Goal: Task Accomplishment & Management: Complete application form

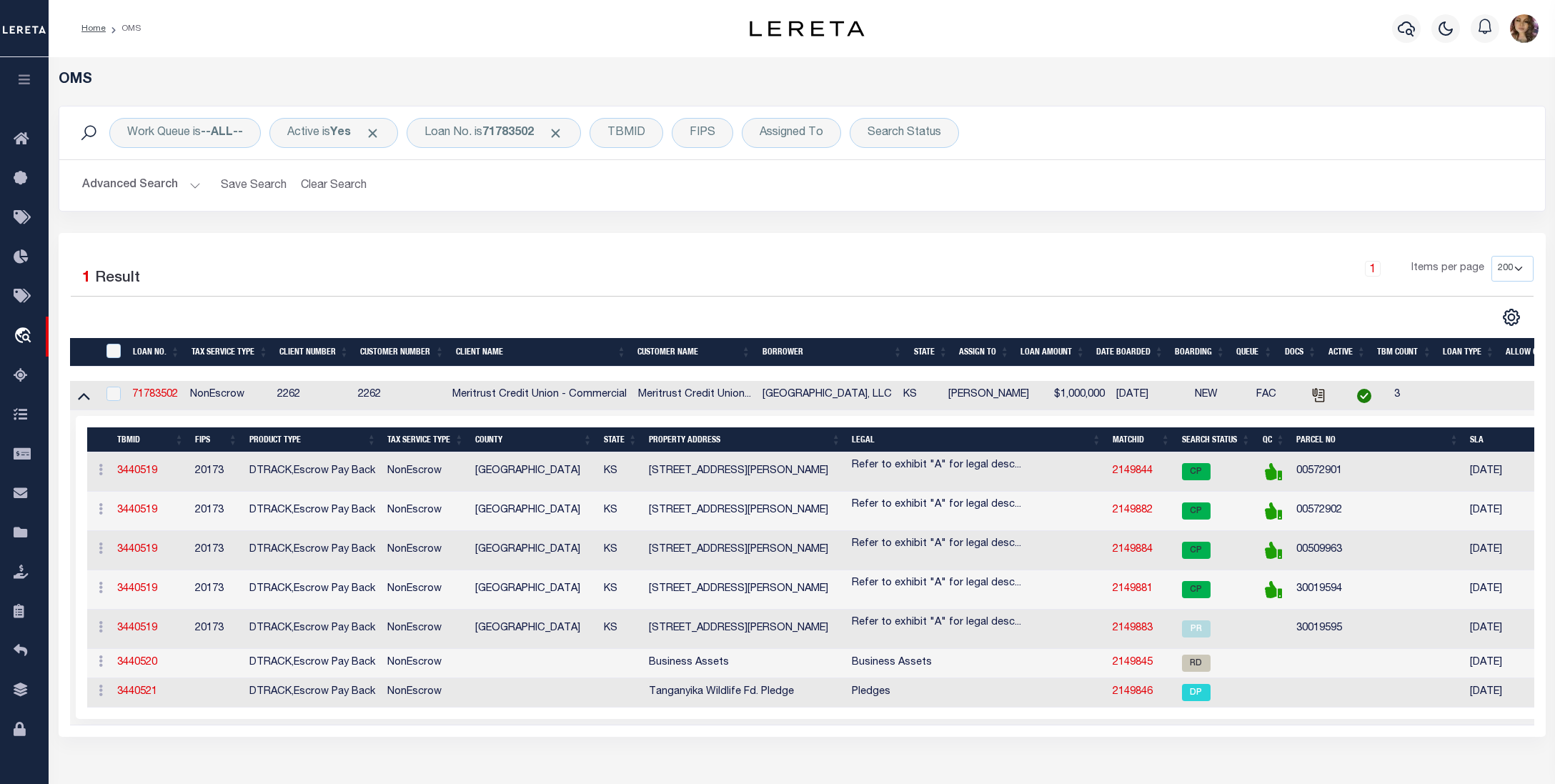
select select "200"
click at [508, 120] on div "Loan No. is 71783502" at bounding box center [493, 133] width 174 height 30
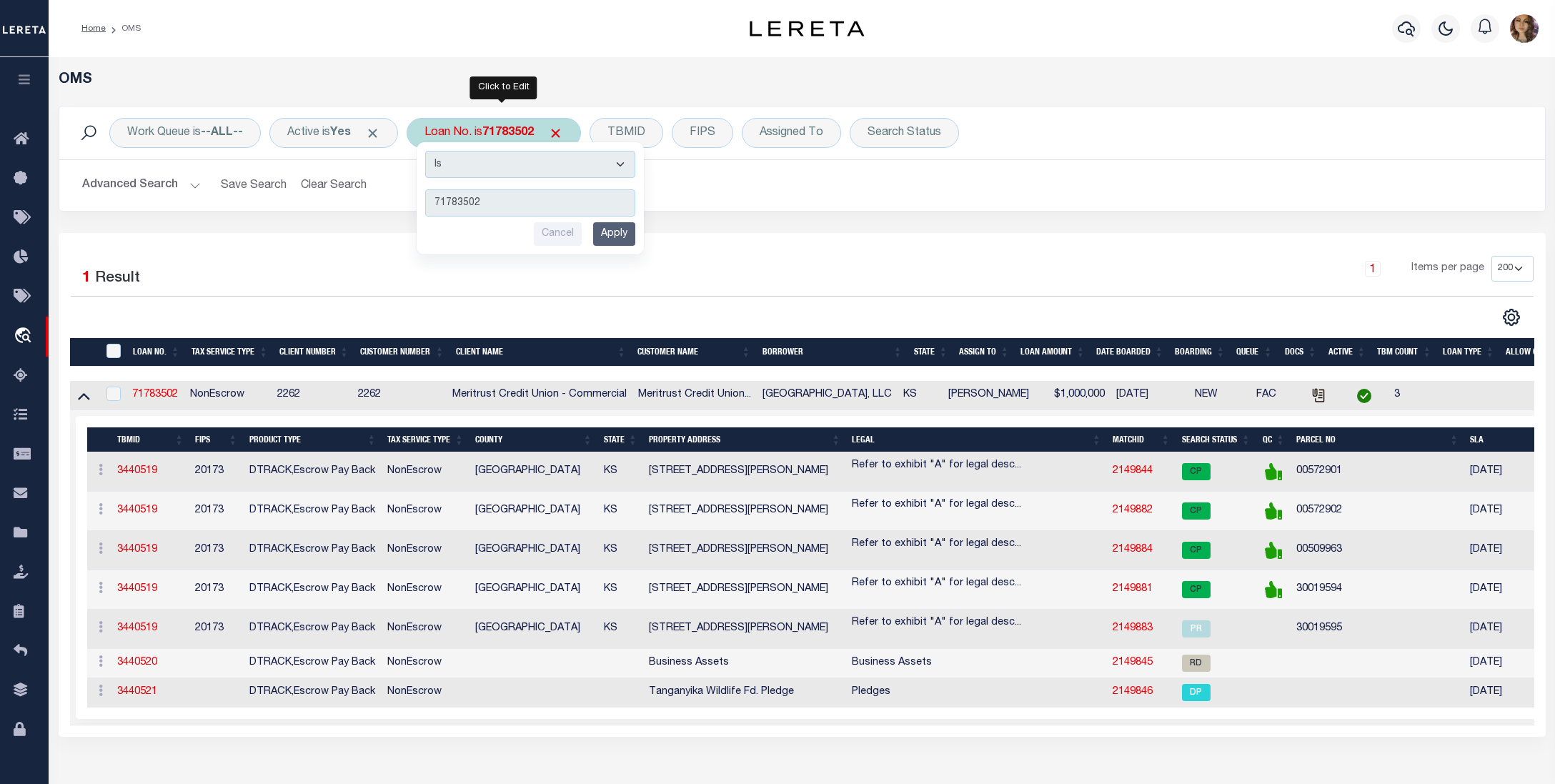
type input "4305210008522"
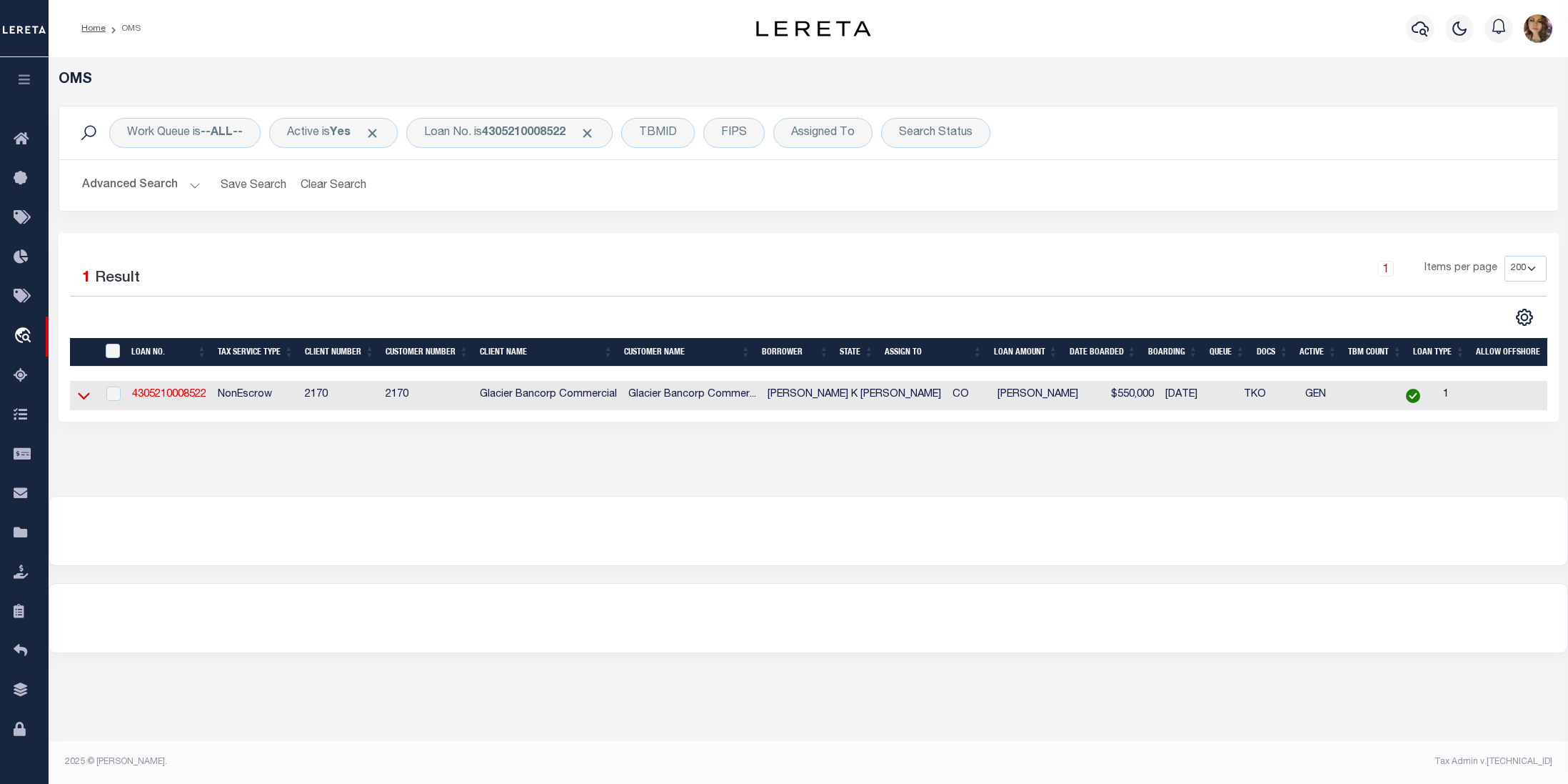
click at [81, 401] on icon at bounding box center [84, 395] width 12 height 15
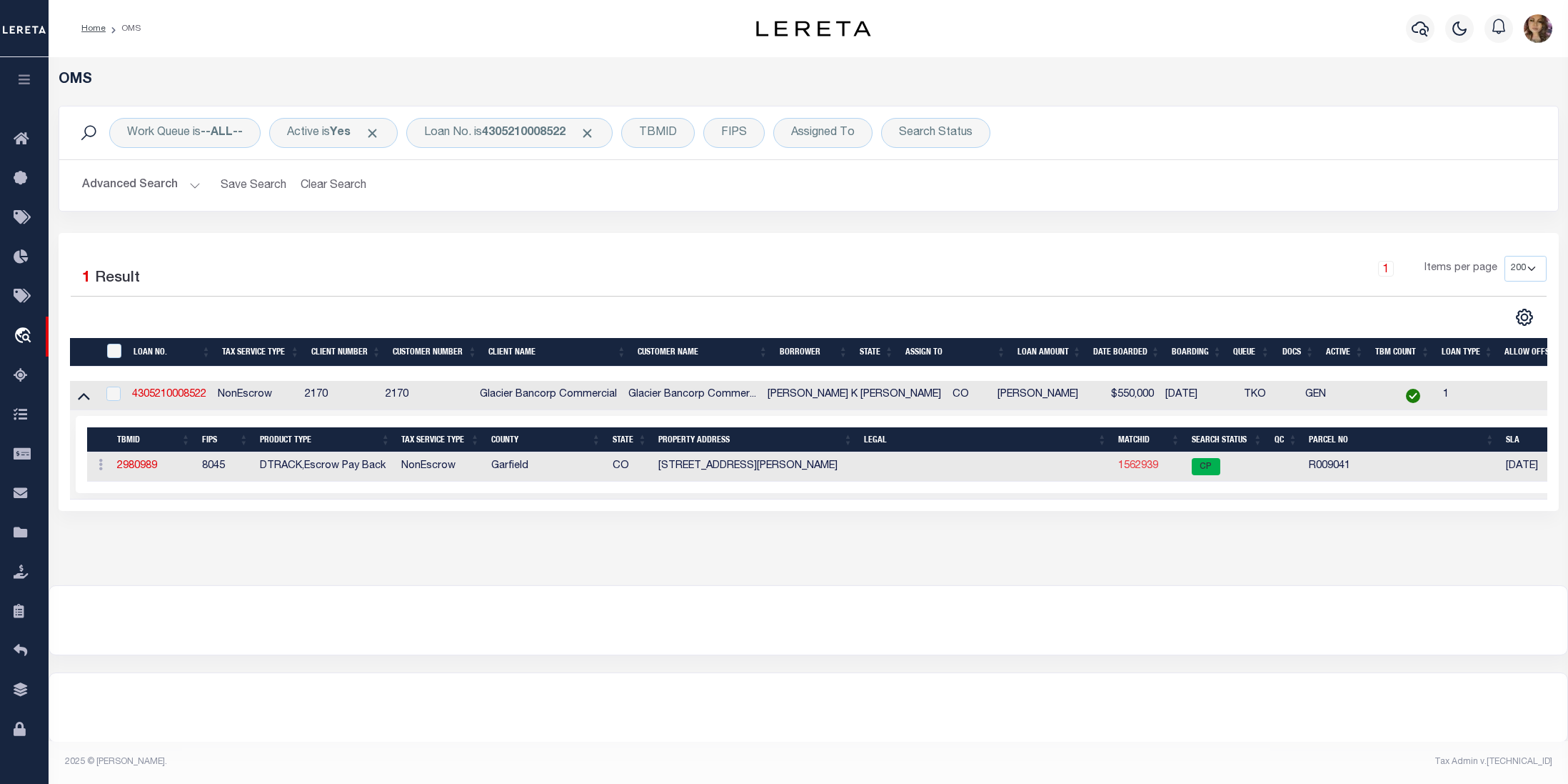
click at [1118, 468] on link "1562939" at bounding box center [1138, 465] width 40 height 10
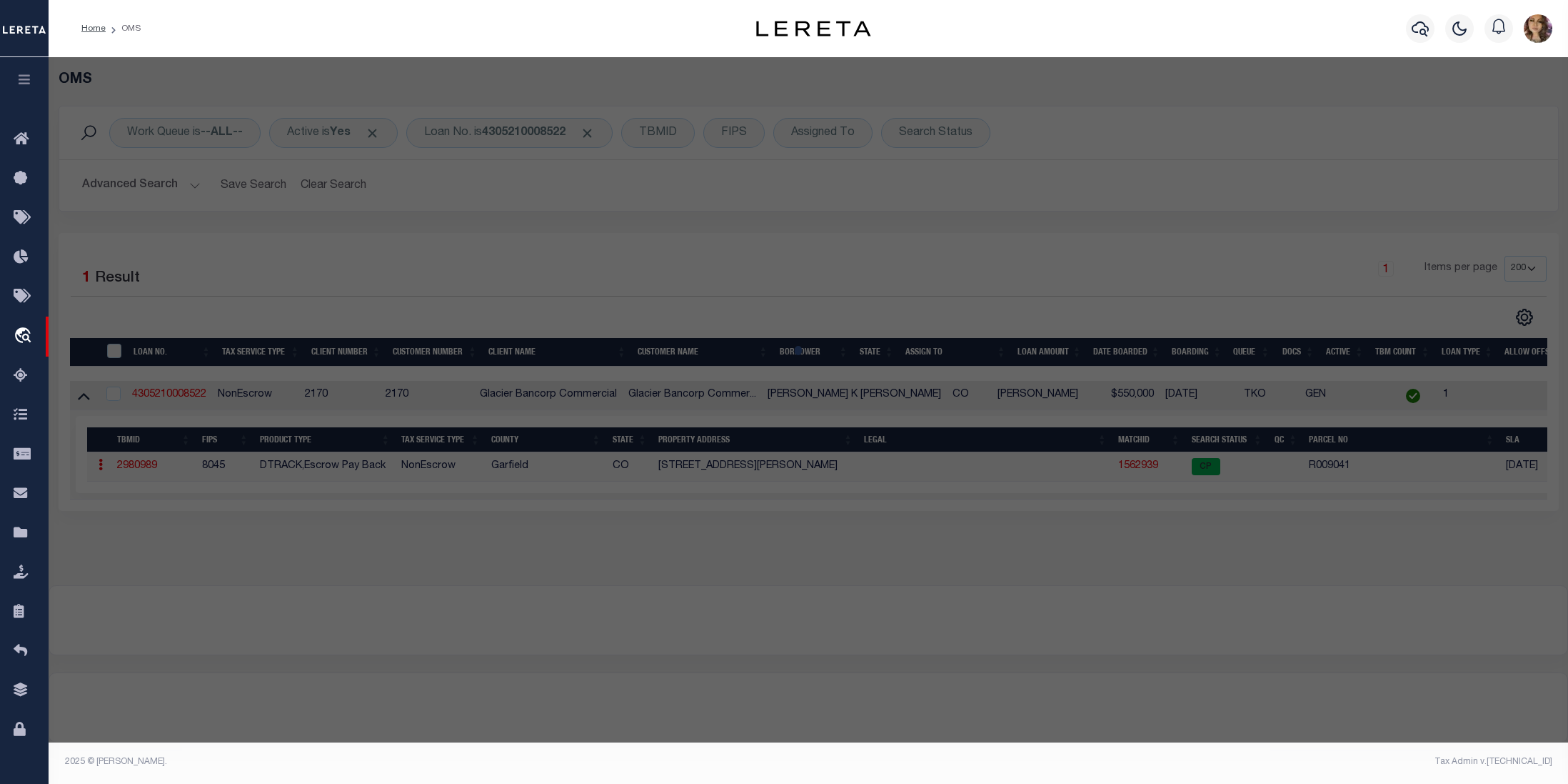
checkbox input "false"
select select "CP"
type input "RICK, ERIKA K"
select select
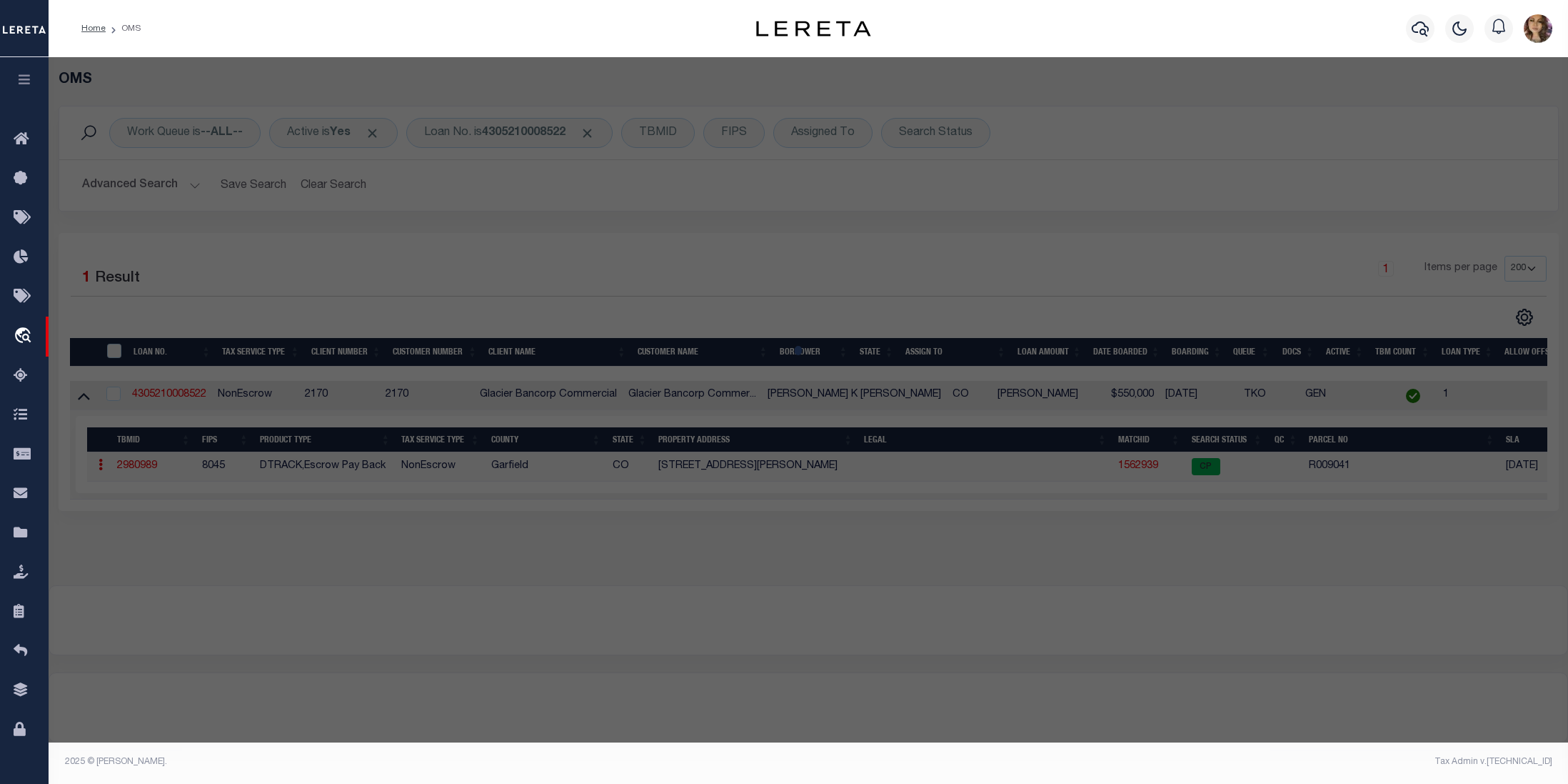
type input "3160 BARON LN"
checkbox input "false"
type input "RIFLE CO 81650"
type textarea "Section: 14 Township: 6 Range: 93 Subdivision: RIFLE AIRPORT COMM PLAZA & STORA…"
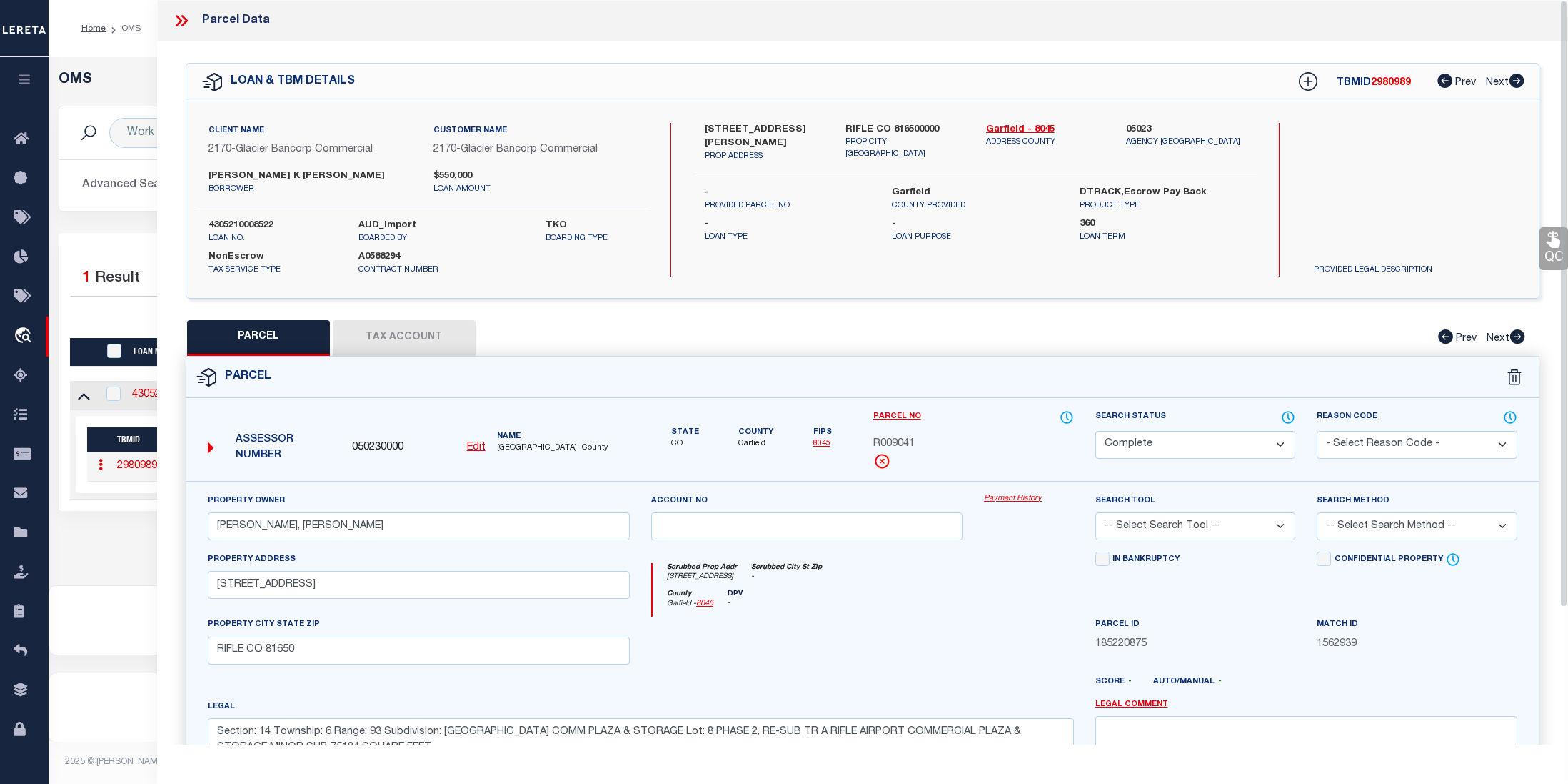
click at [1011, 500] on link "Payment History" at bounding box center [1028, 499] width 89 height 12
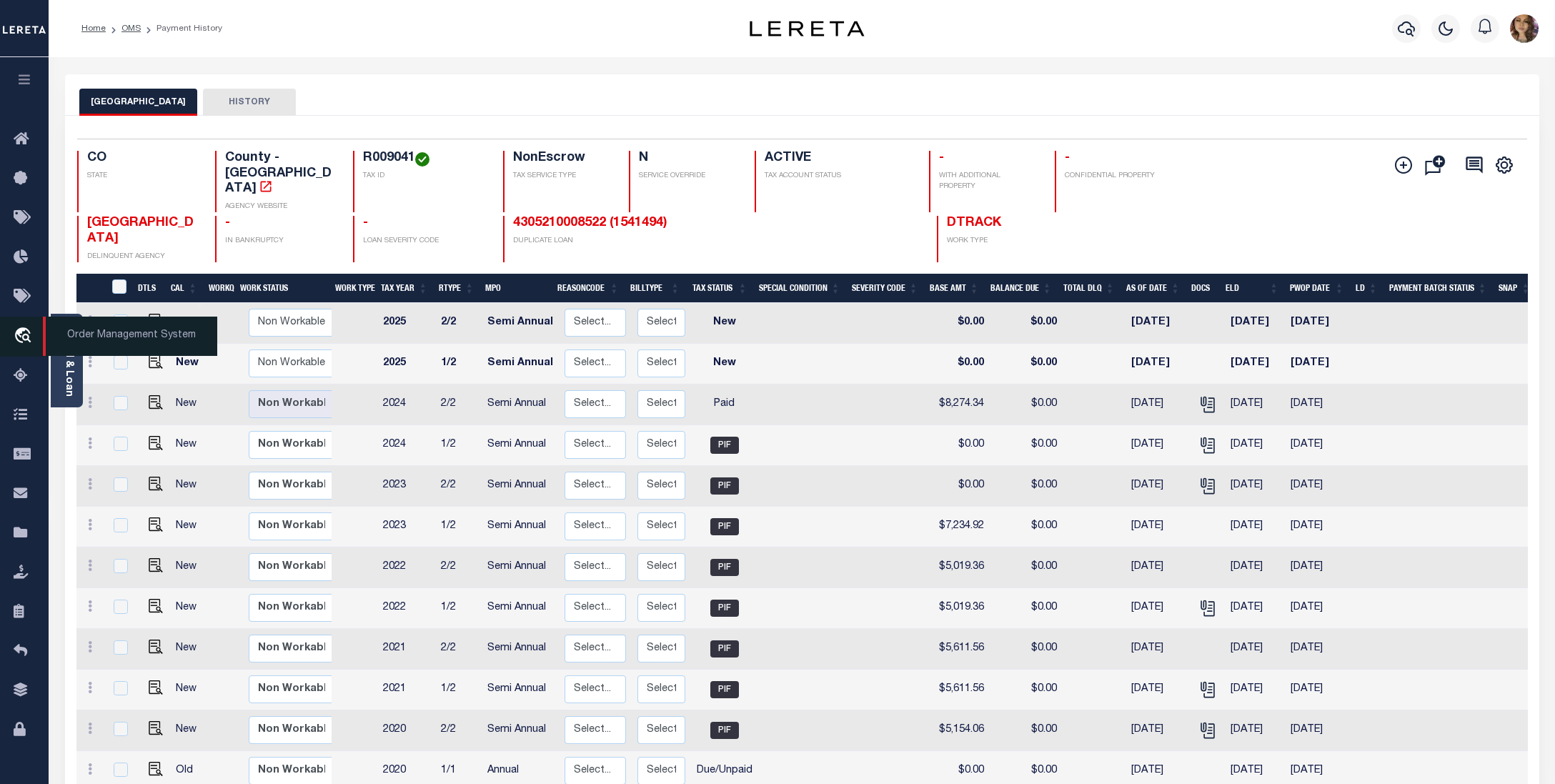
click at [98, 340] on span "Order Management System" at bounding box center [130, 336] width 174 height 39
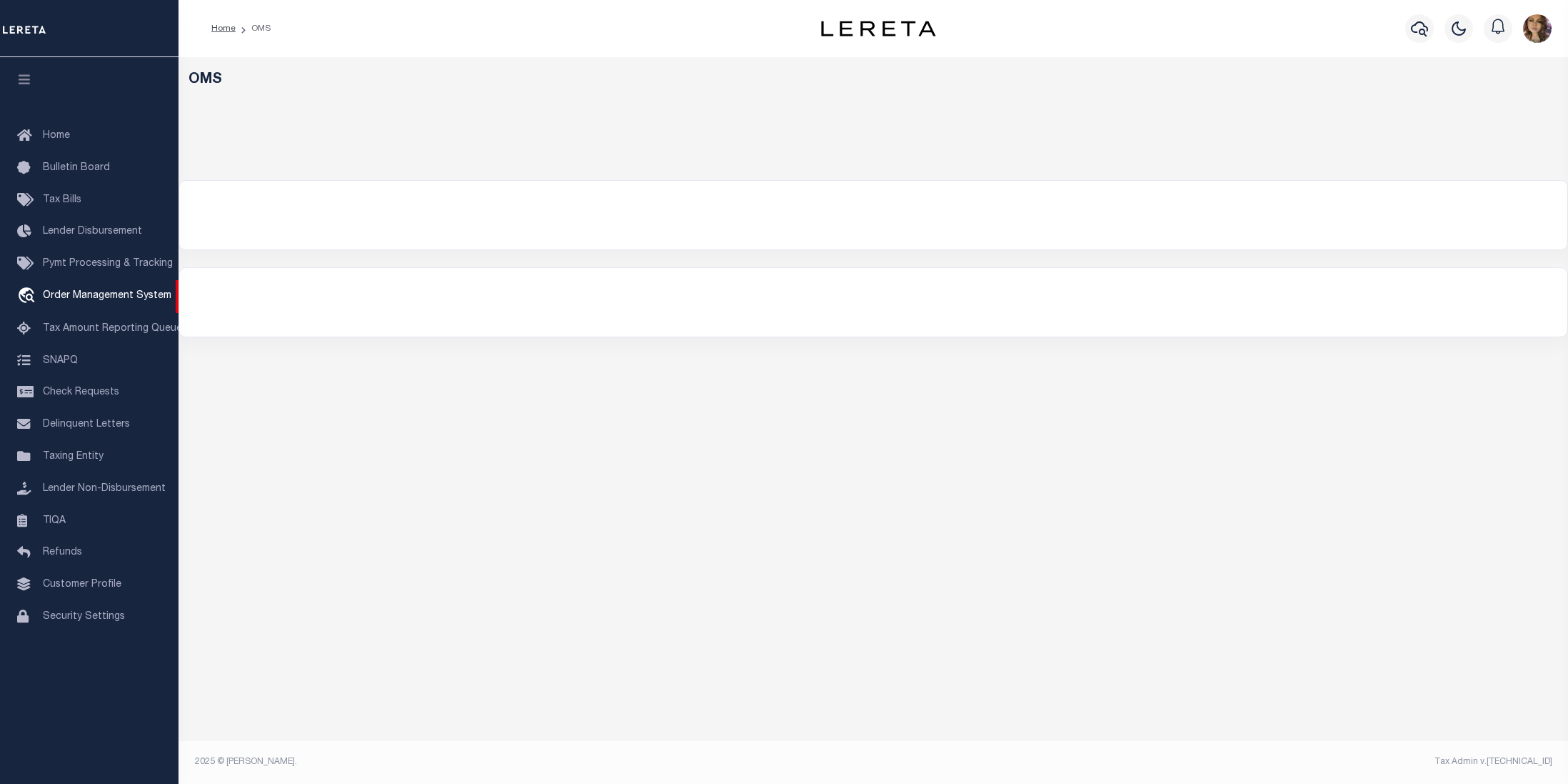
select select "200"
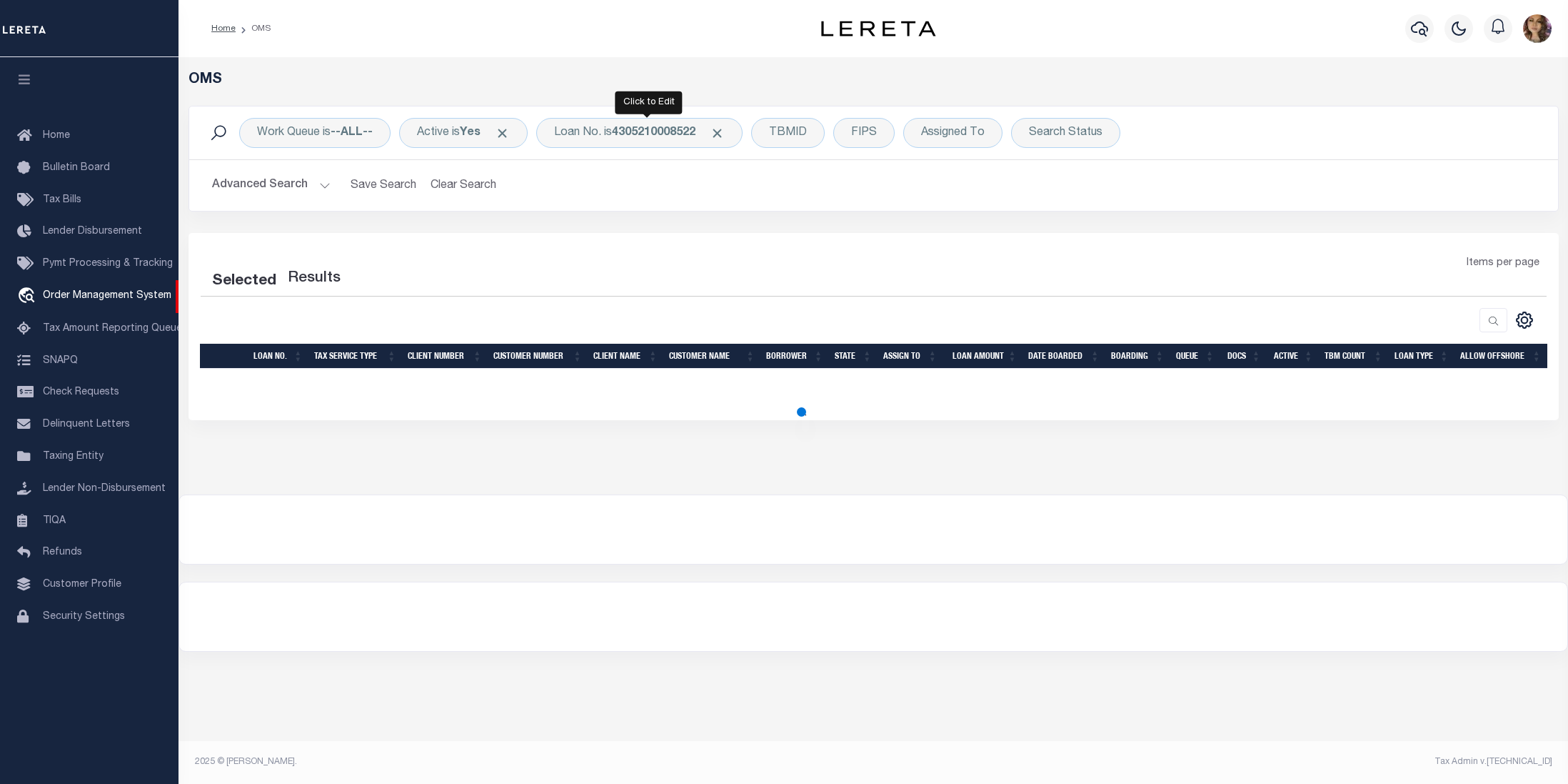
select select "200"
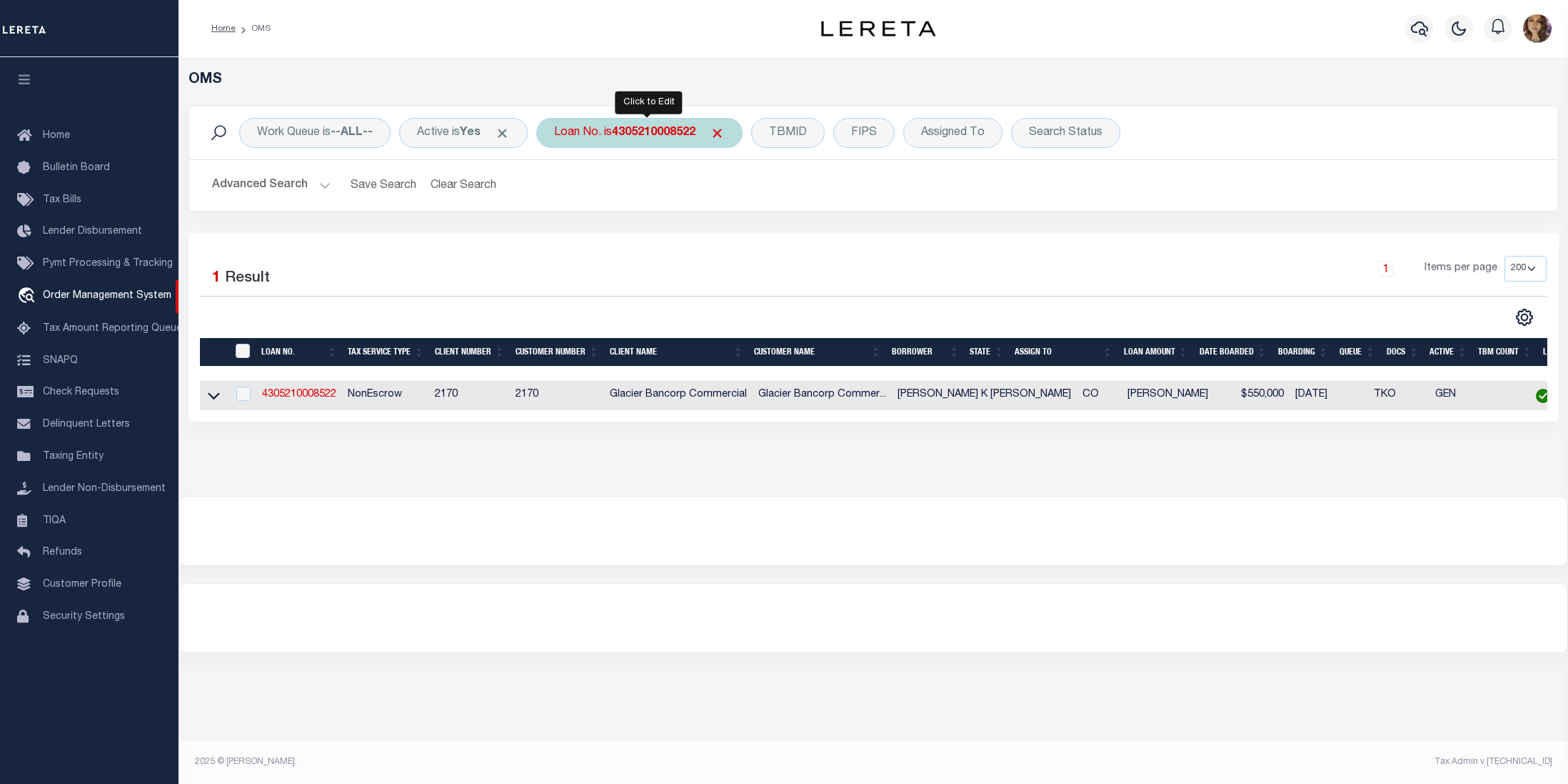
click at [651, 124] on div "Loan No. is 4305210008522" at bounding box center [639, 133] width 206 height 30
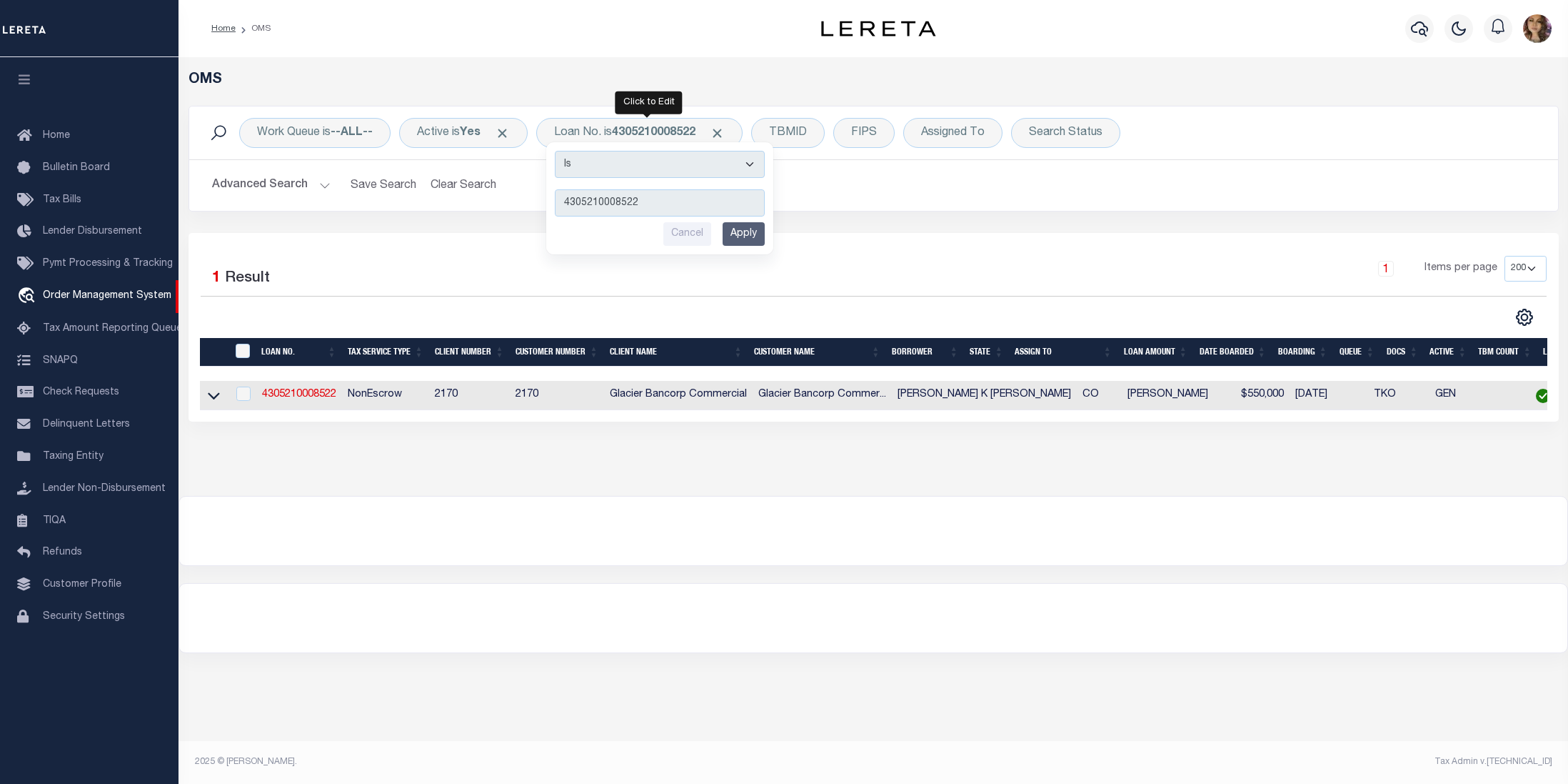
type input "4305170001575"
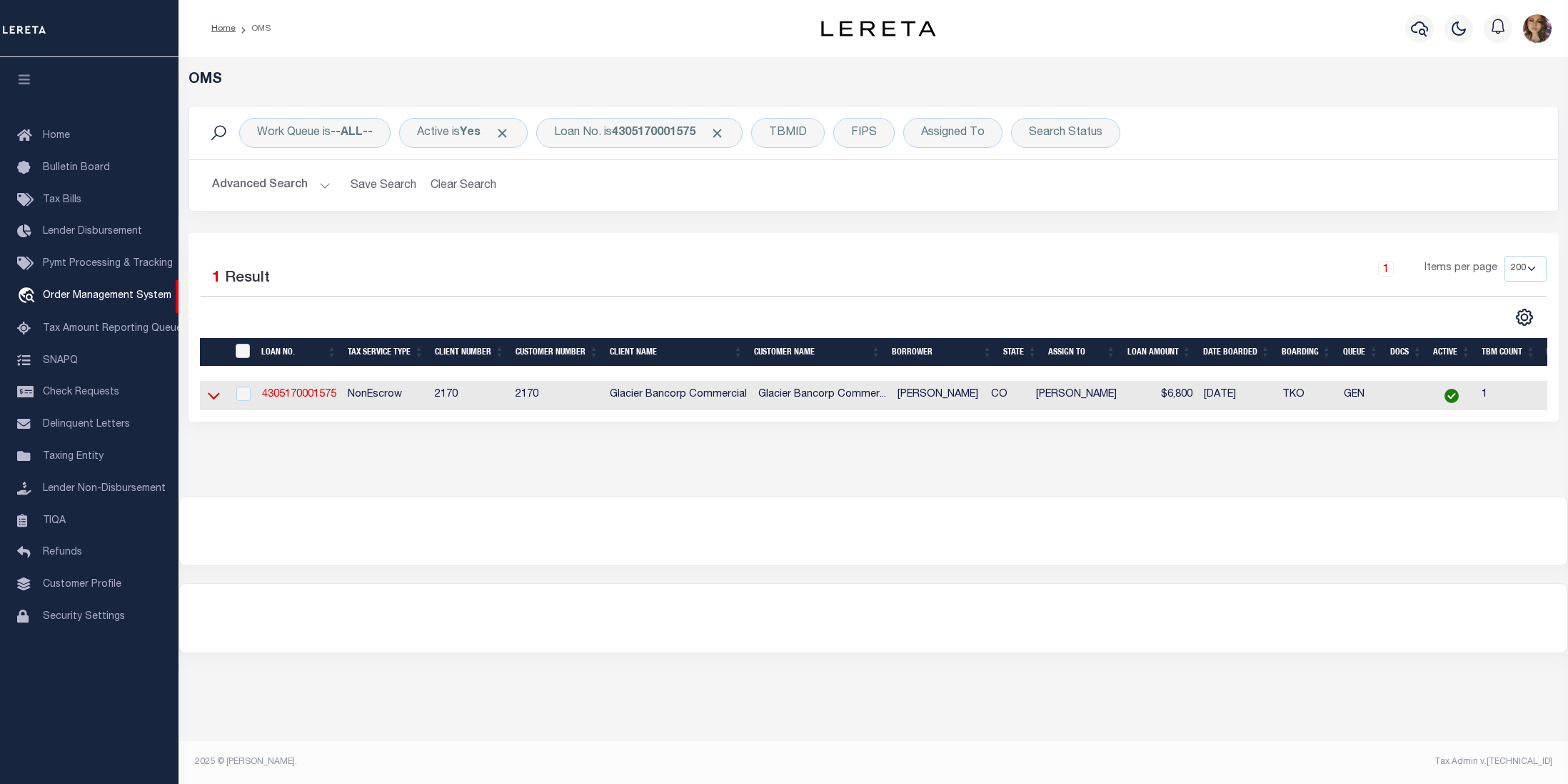
click at [218, 401] on icon at bounding box center [214, 395] width 12 height 15
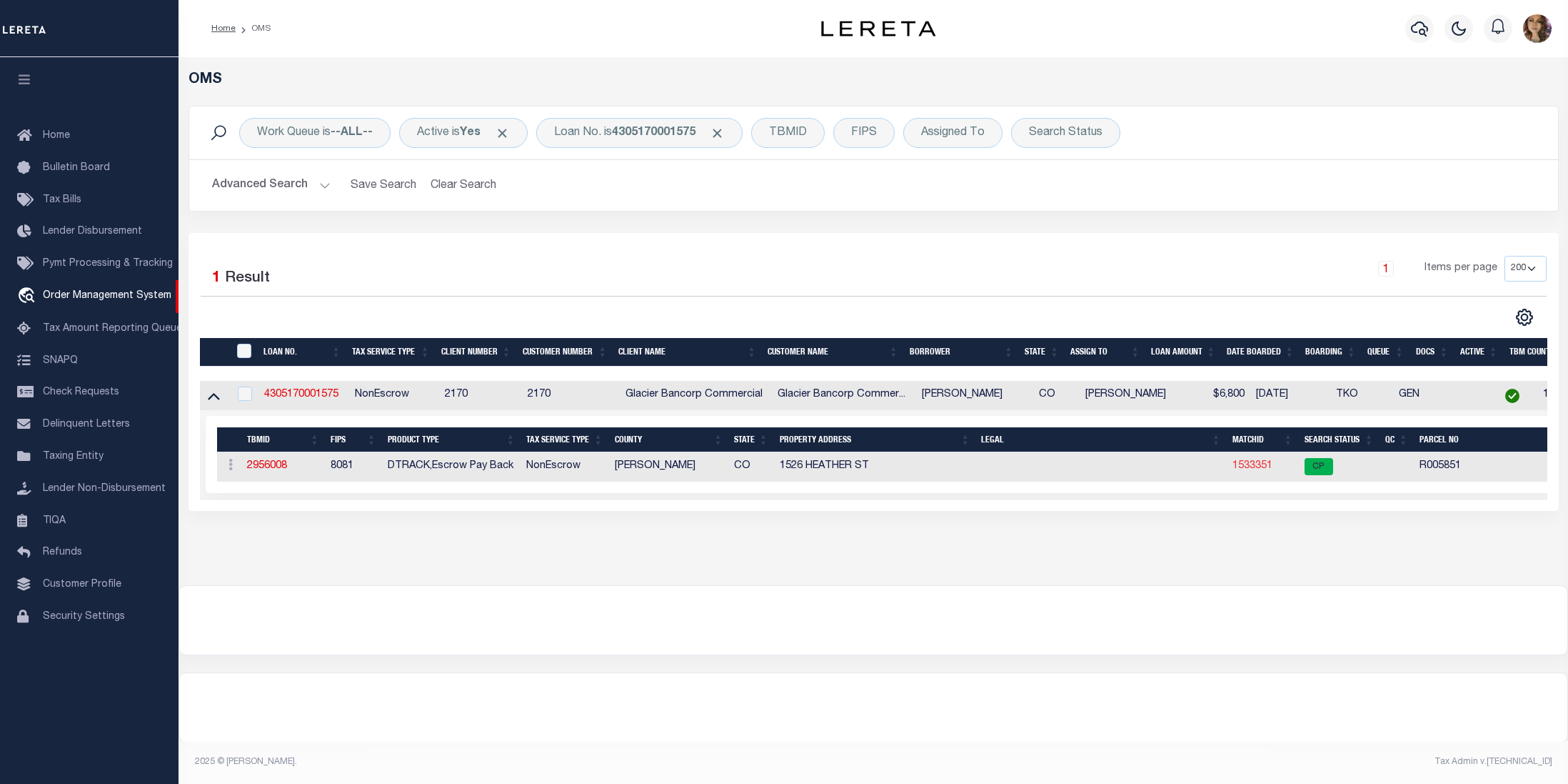
click at [1254, 467] on link "1533351" at bounding box center [1253, 465] width 40 height 10
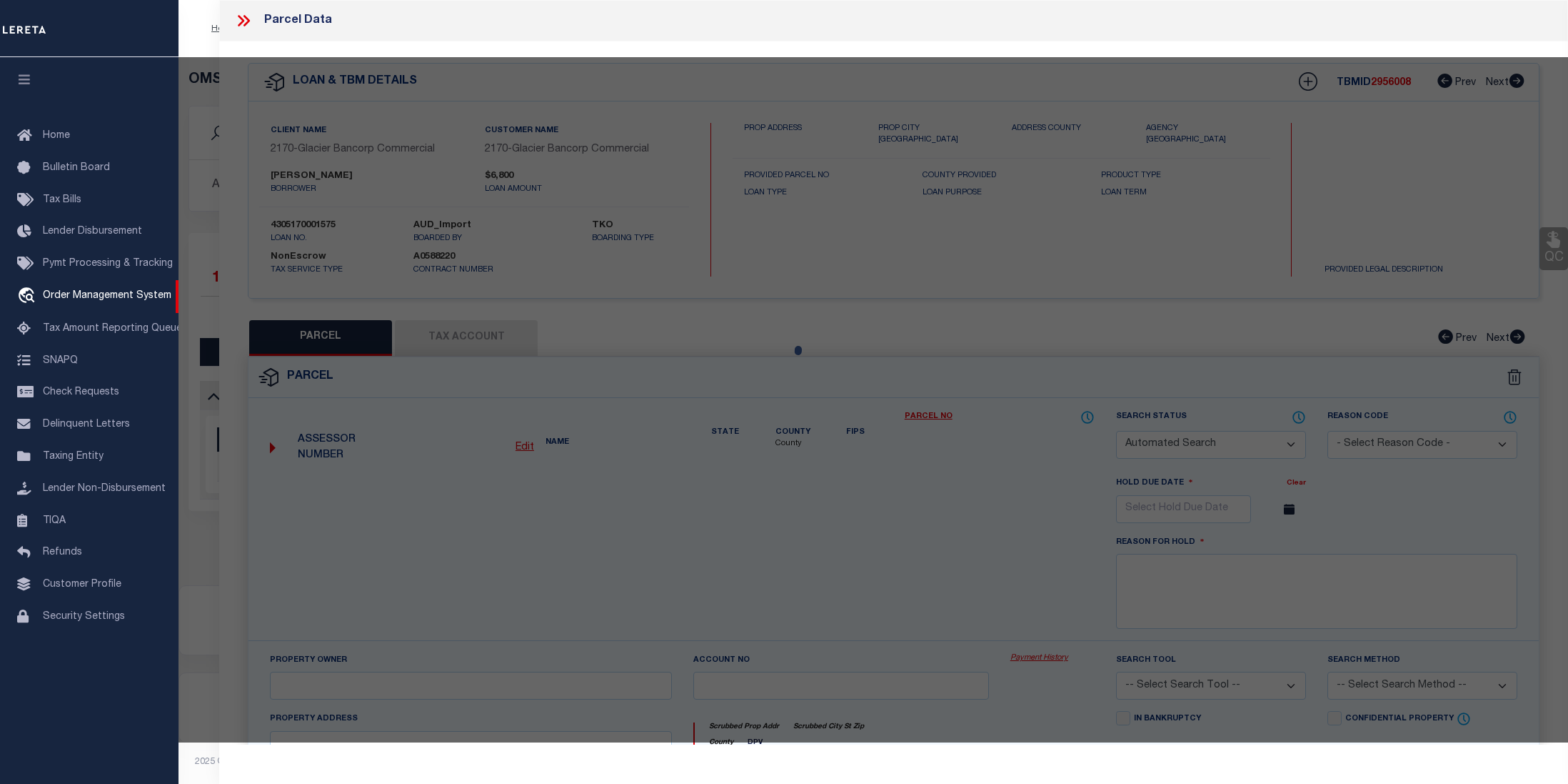
checkbox input "false"
select select "CP"
type input "BUCHANAN, MARY C"
select select
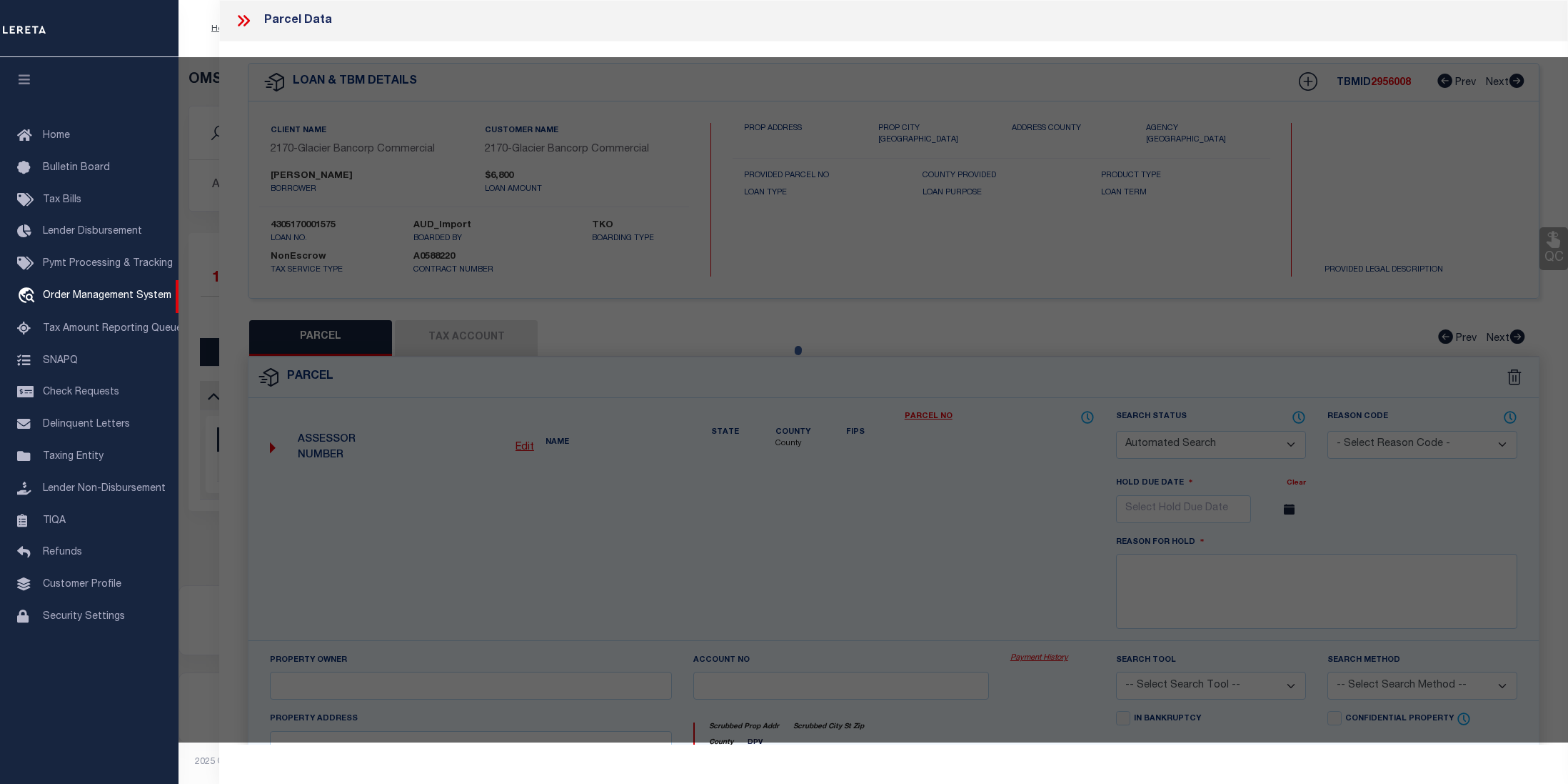
type input "1526 HEATHER ST"
checkbox input "false"
type input "CRAIG CO"
type textarea "Subd: JENSEN MOBILE PARK Lot: 1 Block: 3 FILING #3"
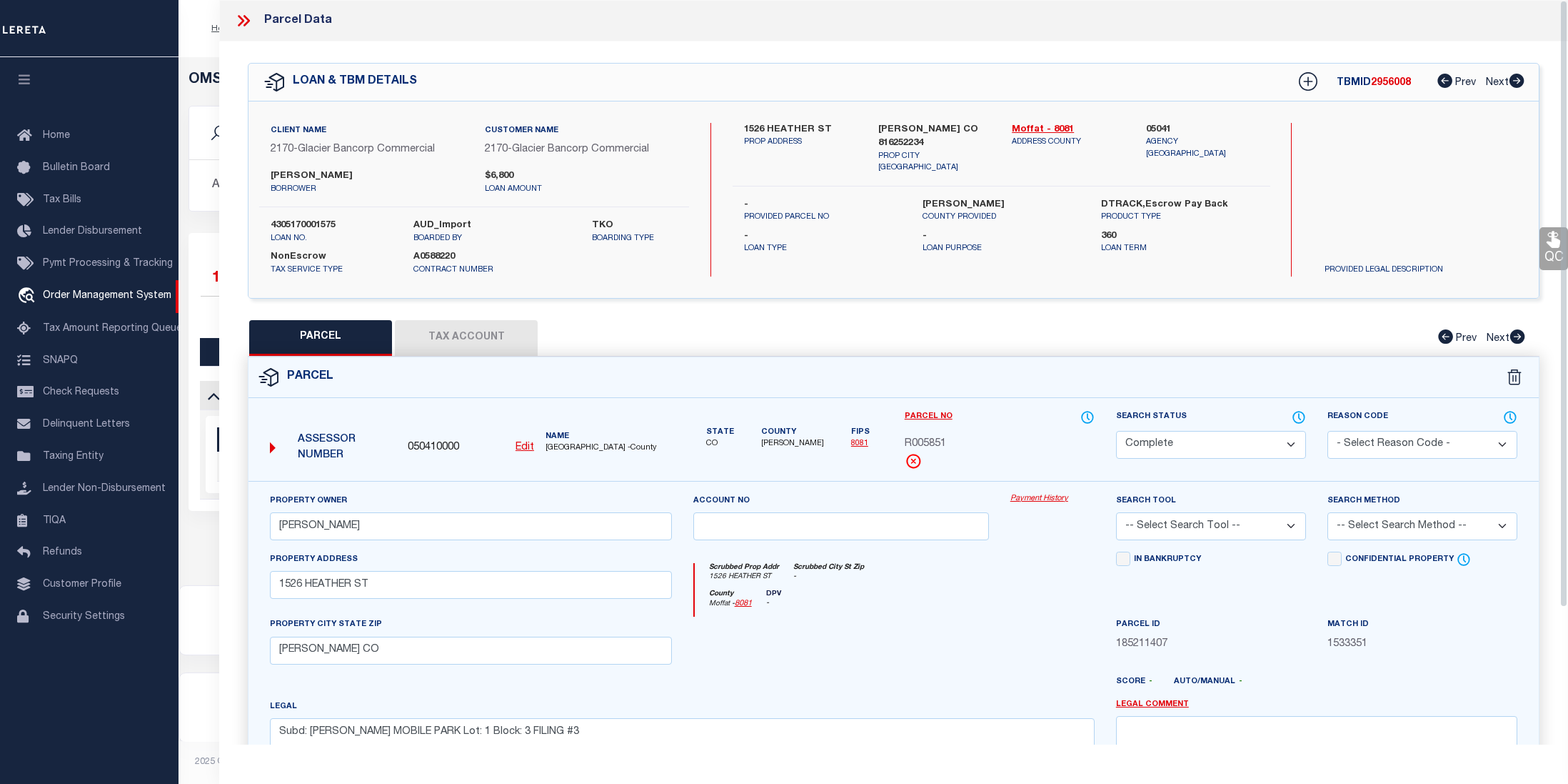
click at [1048, 498] on link "Payment History" at bounding box center [1052, 499] width 84 height 12
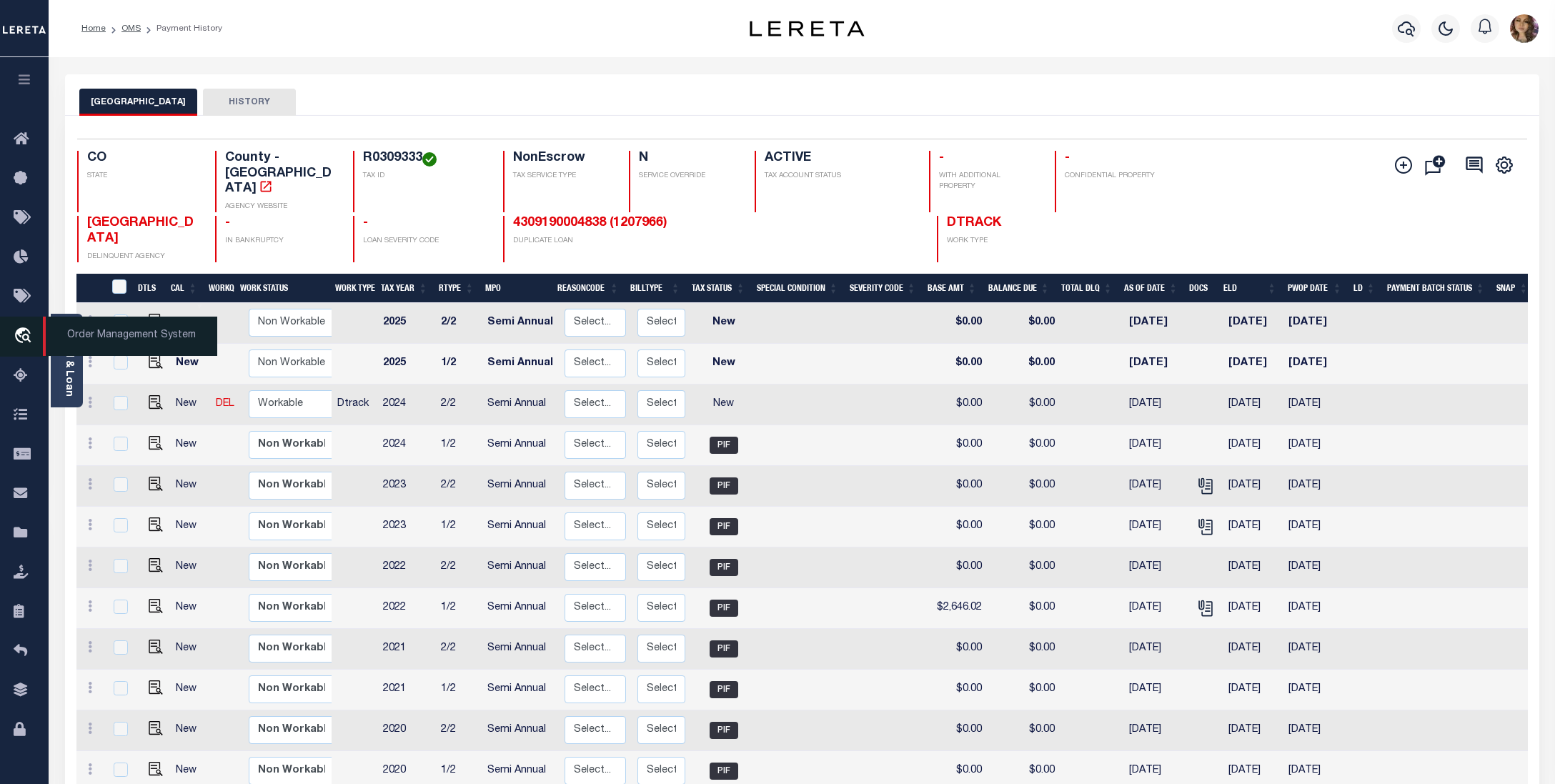
click at [98, 335] on span "Order Management System" at bounding box center [130, 336] width 174 height 39
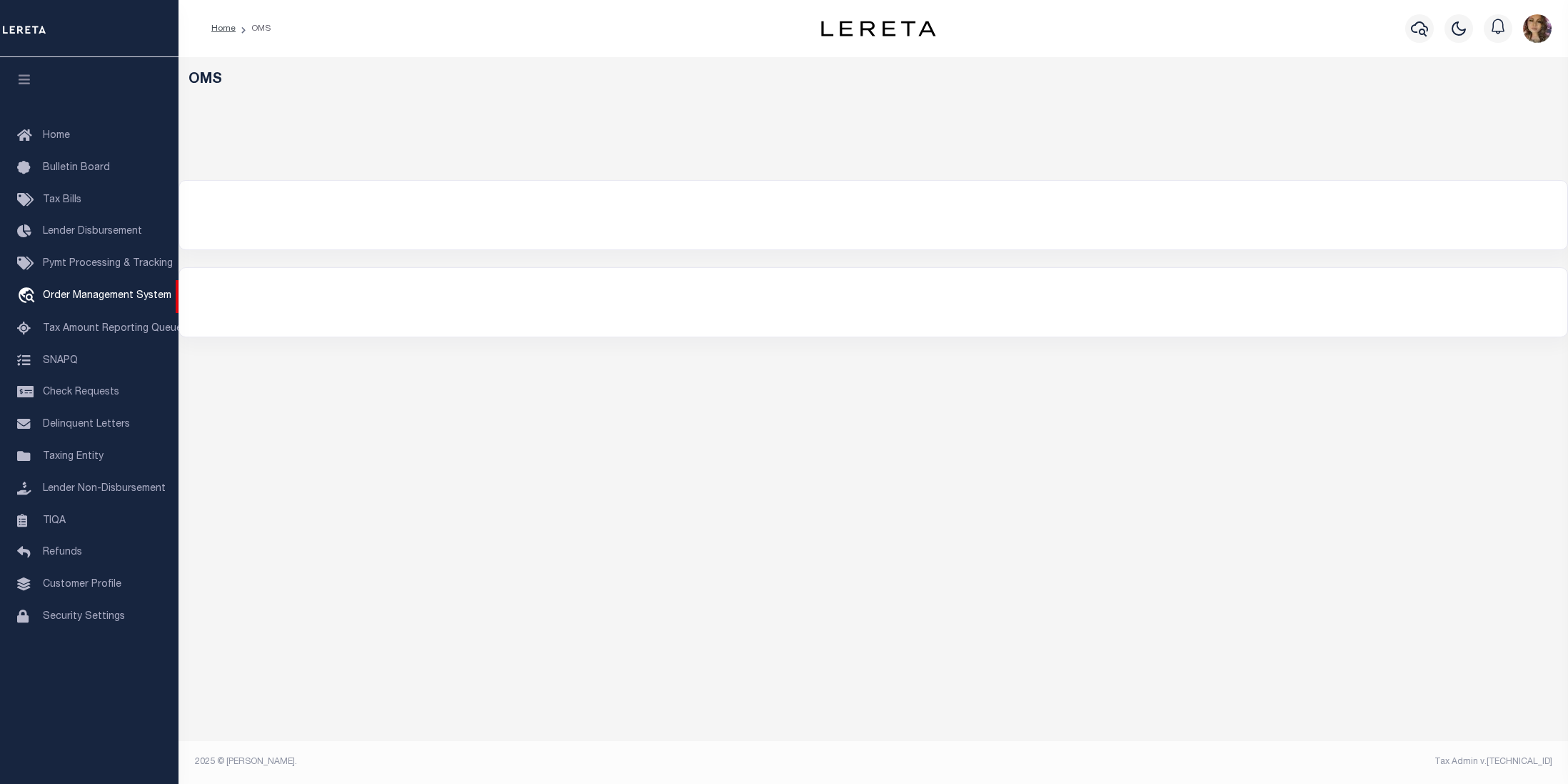
select select "200"
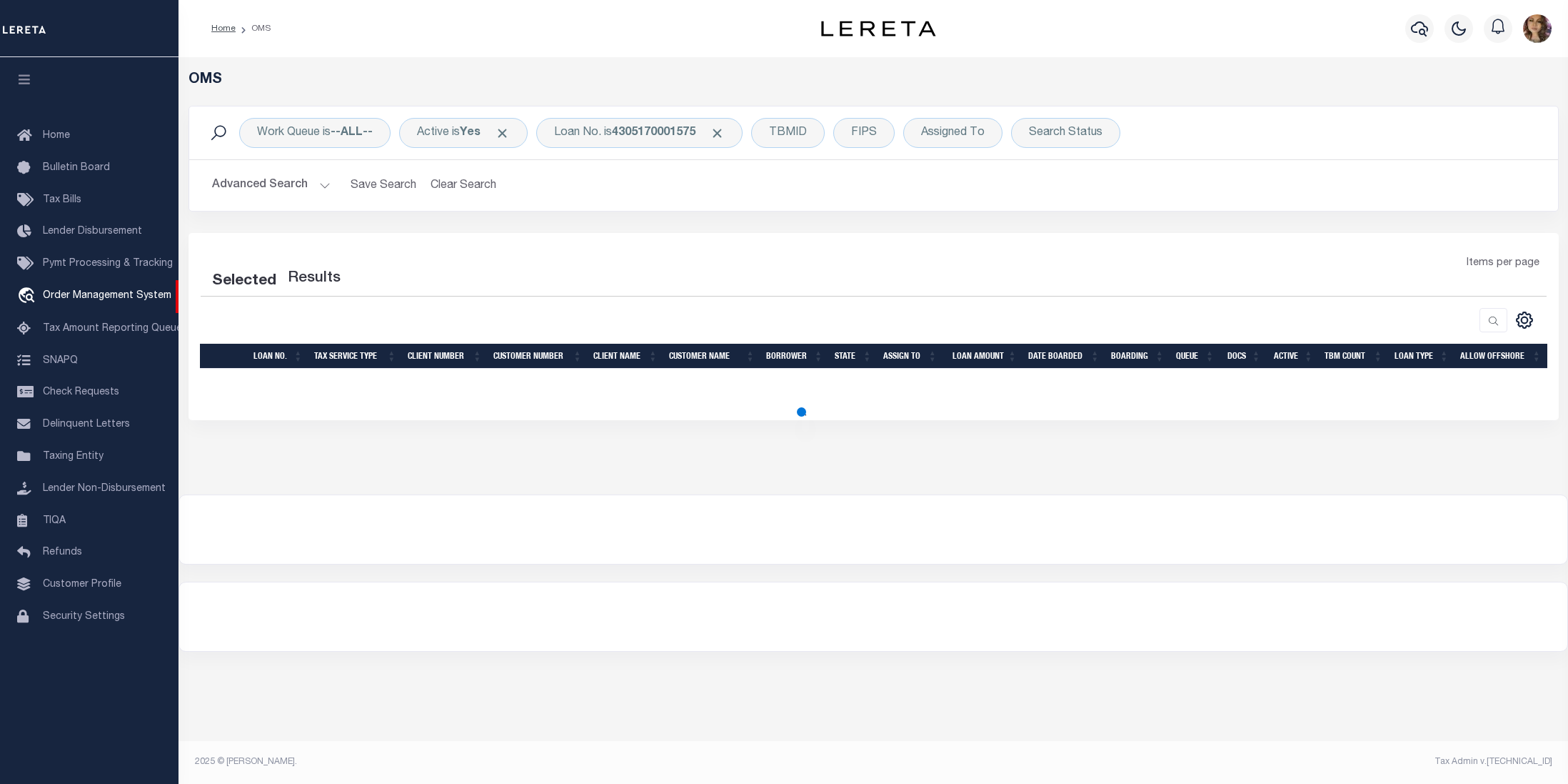
select select "200"
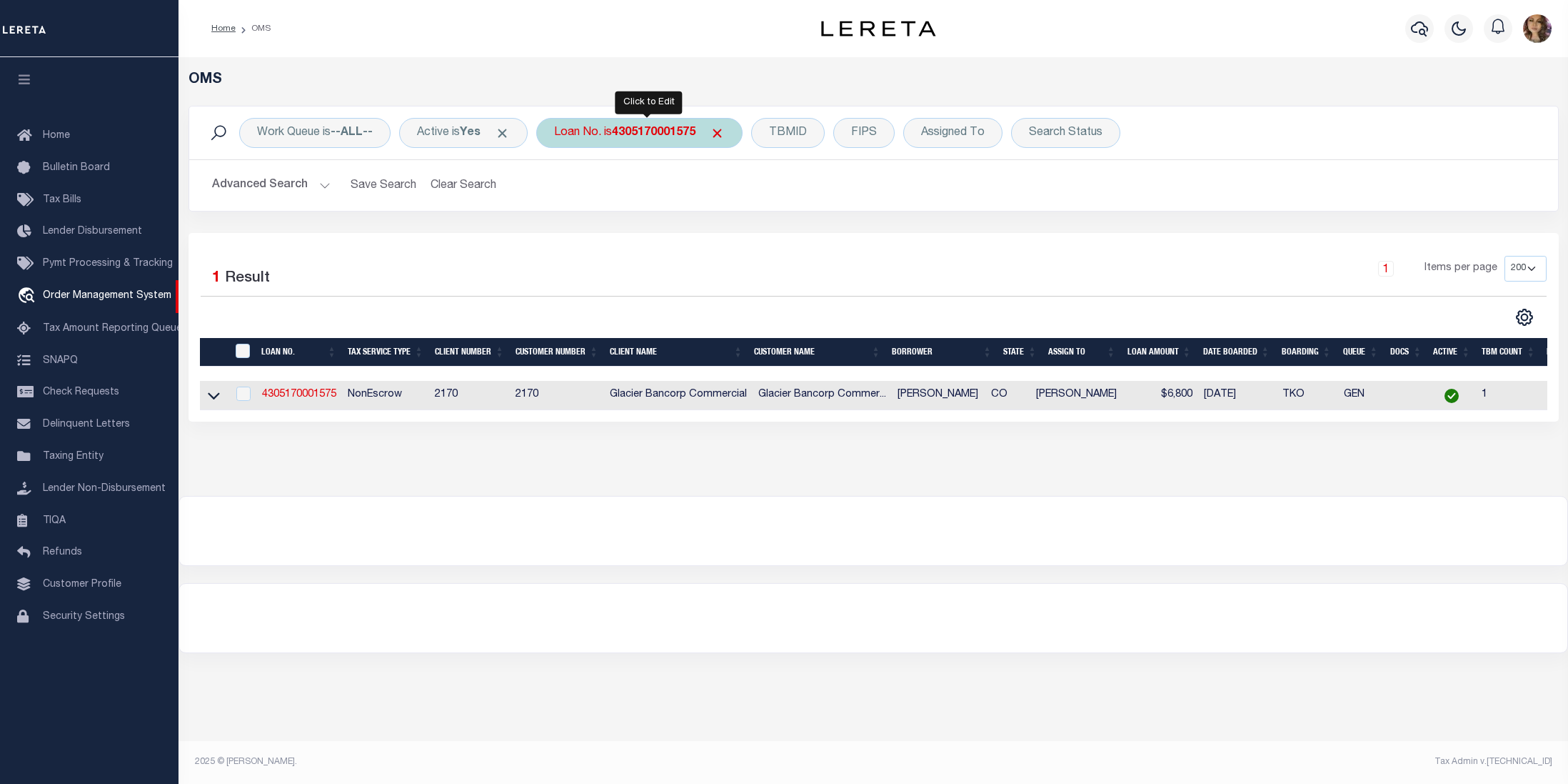
click at [629, 133] on b "4305170001575" at bounding box center [653, 133] width 84 height 12
type input "12760"
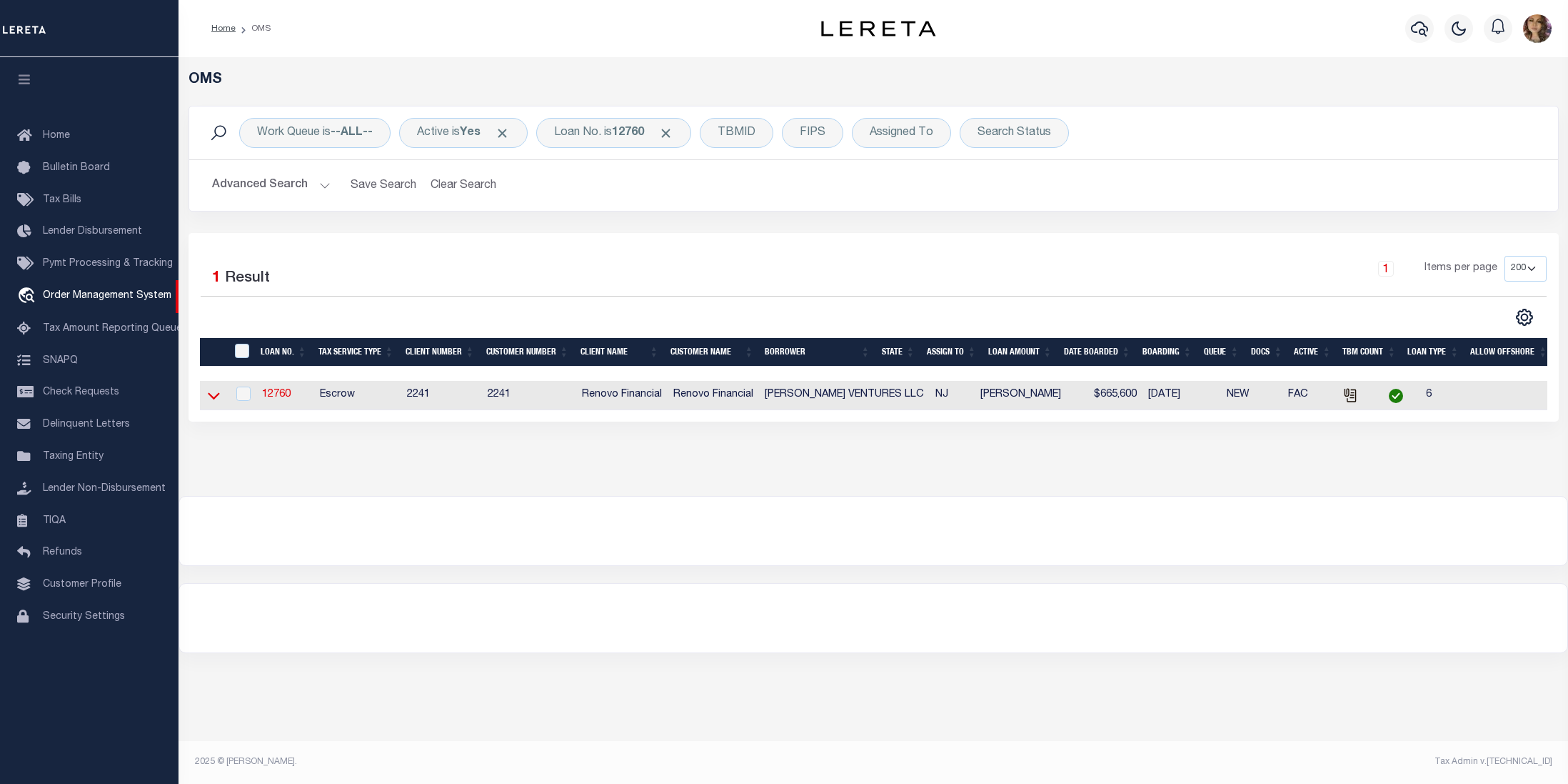
click at [213, 400] on icon at bounding box center [214, 396] width 12 height 7
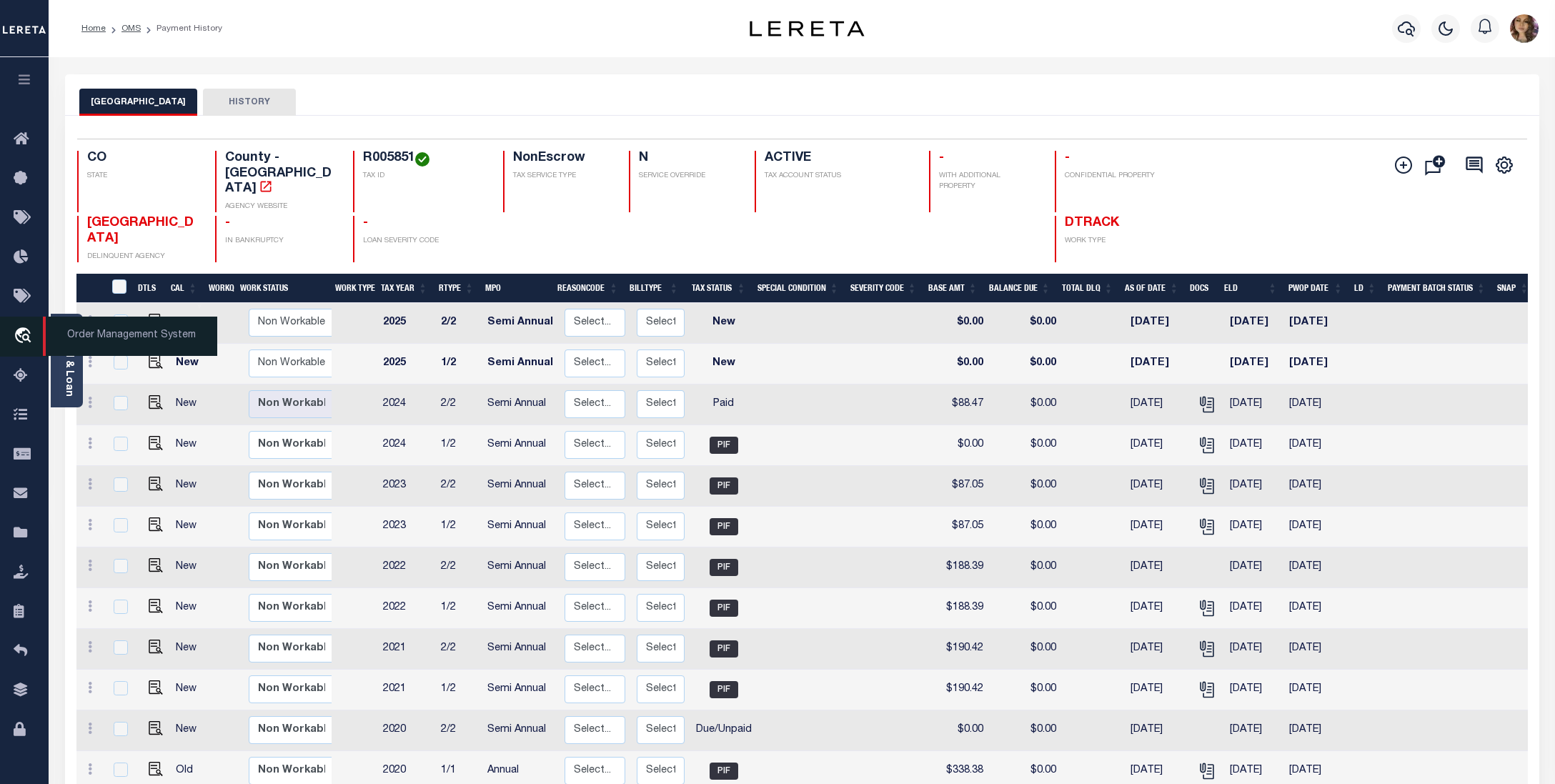
click at [138, 342] on span "Order Management System" at bounding box center [130, 336] width 174 height 39
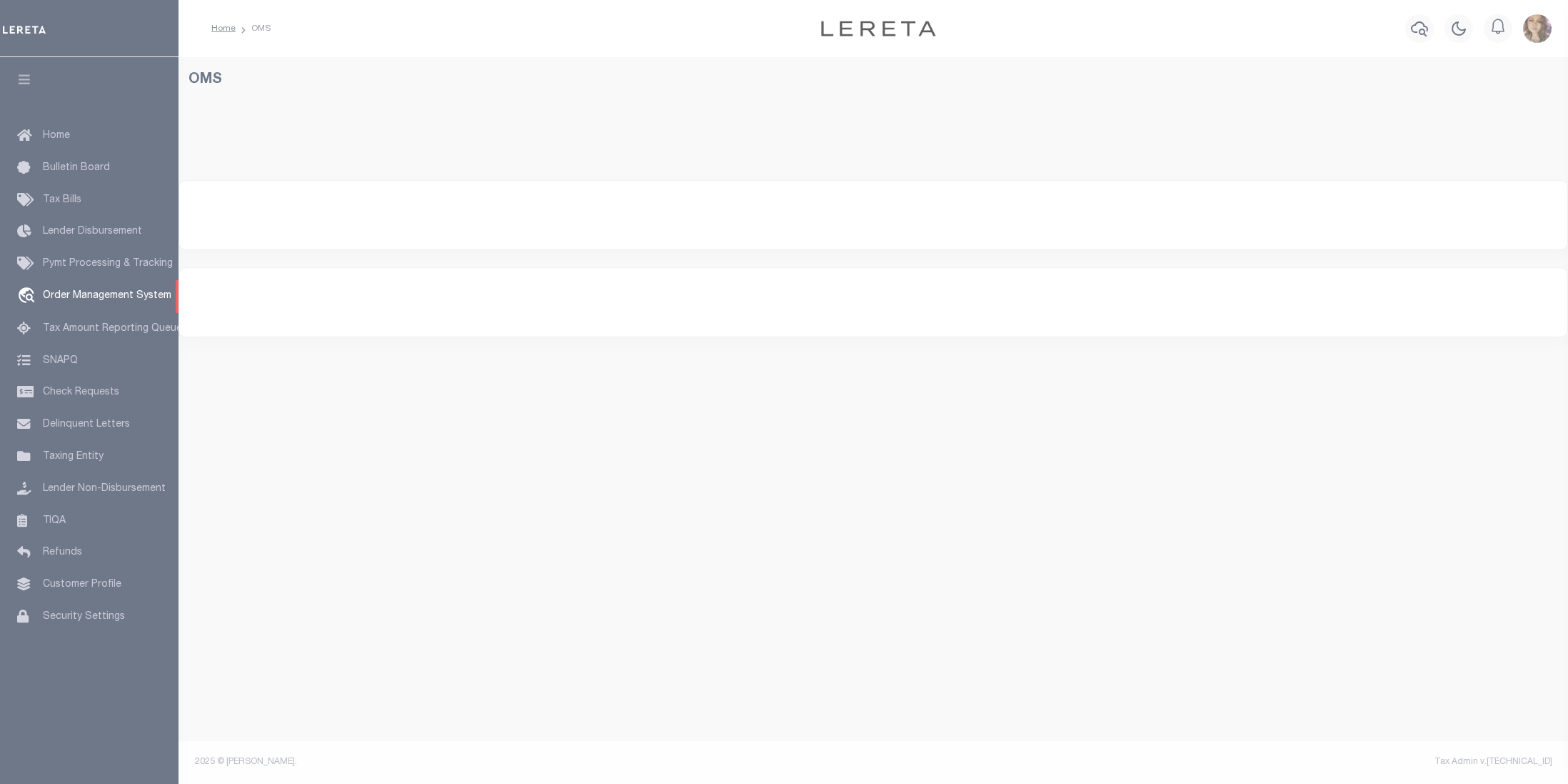
select select "200"
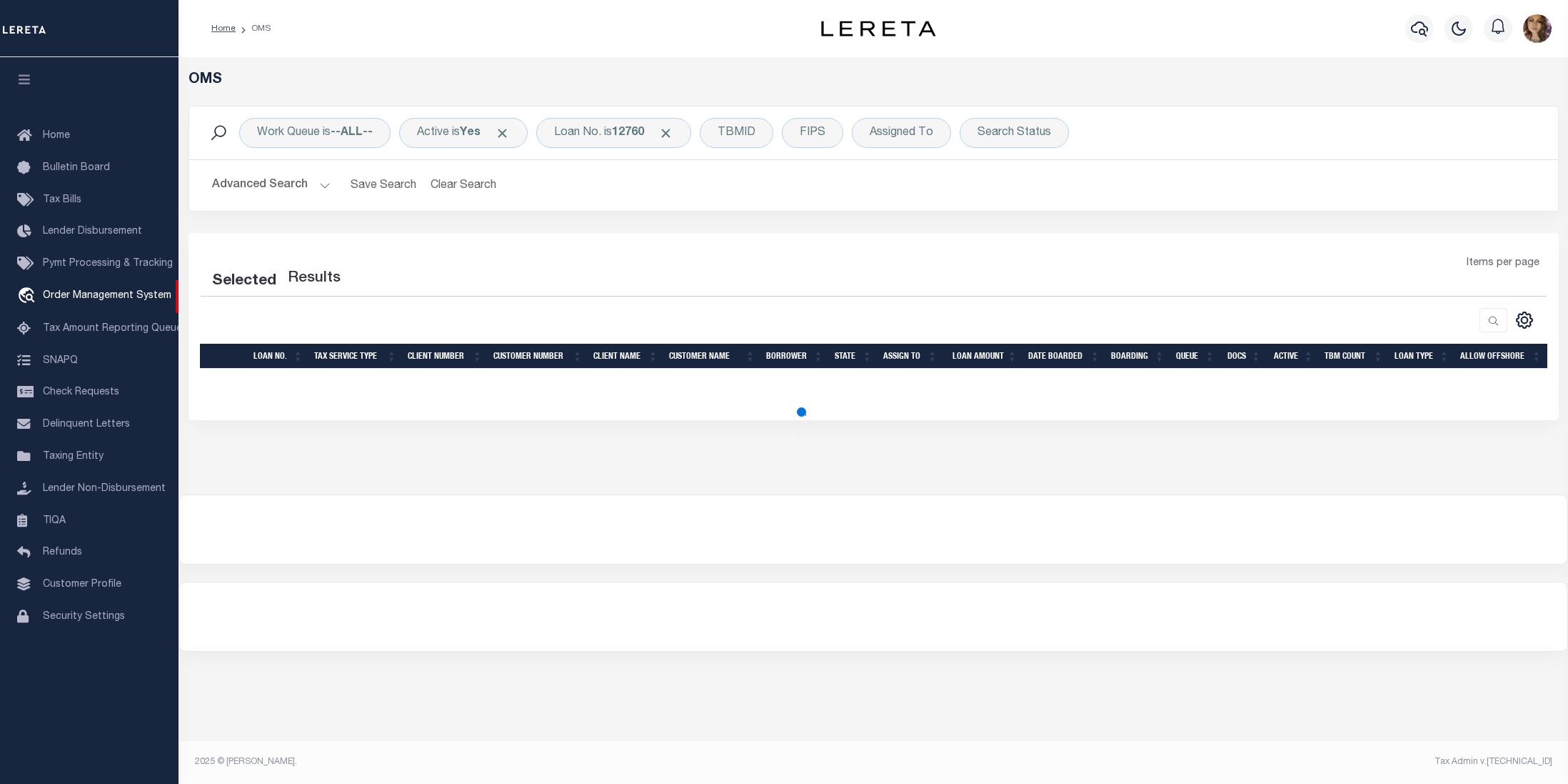
select select "200"
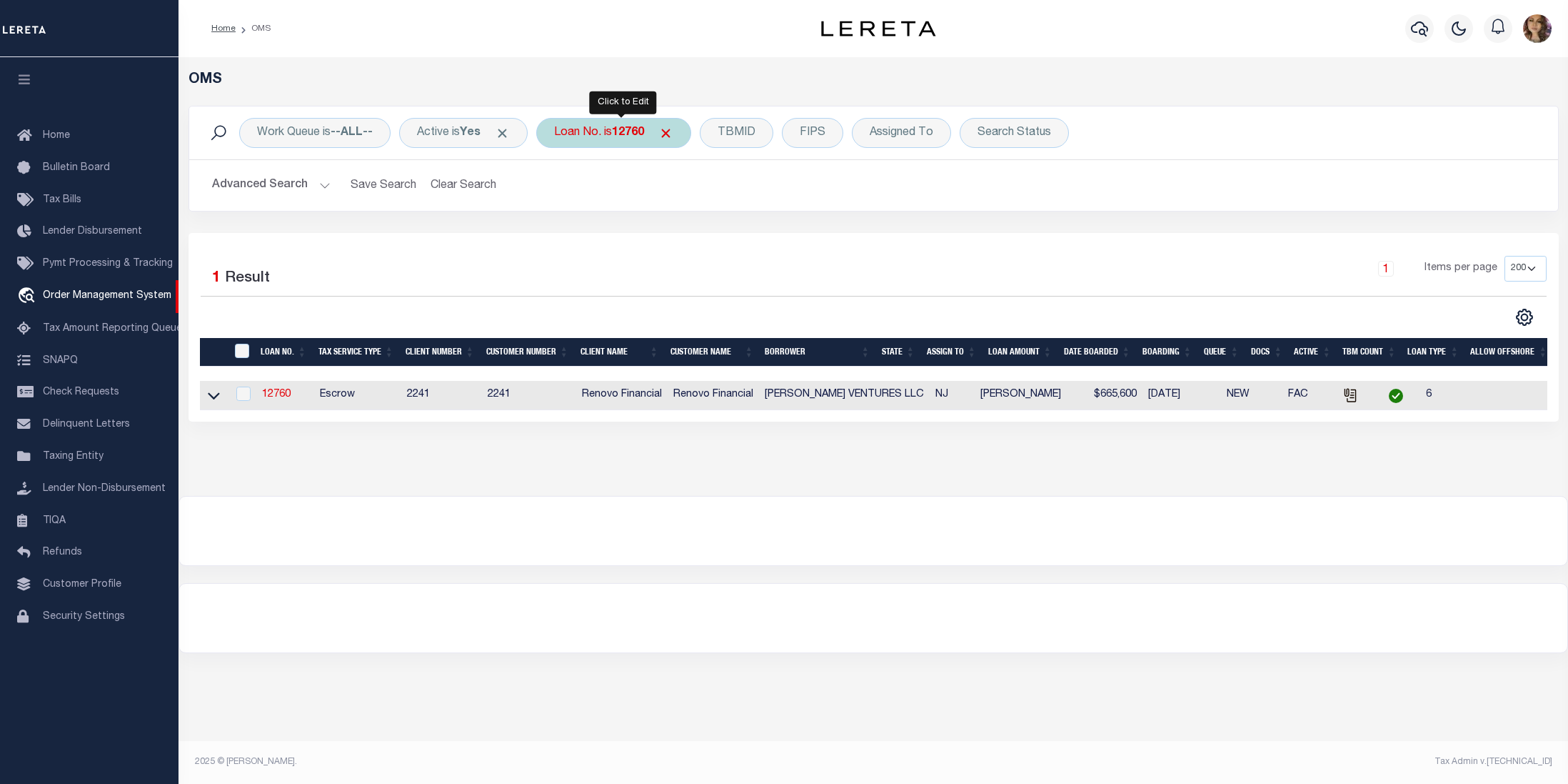
click at [610, 132] on div "Loan No. is 12760" at bounding box center [614, 133] width 155 height 30
type input "8212"
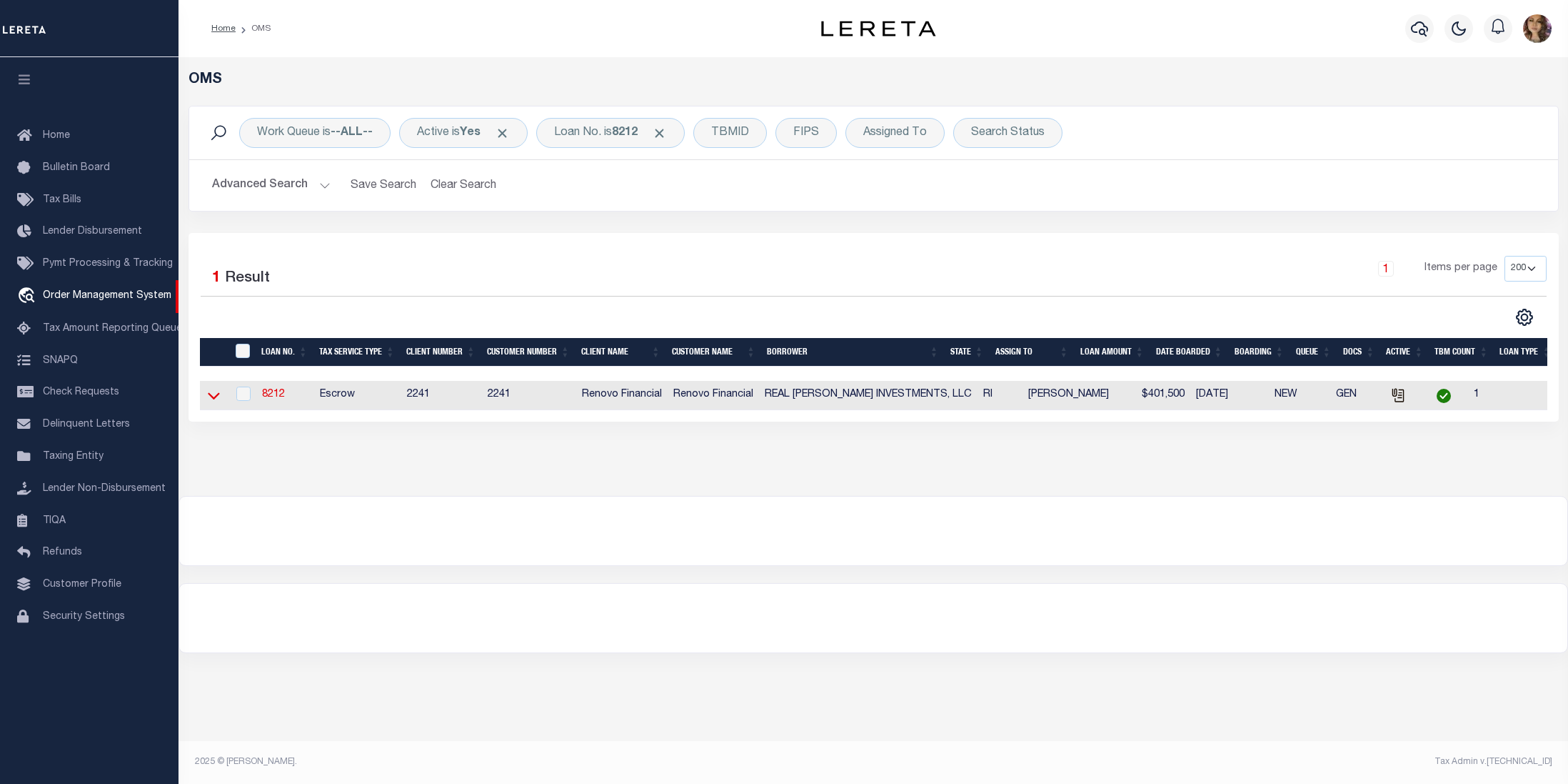
click at [211, 395] on icon at bounding box center [214, 395] width 12 height 15
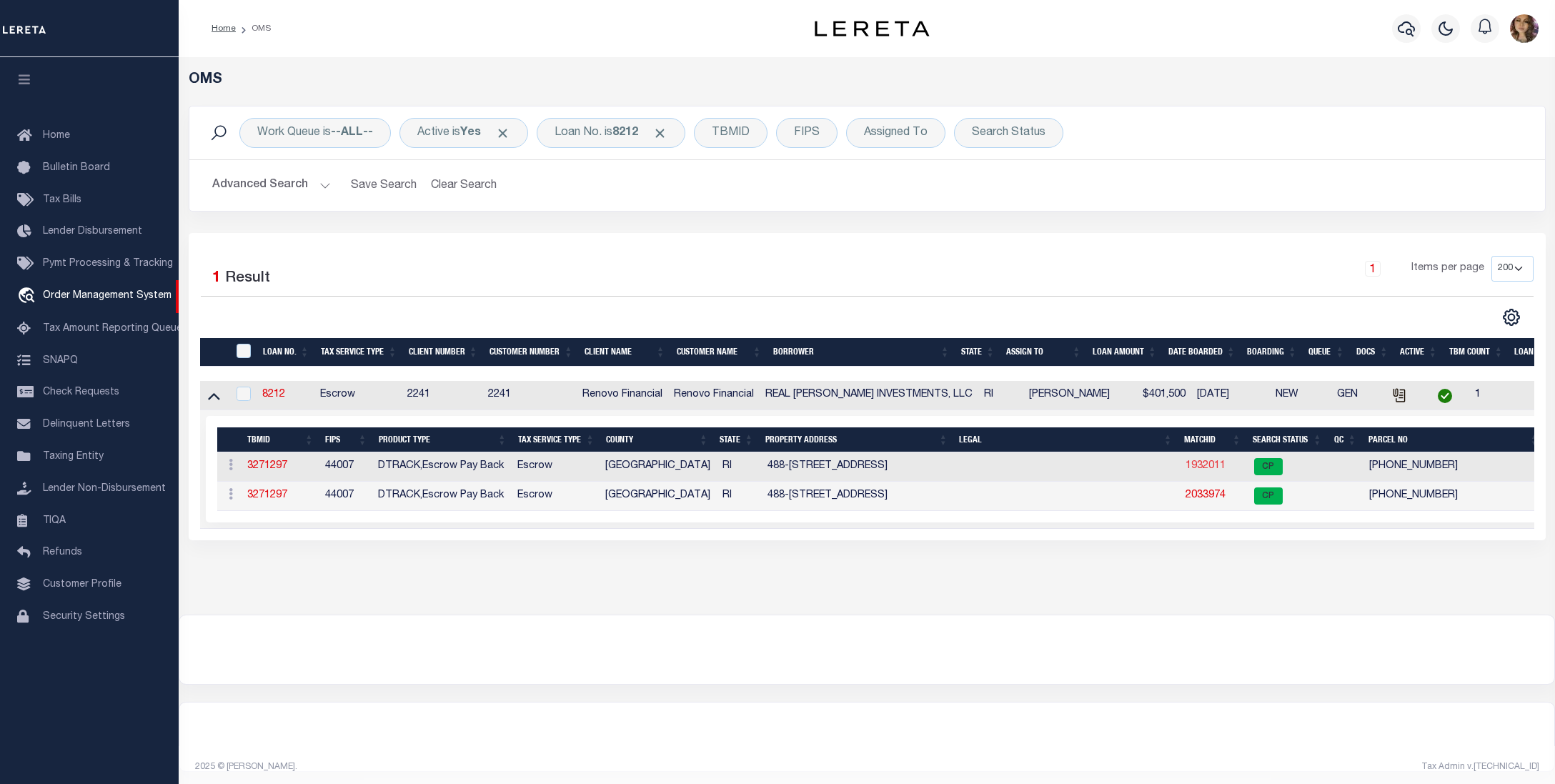
click at [1195, 467] on link "1932011" at bounding box center [1205, 465] width 40 height 10
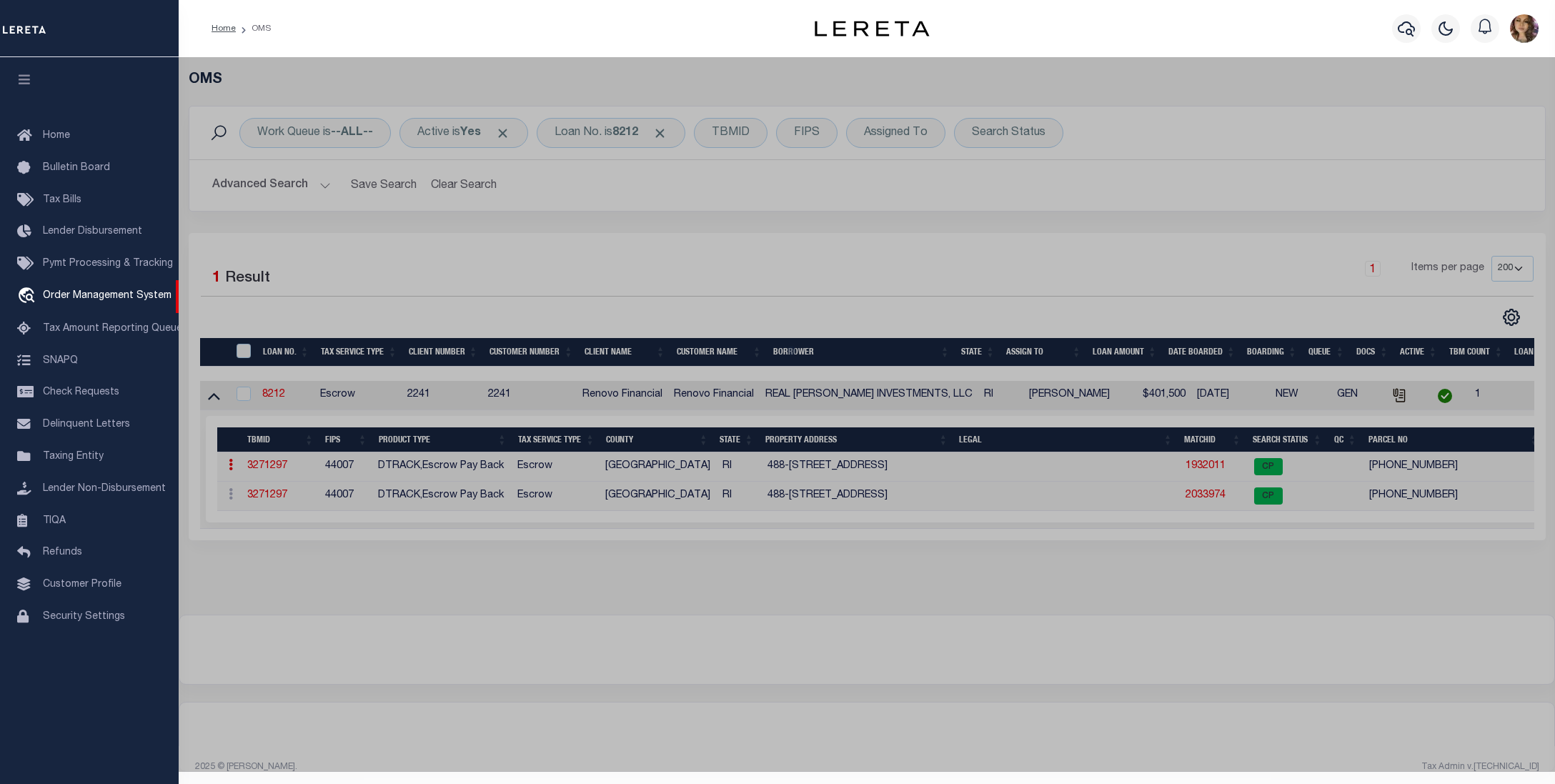
checkbox input "false"
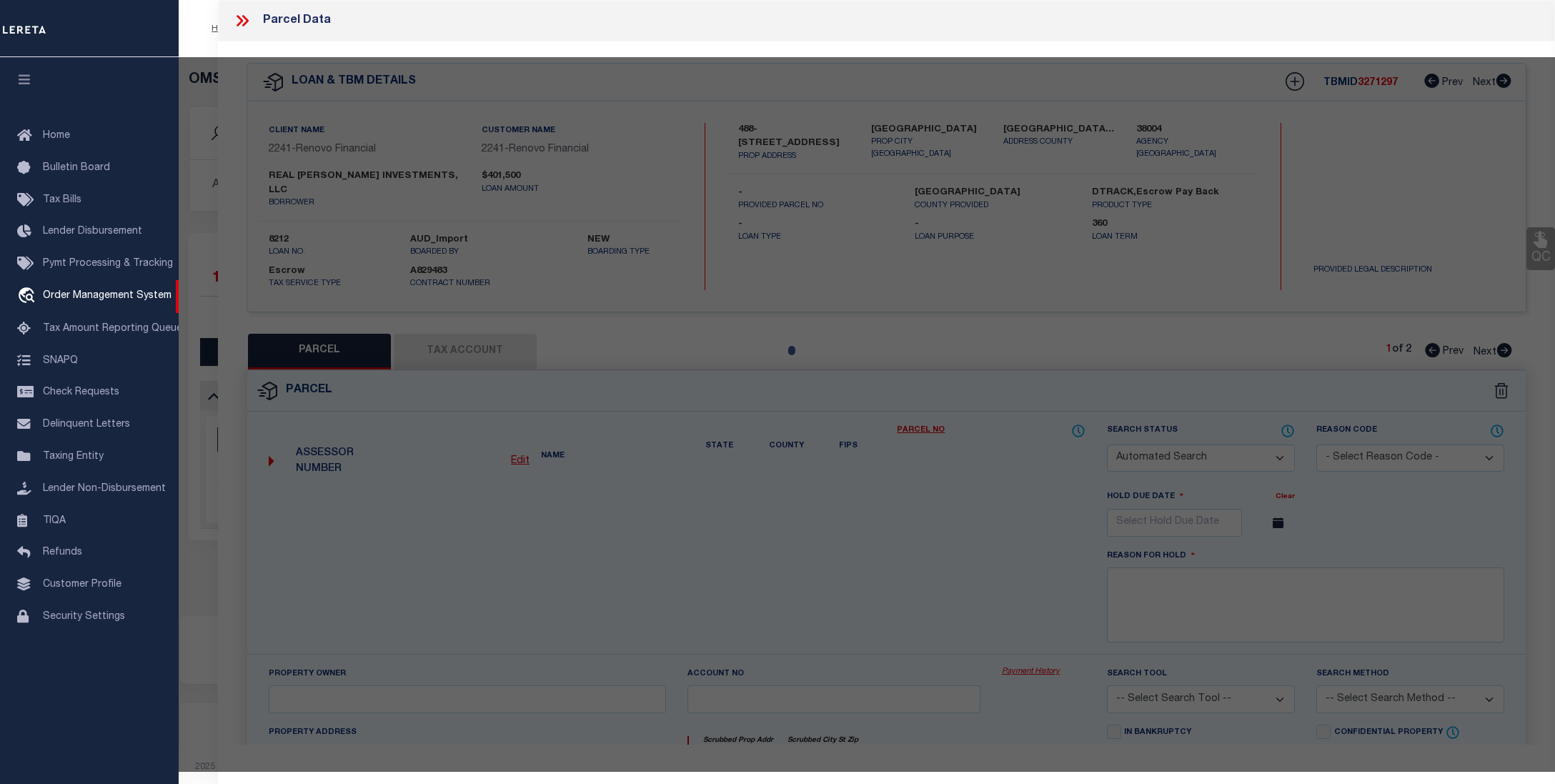
select select "CP"
type input "Real Vasquez Investments LLC"
select select
type input "488 HARTFORD AVE"
checkbox input "false"
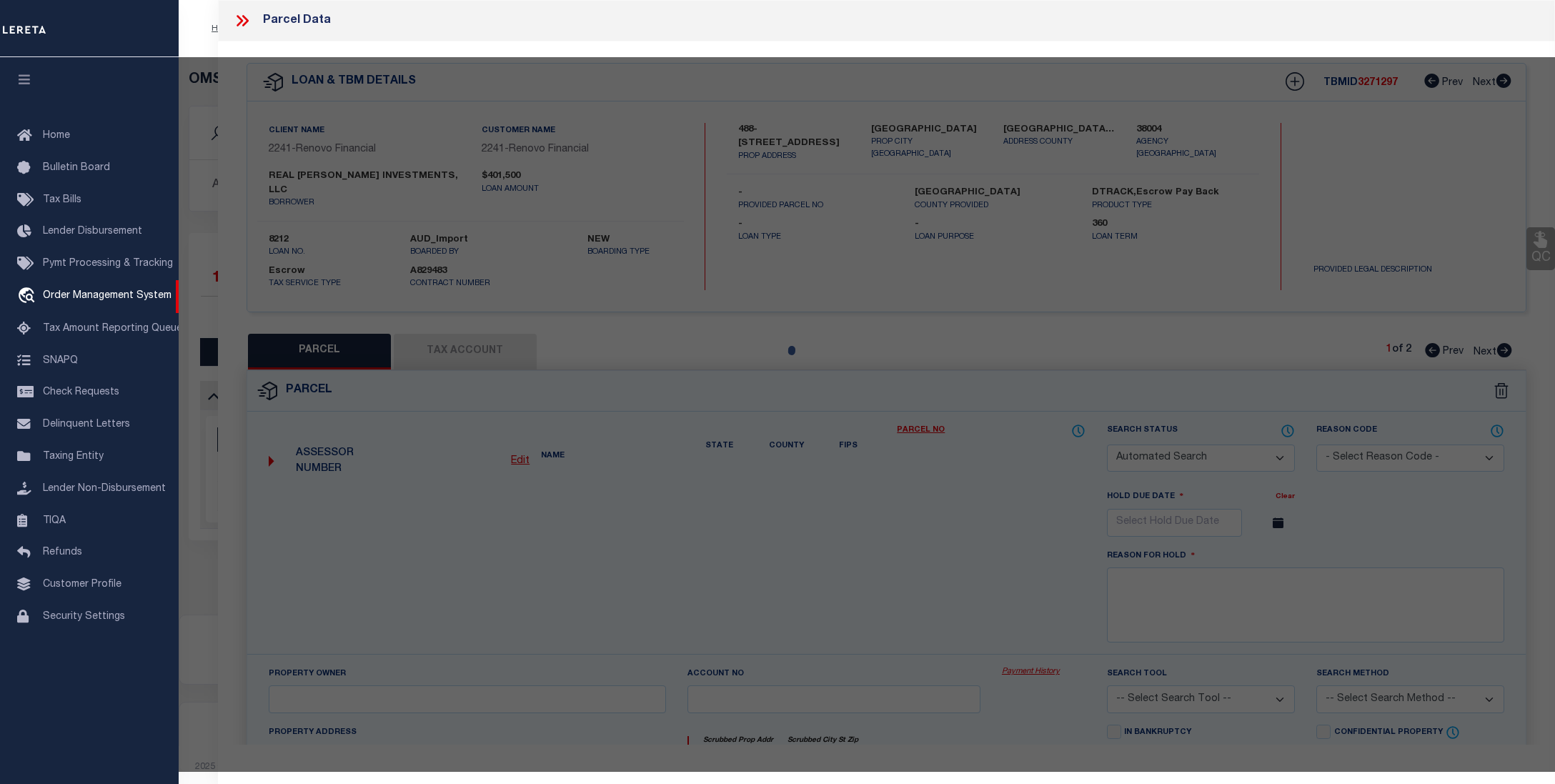
type input "Providence, RI 02909"
type textarea "3,299 SF"
type textarea "Tax ID Special Project"
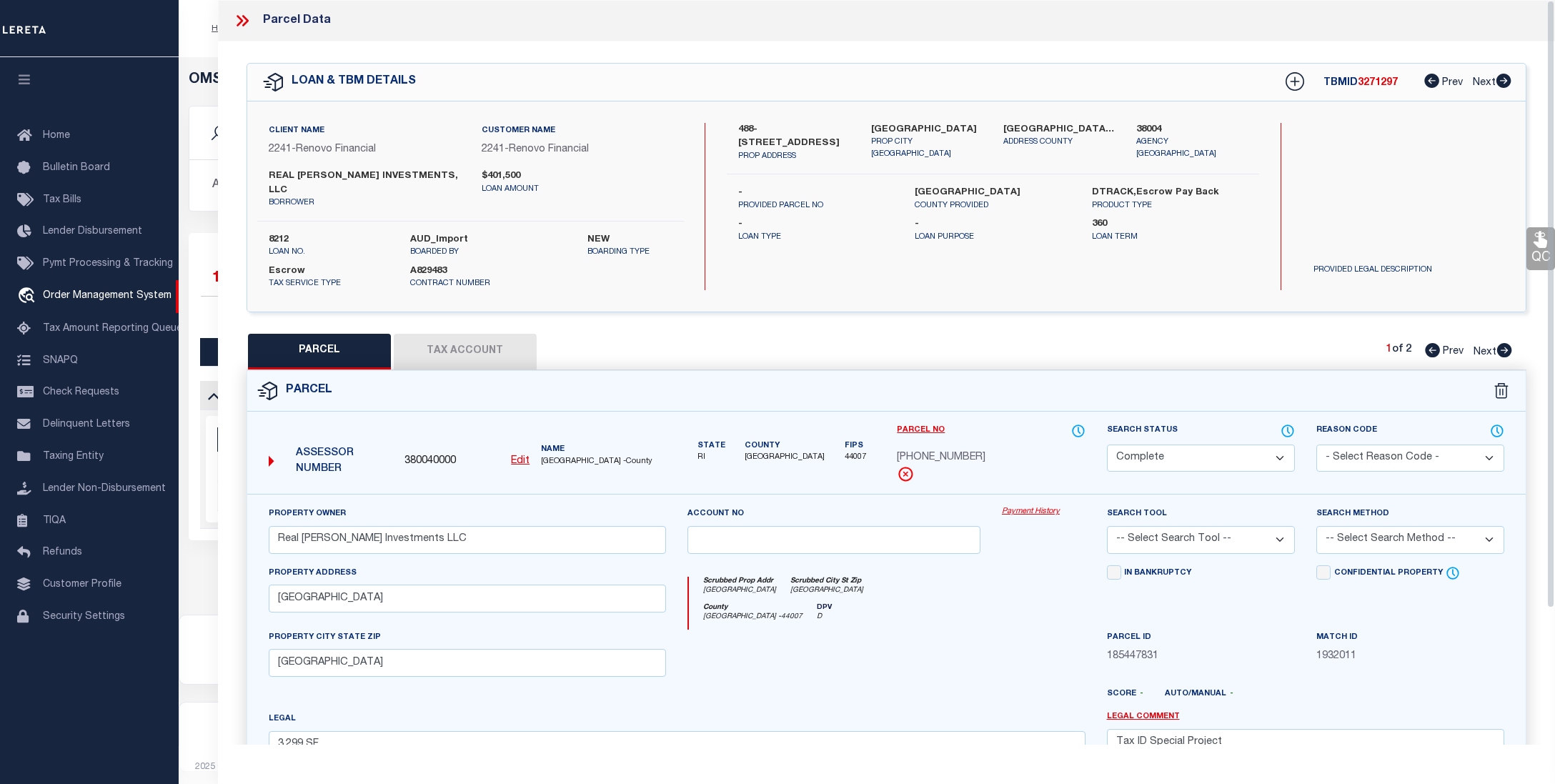
click at [1028, 506] on link "Payment History" at bounding box center [1043, 512] width 84 height 12
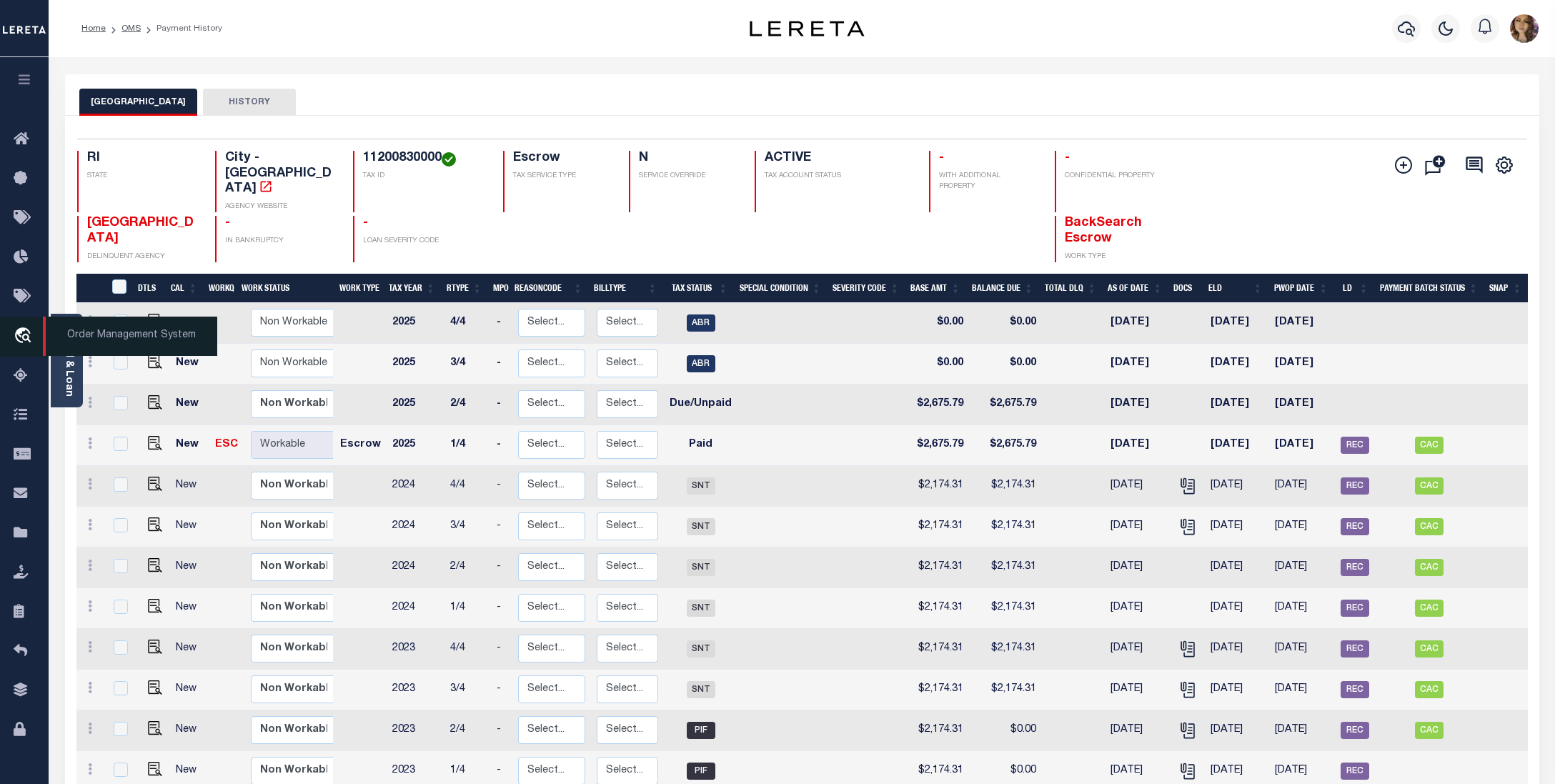
click at [98, 339] on span "Order Management System" at bounding box center [130, 336] width 174 height 39
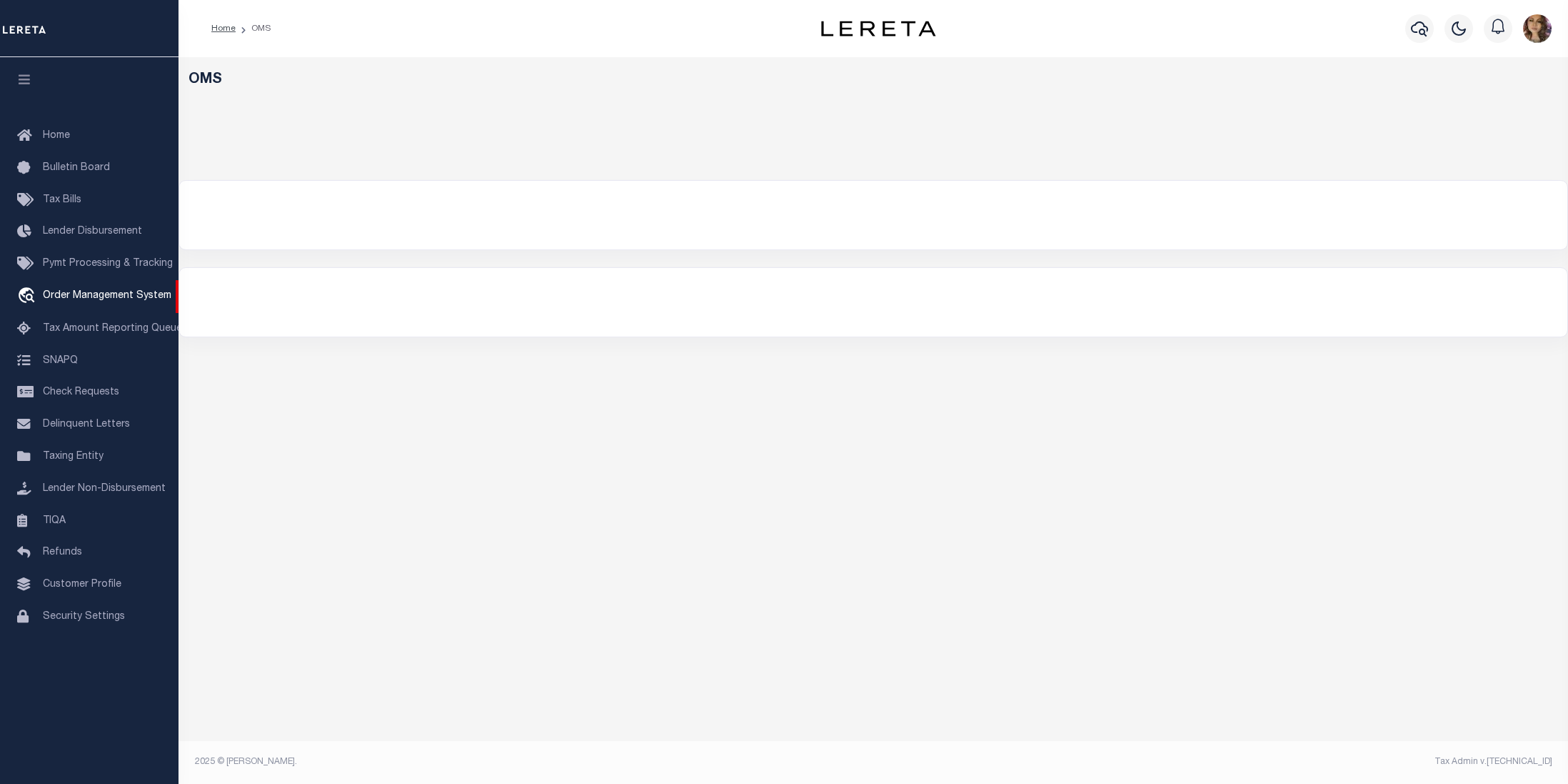
select select "200"
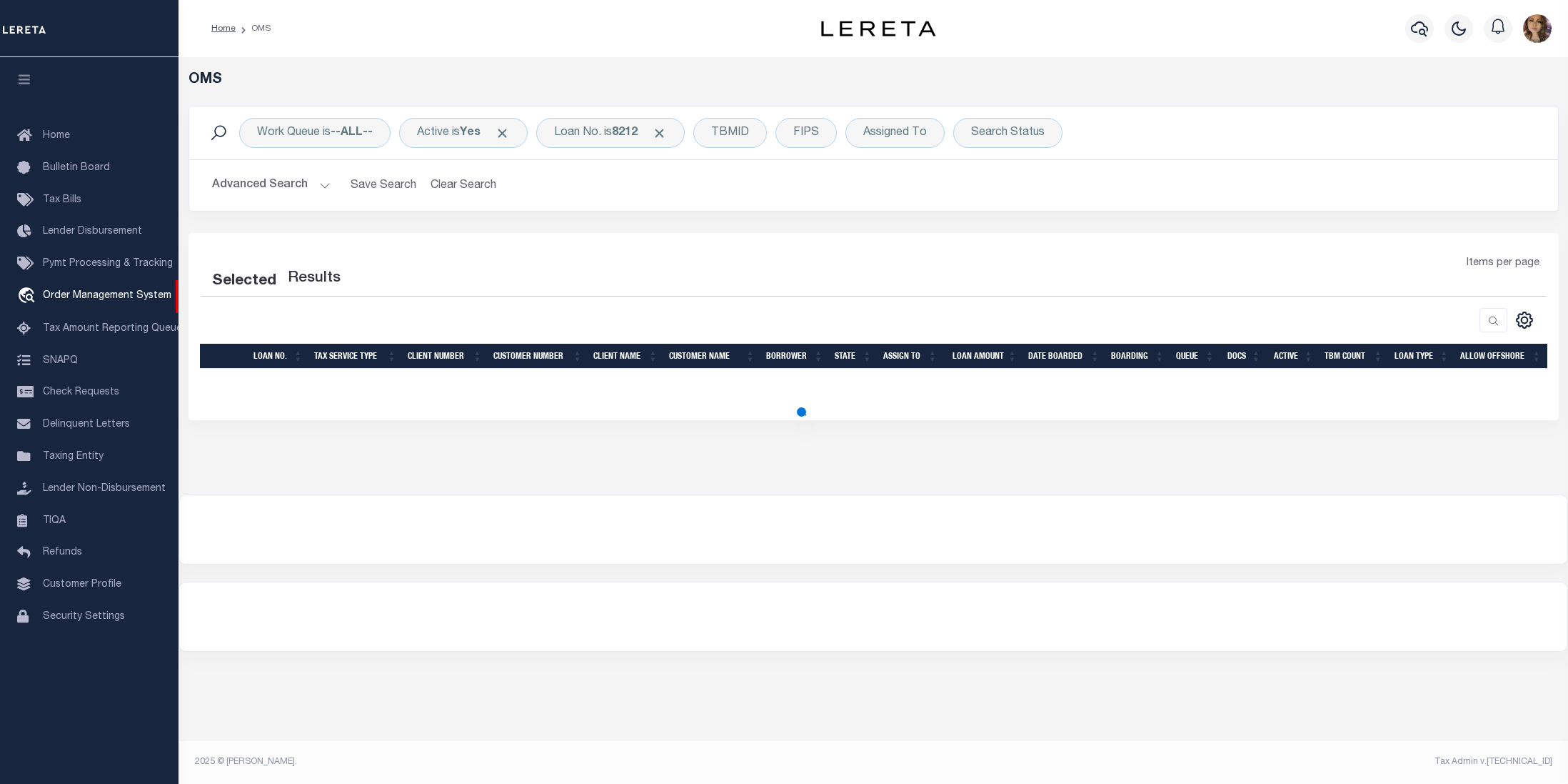
select select "200"
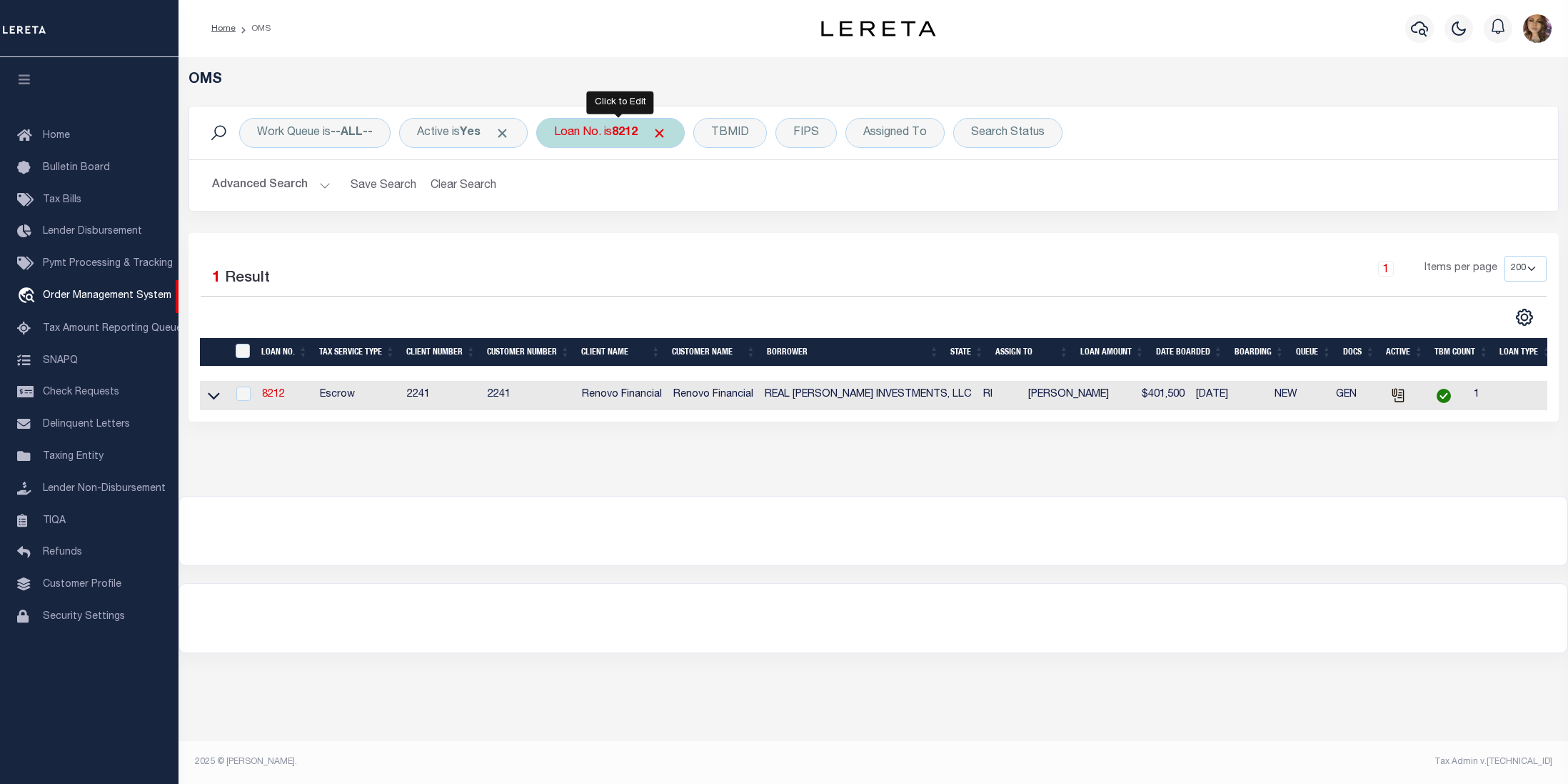
click at [612, 135] on div "Loan No. is 8212" at bounding box center [611, 133] width 149 height 30
type input "4301180002526"
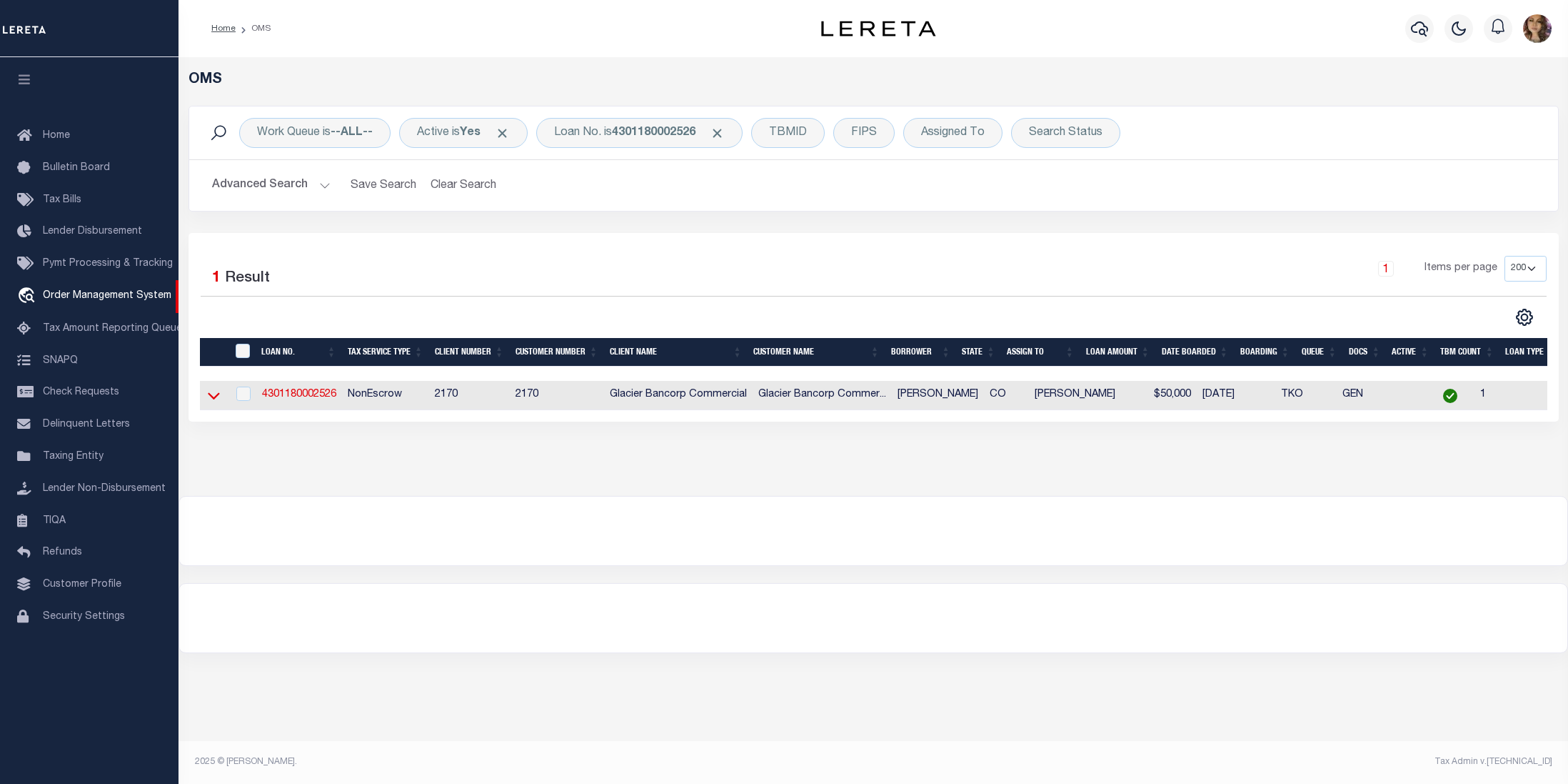
click at [211, 400] on icon at bounding box center [214, 396] width 12 height 7
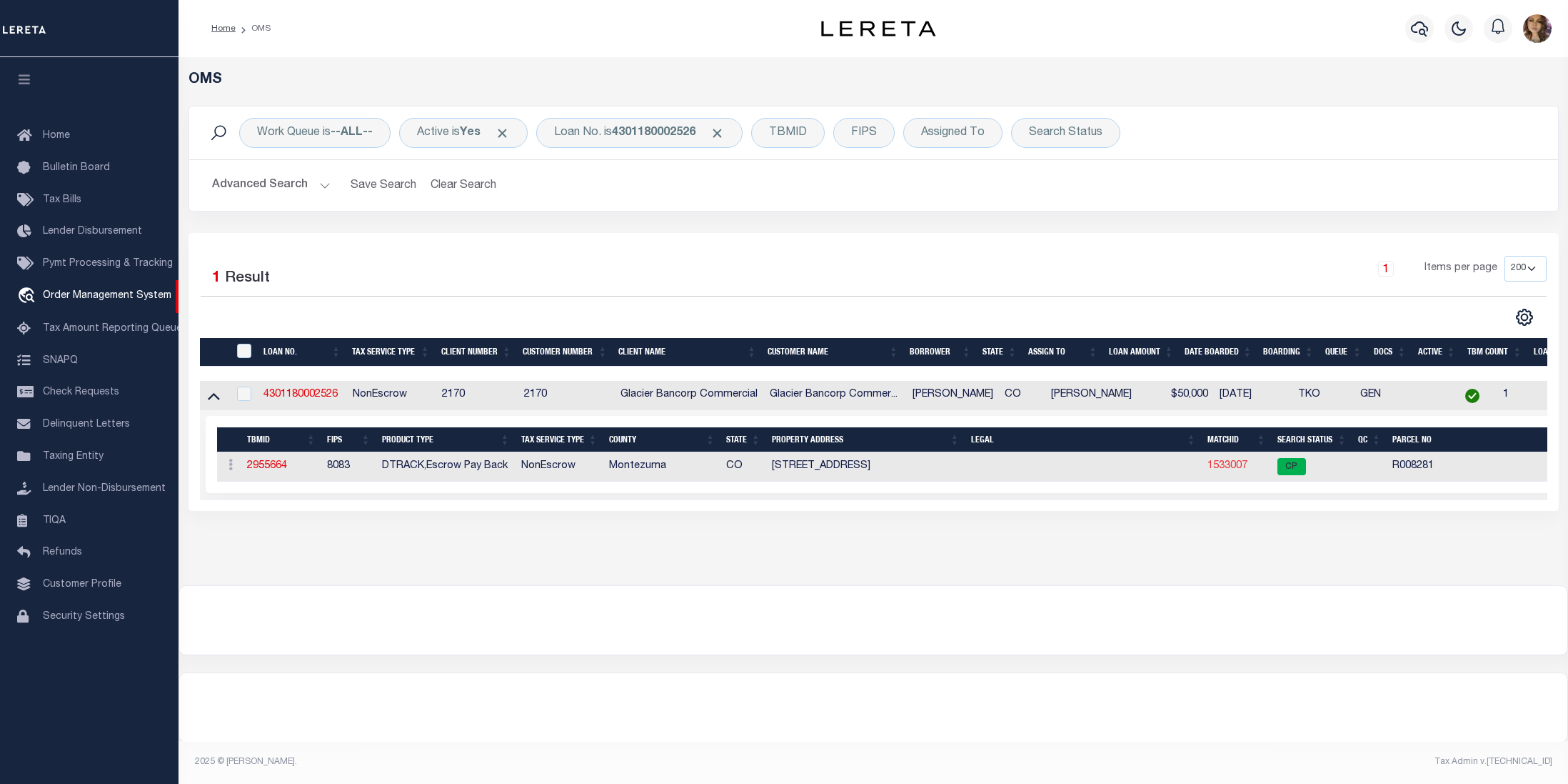
click at [1223, 471] on link "1533007" at bounding box center [1227, 465] width 40 height 10
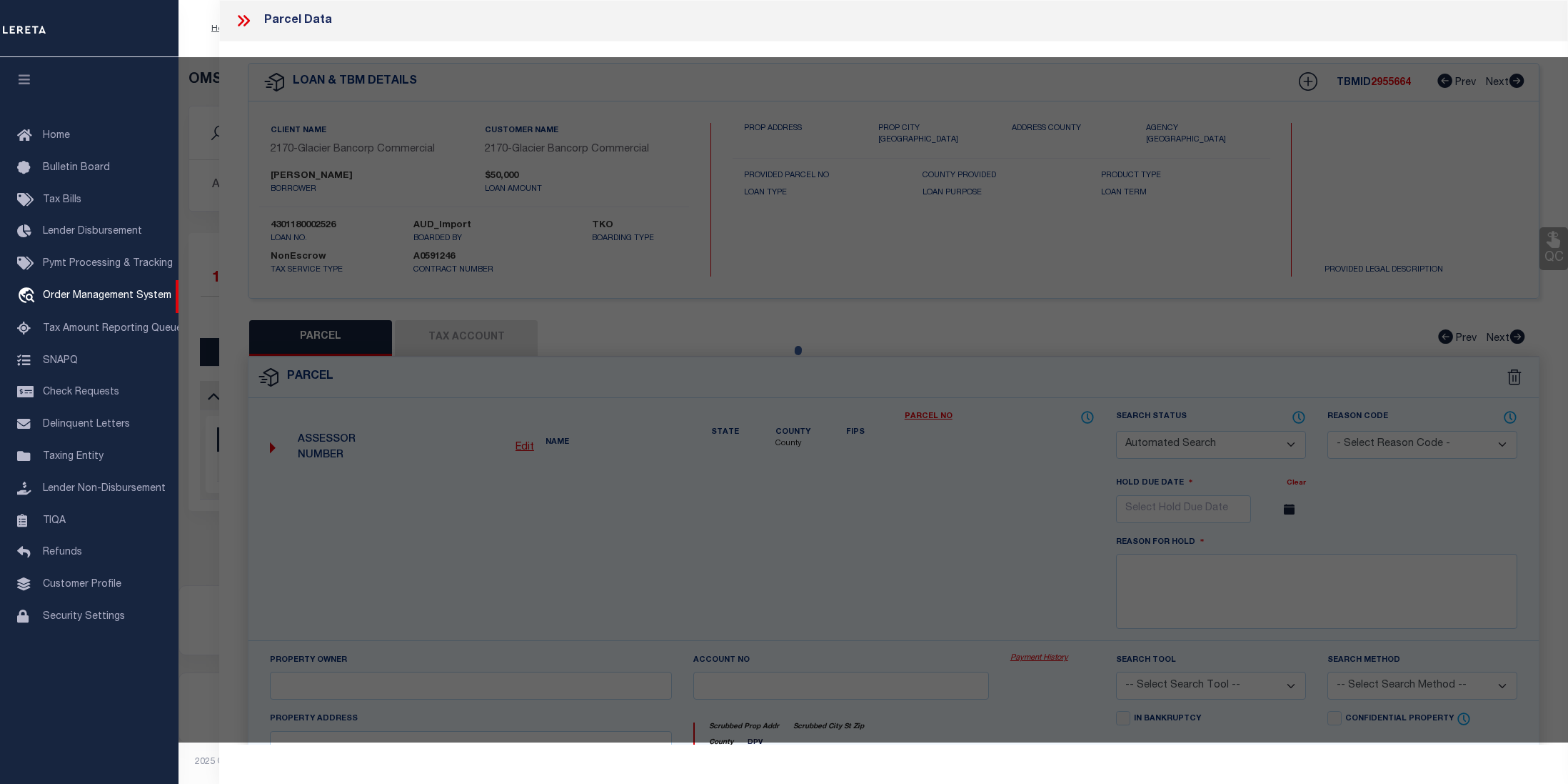
checkbox input "false"
select select "CP"
type input "JONES, ERIC G. & STEPHANIE M."
select select
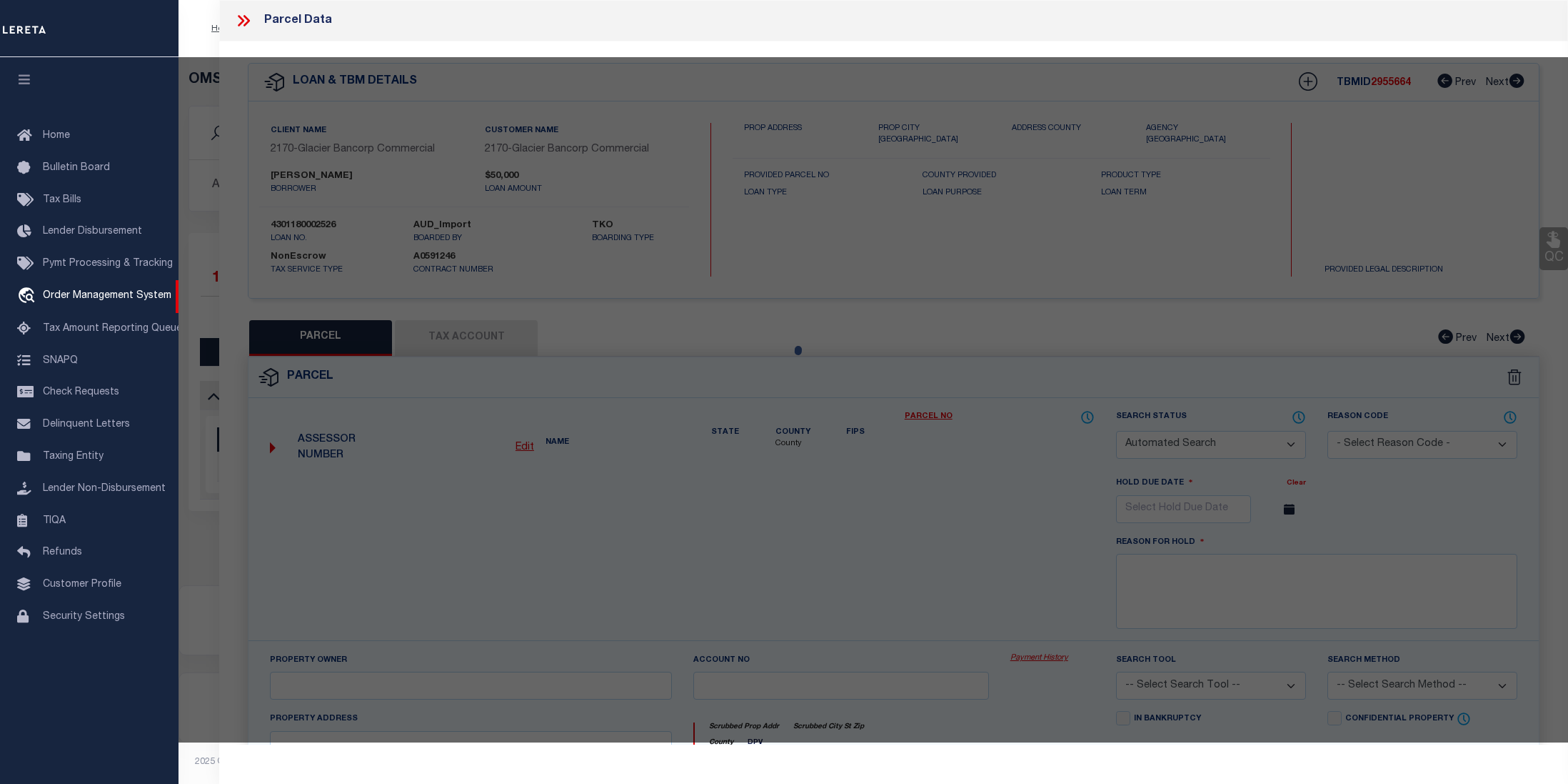
type input "836 BROOKSIDE DR"
checkbox input "false"
type input "CO"
type textarea "Subdivision: PARADISE VILLAGE Lot: 10 Block: 2 SUBDIVISION: PARADISE VILLAGE BL…"
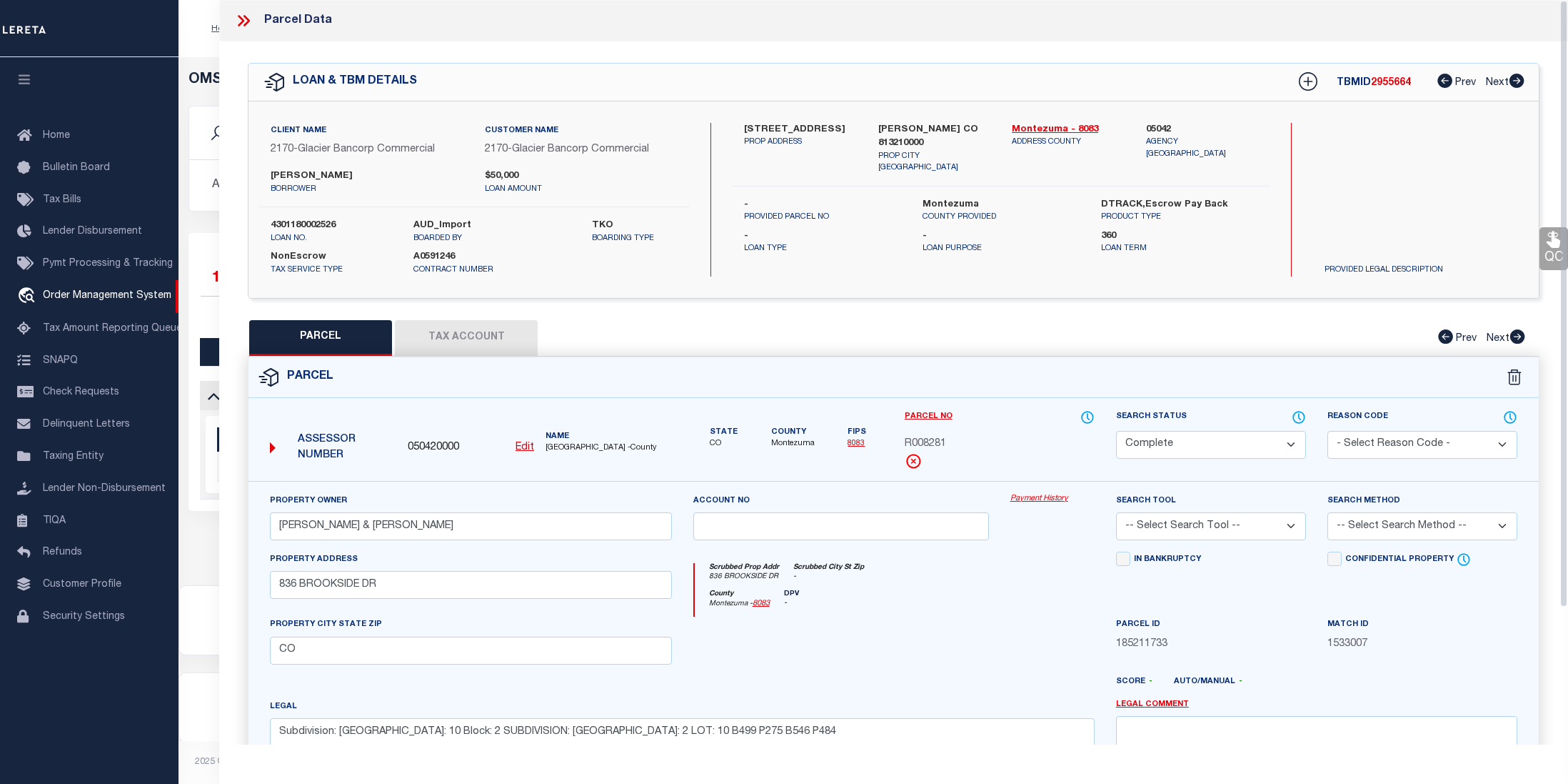
click at [1058, 498] on link "Payment History" at bounding box center [1052, 499] width 84 height 12
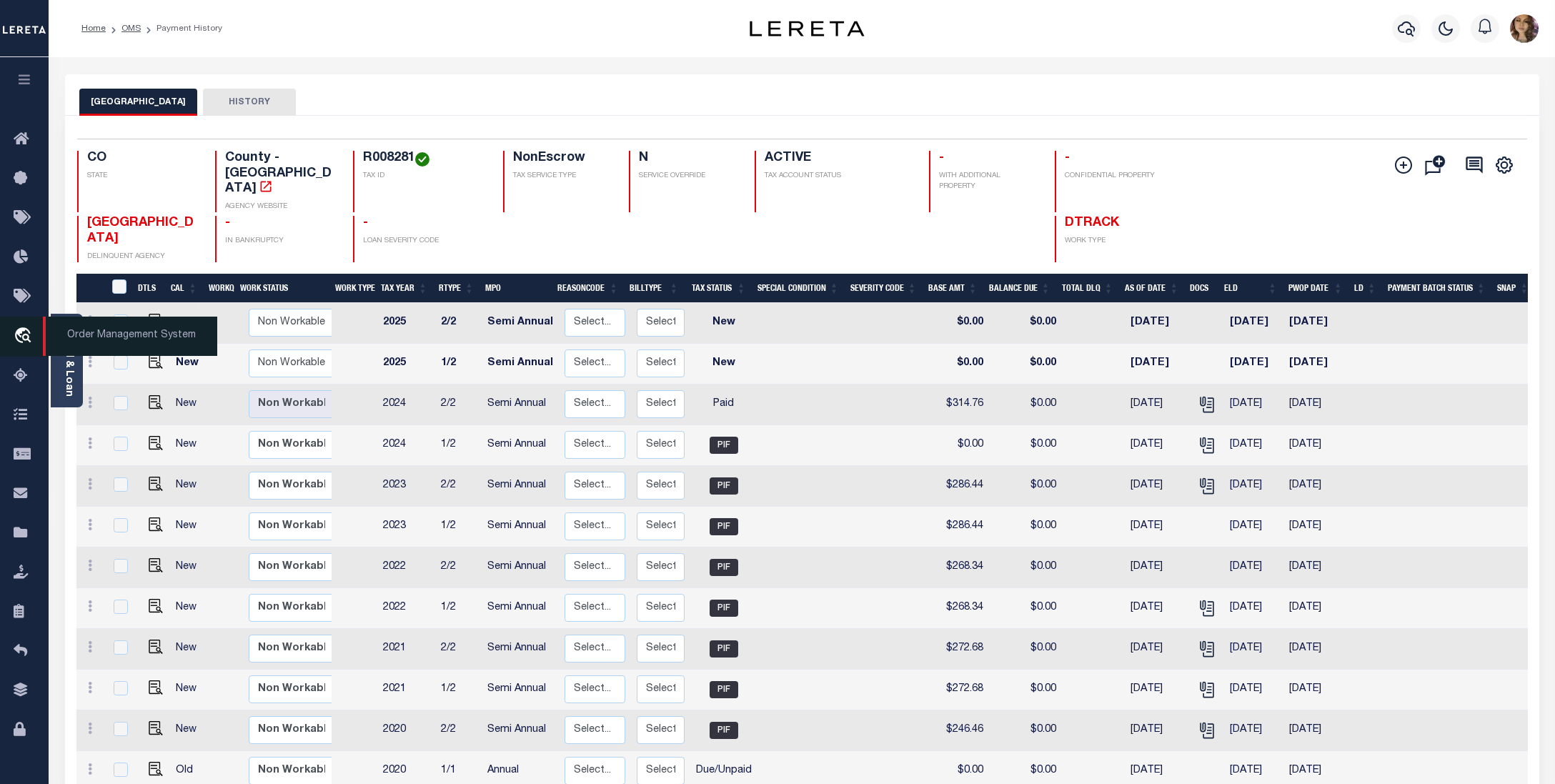
click at [132, 343] on span "Order Management System" at bounding box center [130, 336] width 174 height 39
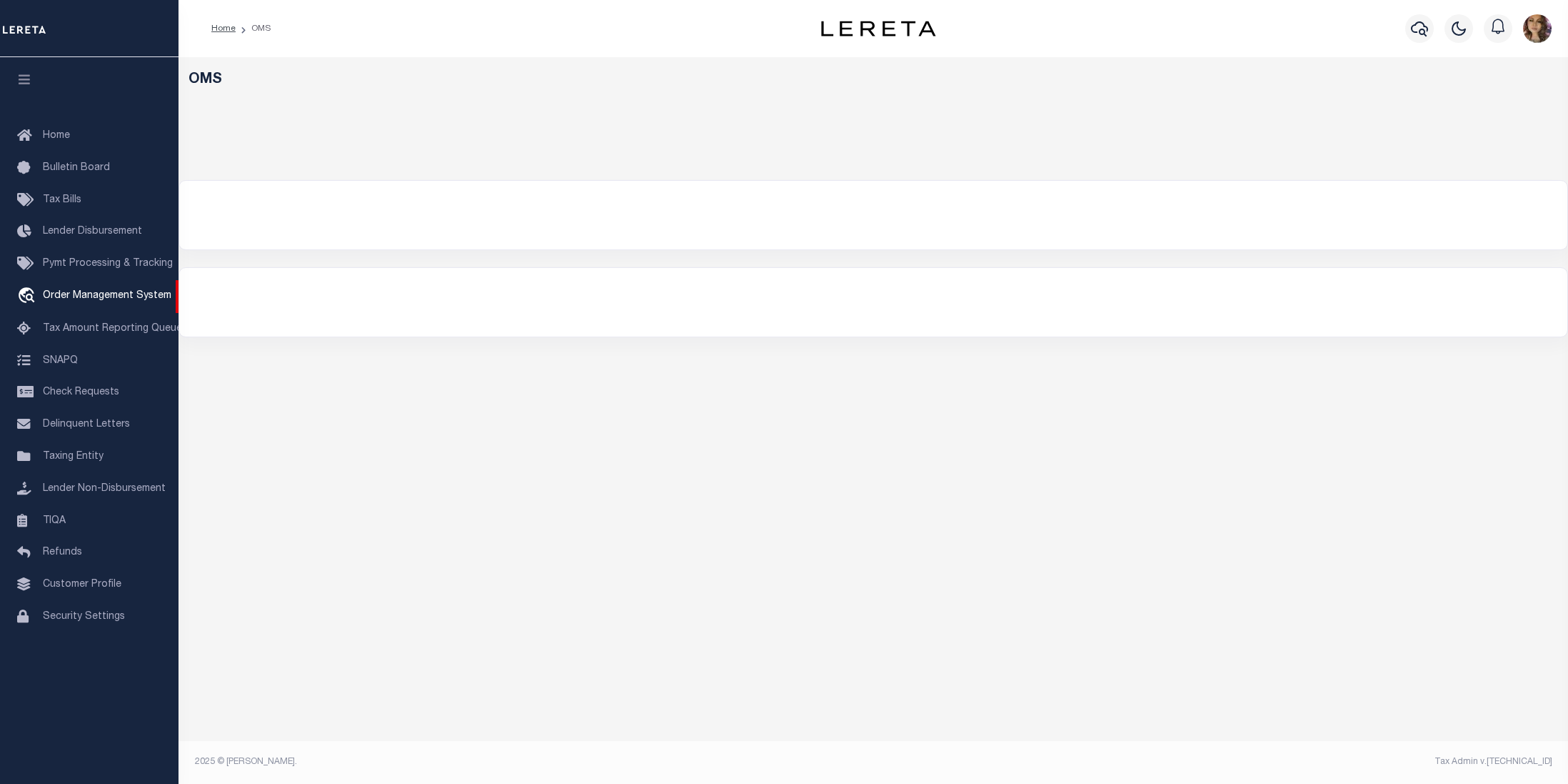
select select "200"
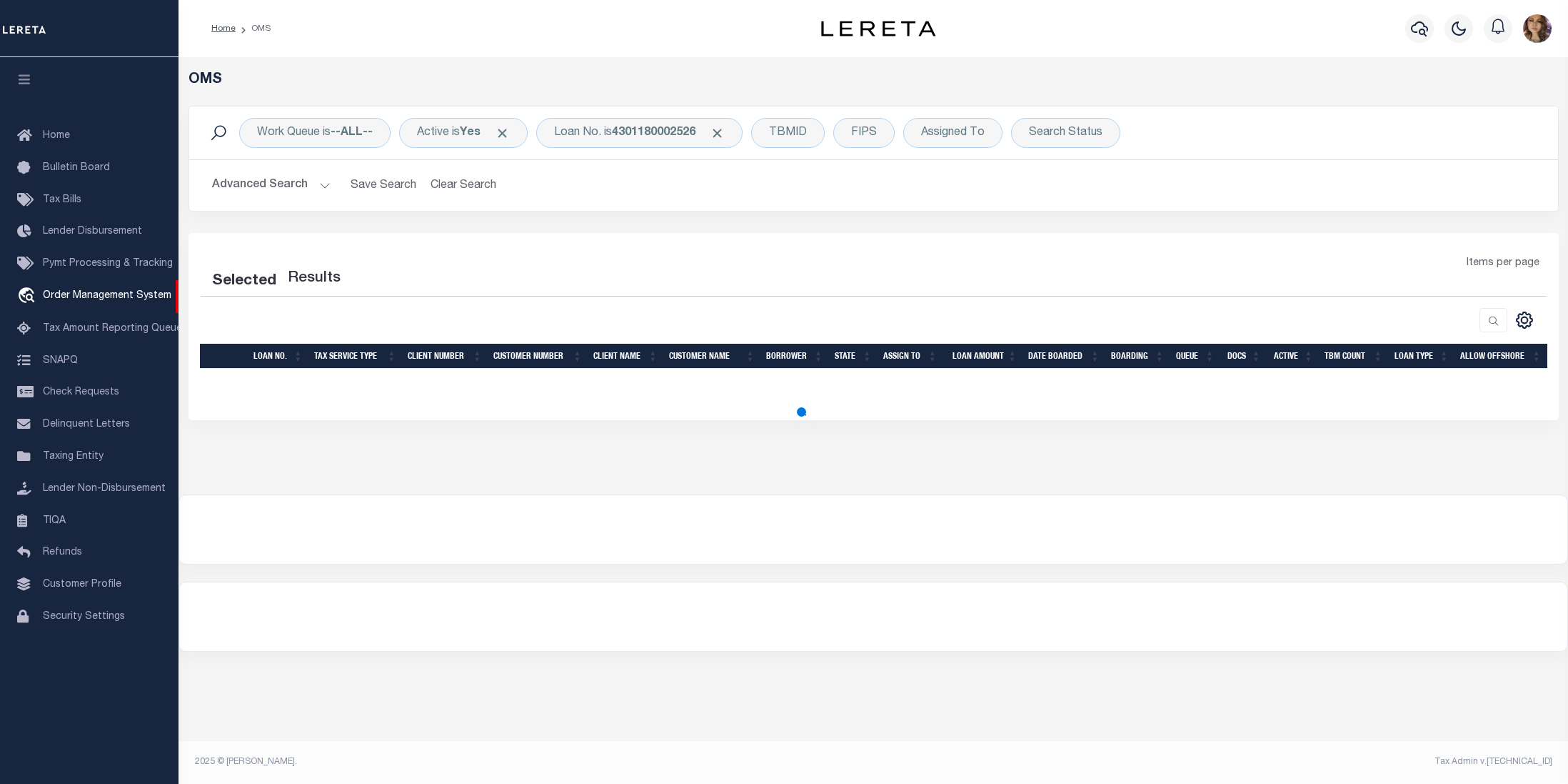
select select "200"
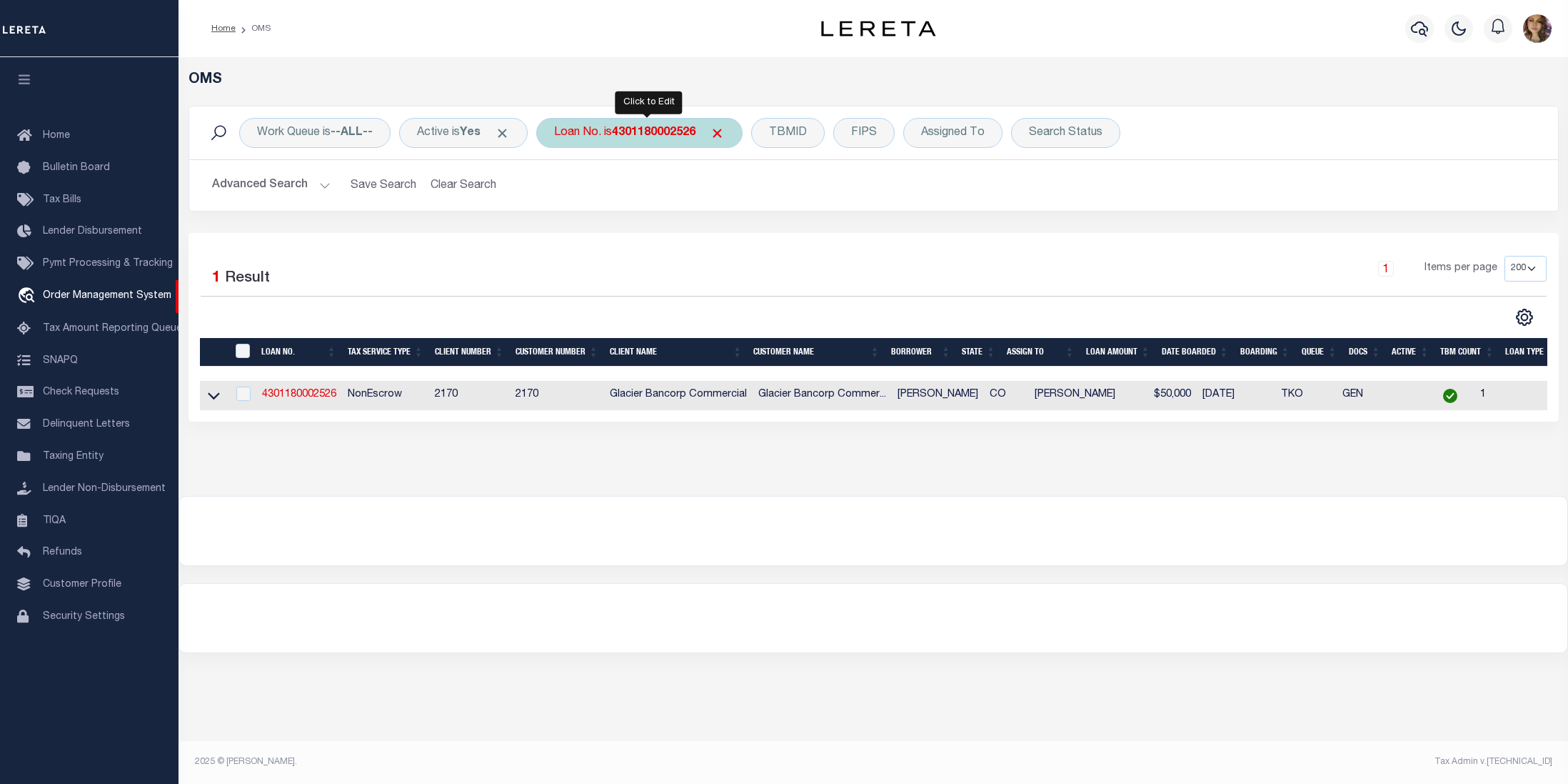
click at [654, 129] on b "4301180002526" at bounding box center [653, 133] width 84 height 12
type input "4304210008319"
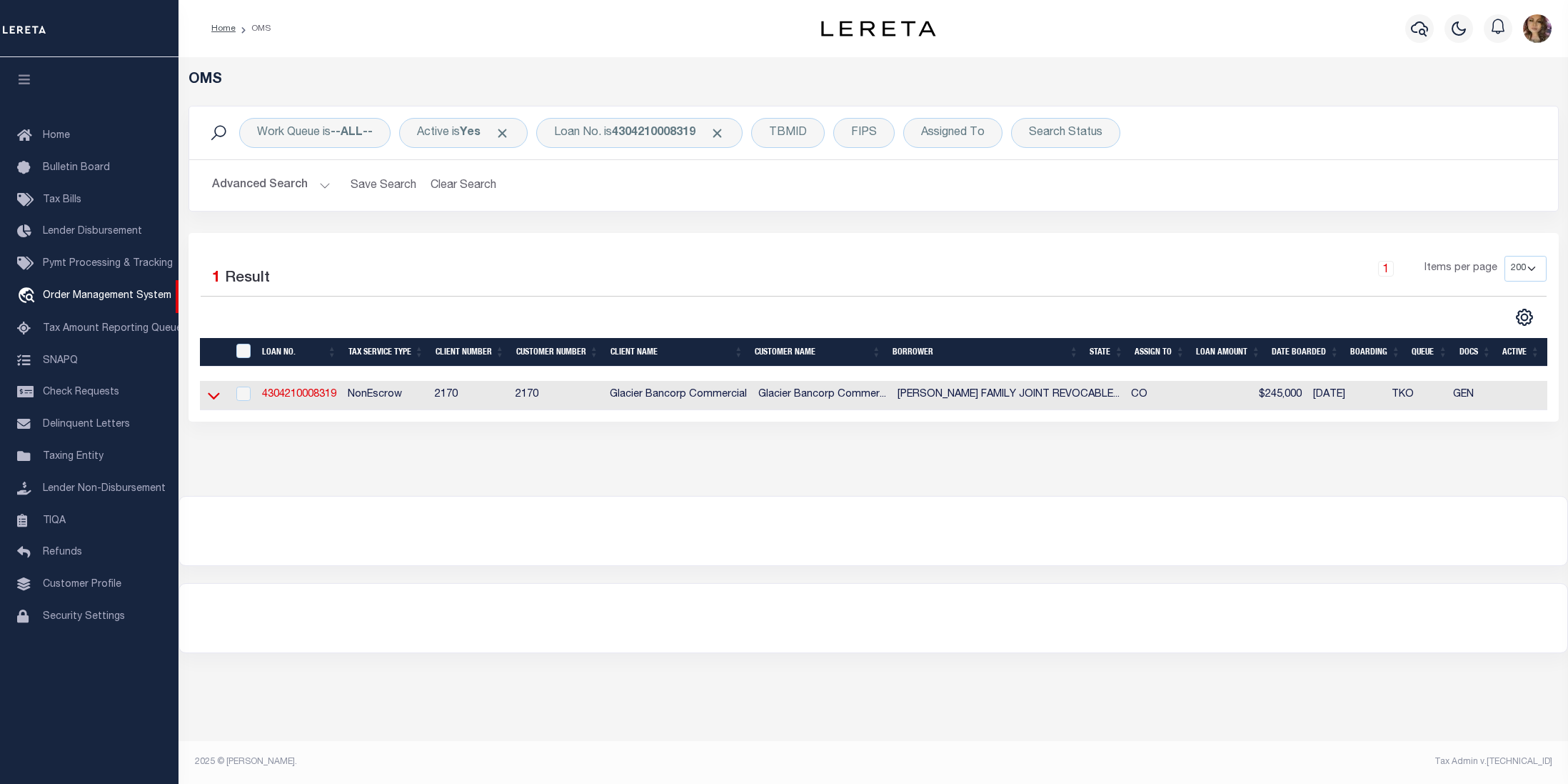
click at [208, 398] on icon at bounding box center [214, 395] width 12 height 15
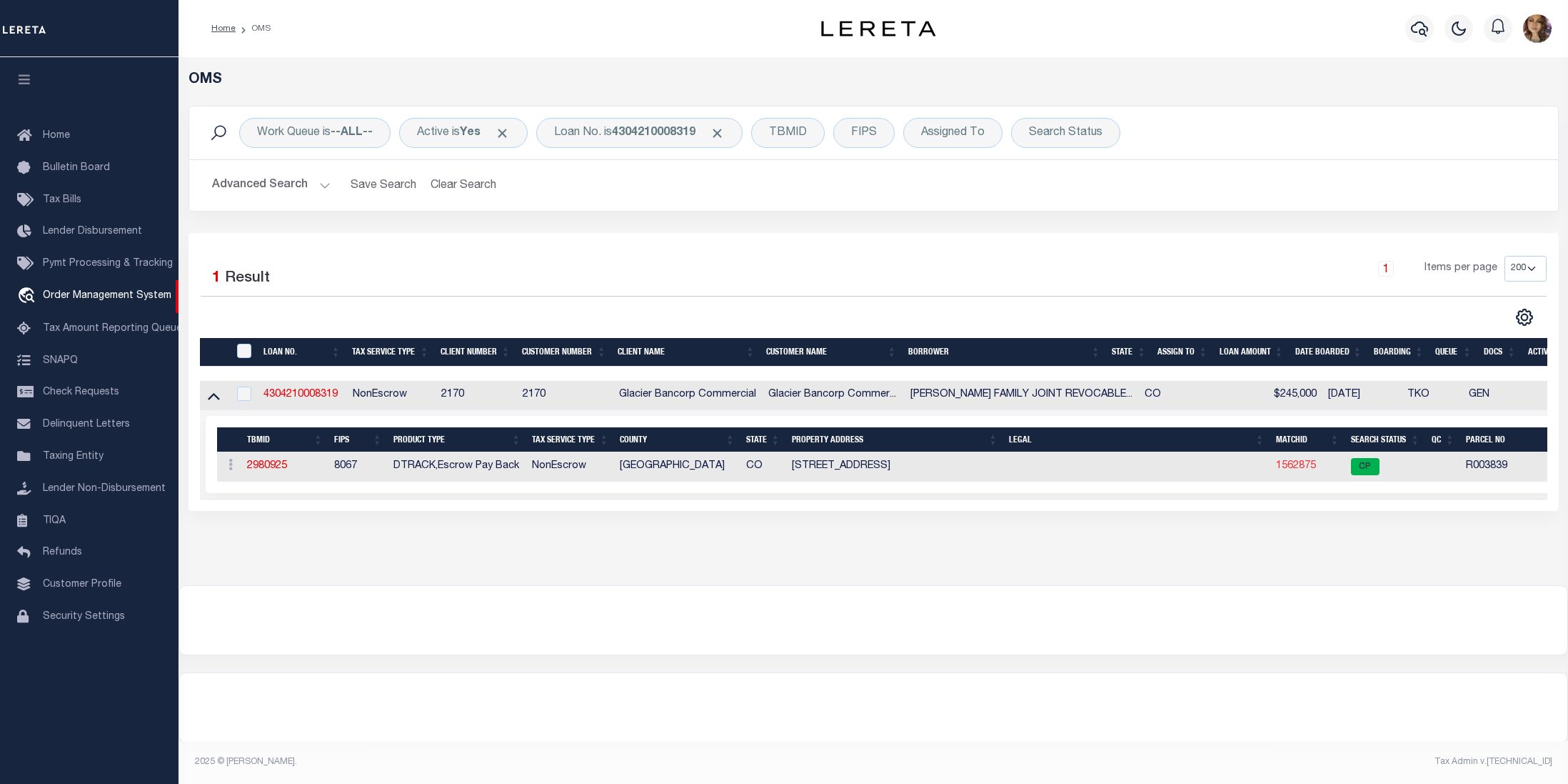
click at [1303, 467] on link "1562875" at bounding box center [1296, 465] width 40 height 10
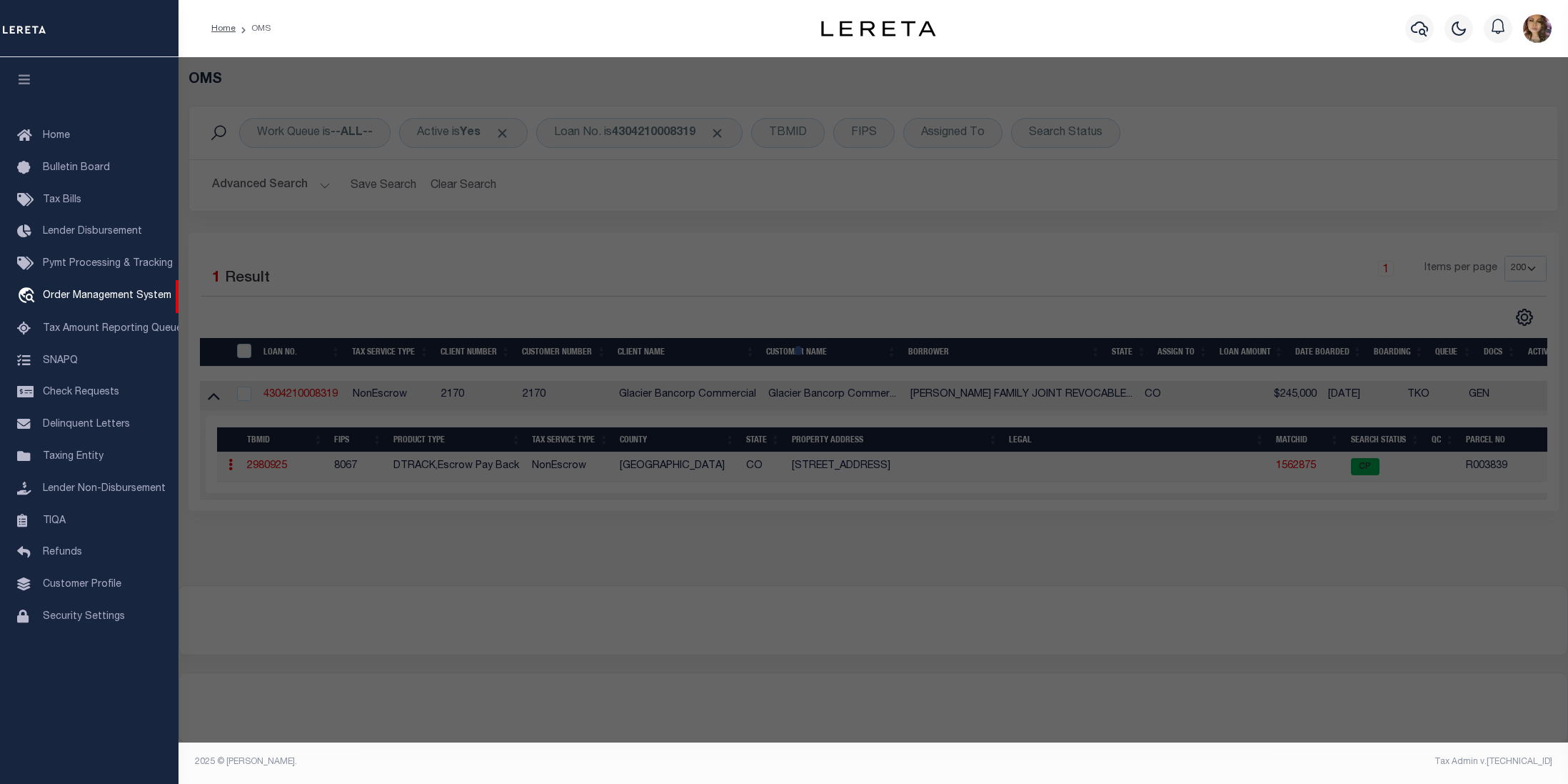
checkbox input "false"
select select "CP"
type input "[PERSON_NAME] FAMILY JOINT REVOCABLE TRUST"
type input "2323 W 2ND AVE #E"
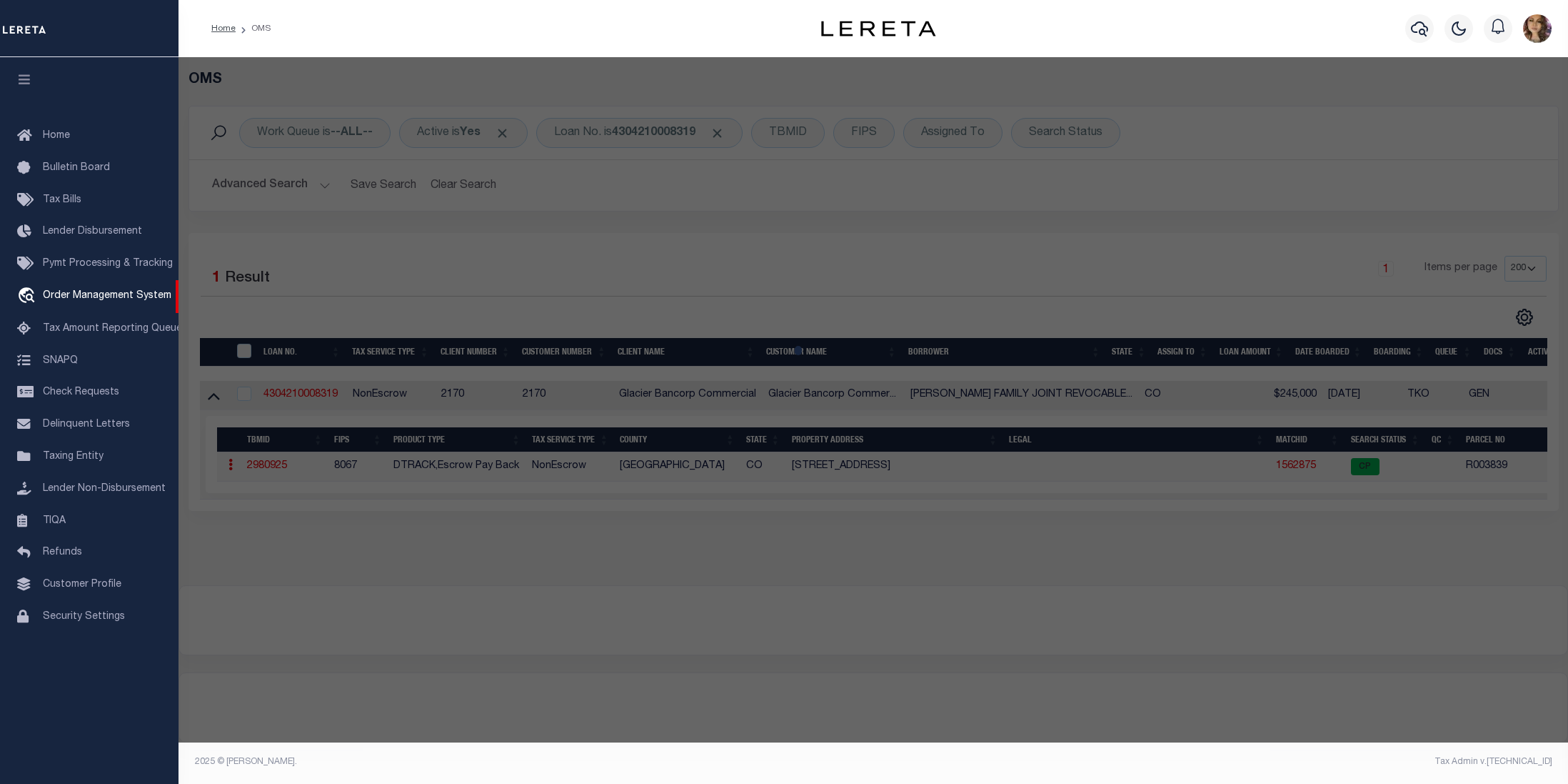
checkbox input "false"
type textarea "[PERSON_NAME] ADD (DGO) Block: 85 Unit: E TR IN BLK 85, [PERSON_NAME] FIRST ADD…"
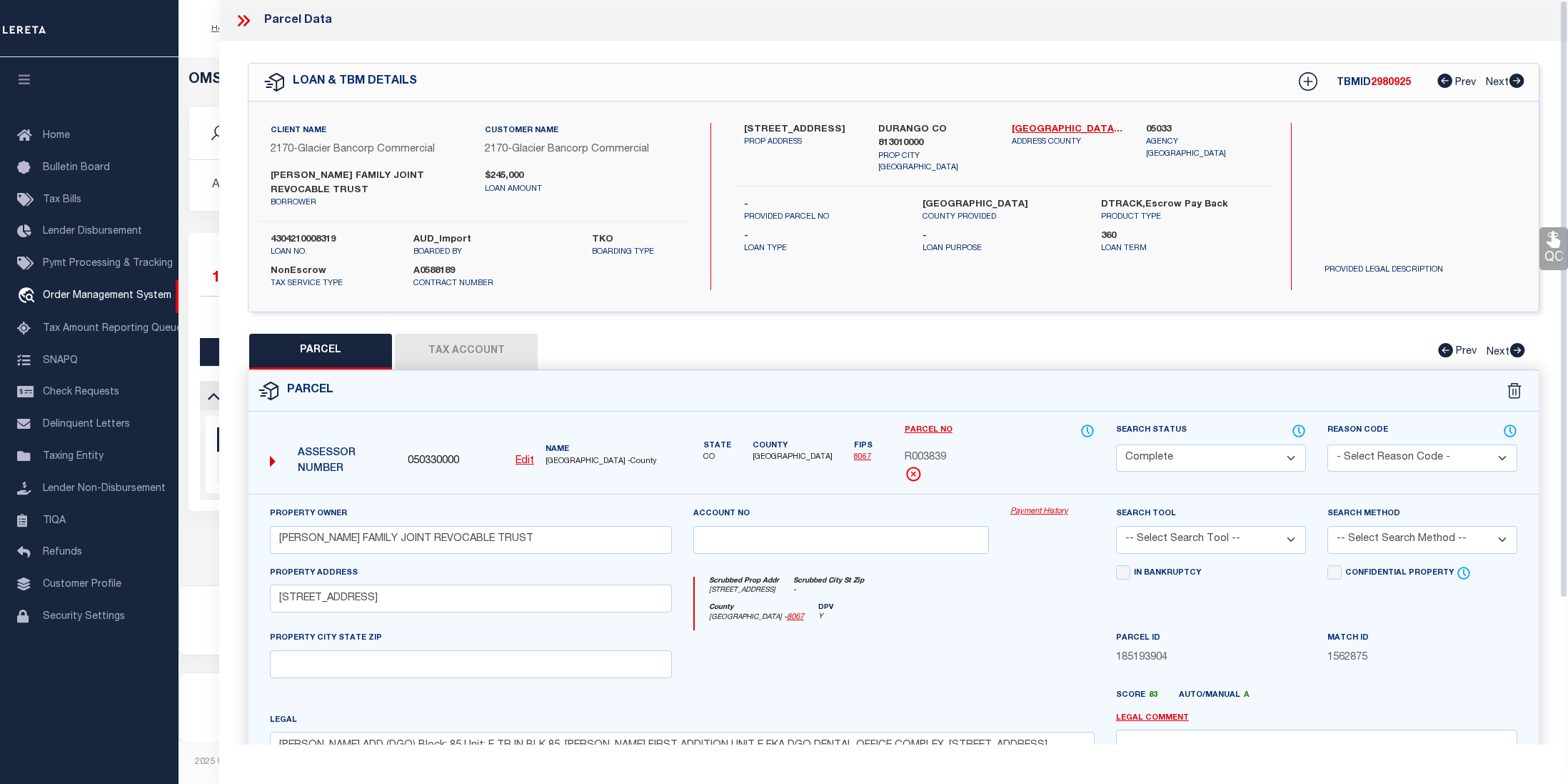
click at [1051, 515] on link "Payment History" at bounding box center [1052, 512] width 84 height 12
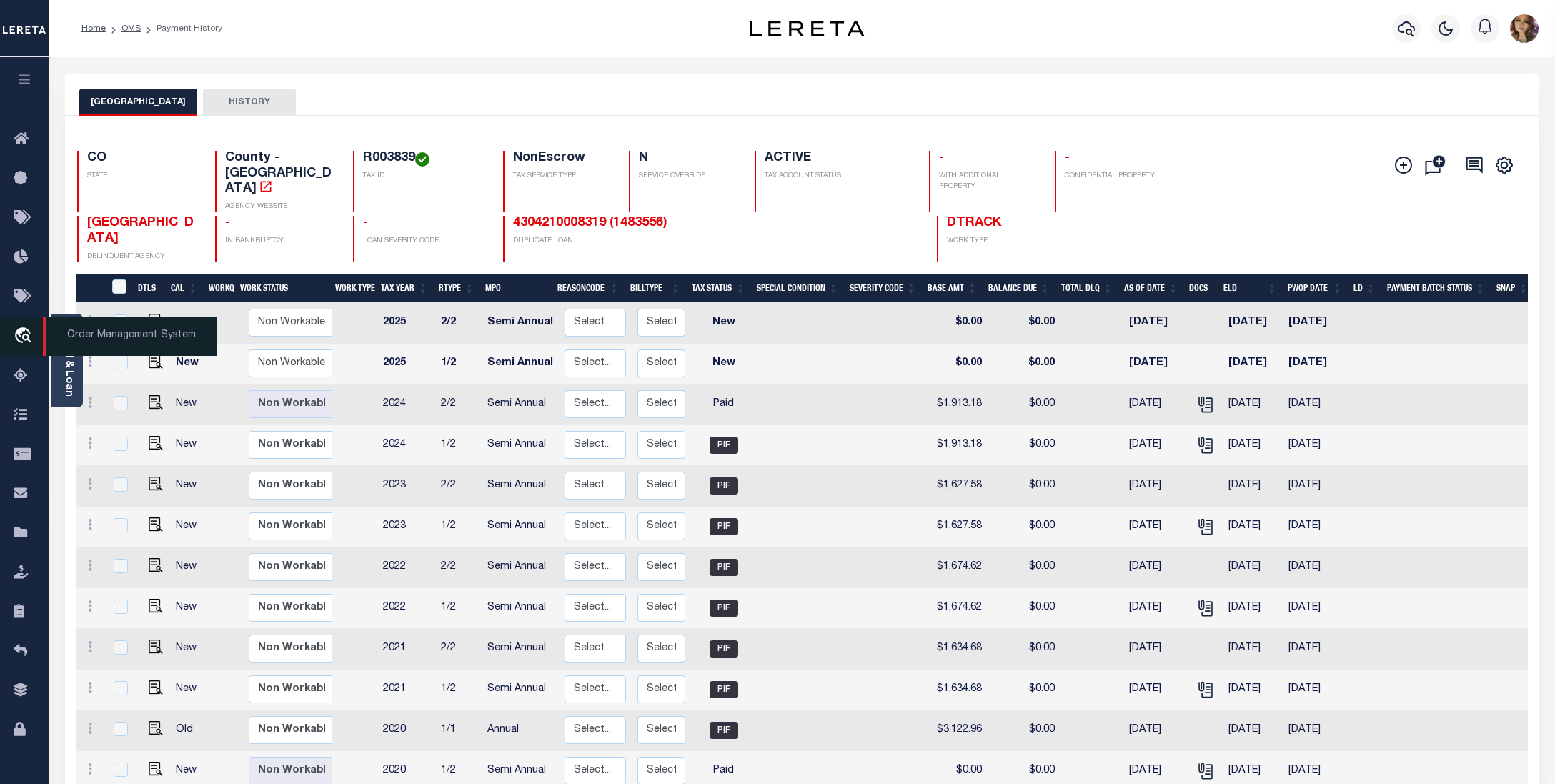
click at [84, 332] on span "Order Management System" at bounding box center [130, 336] width 174 height 39
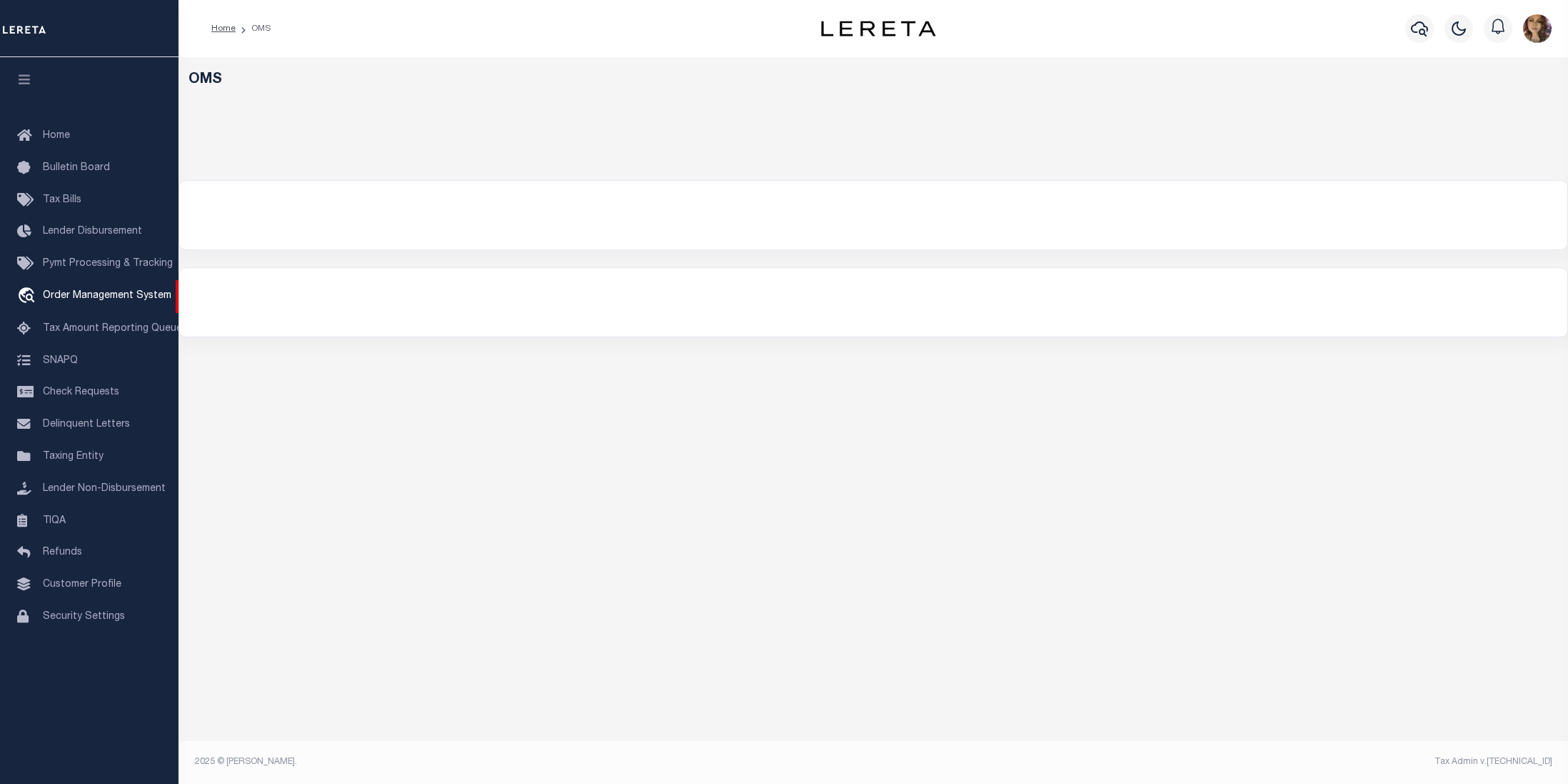
select select "200"
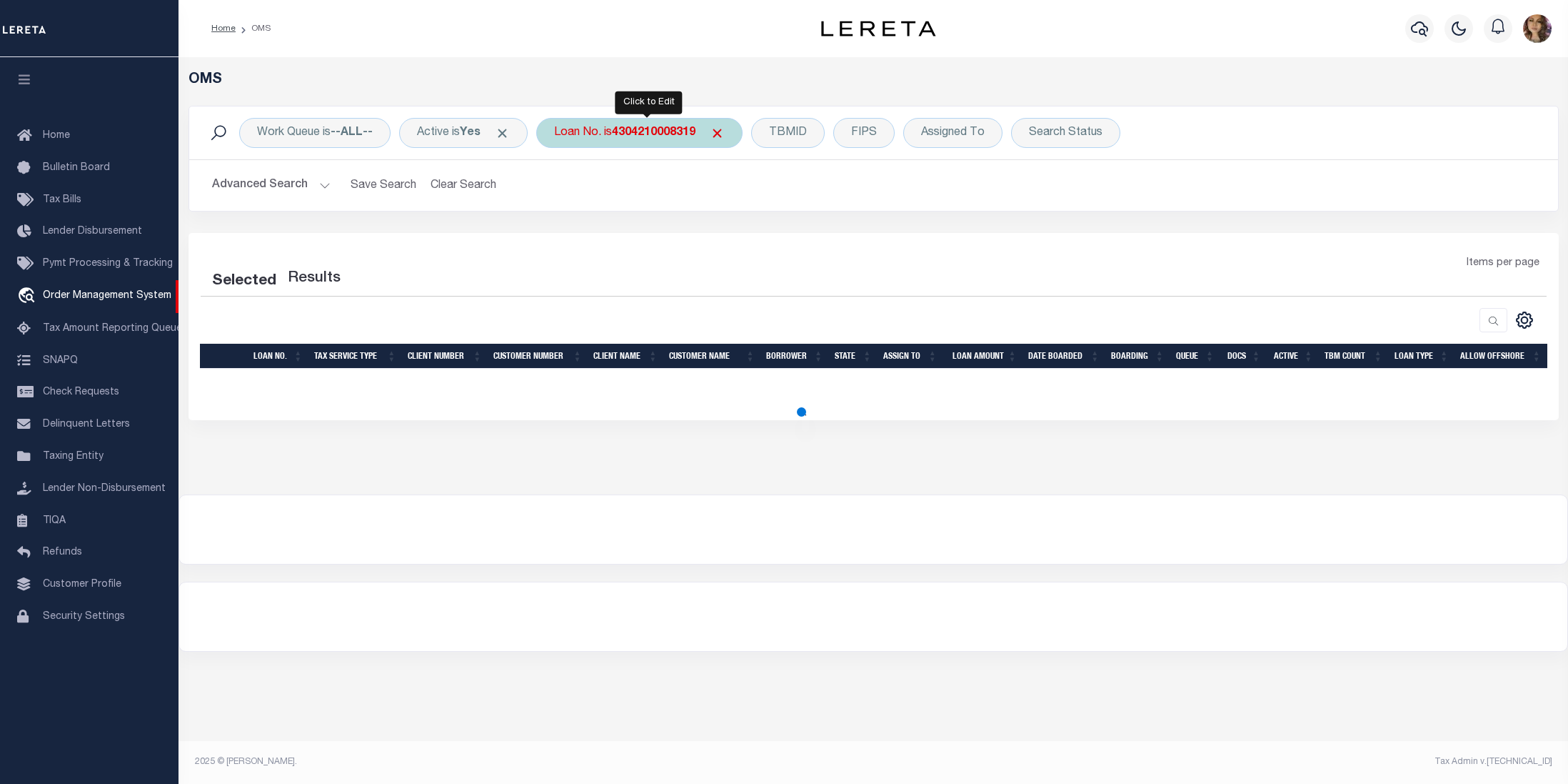
select select "200"
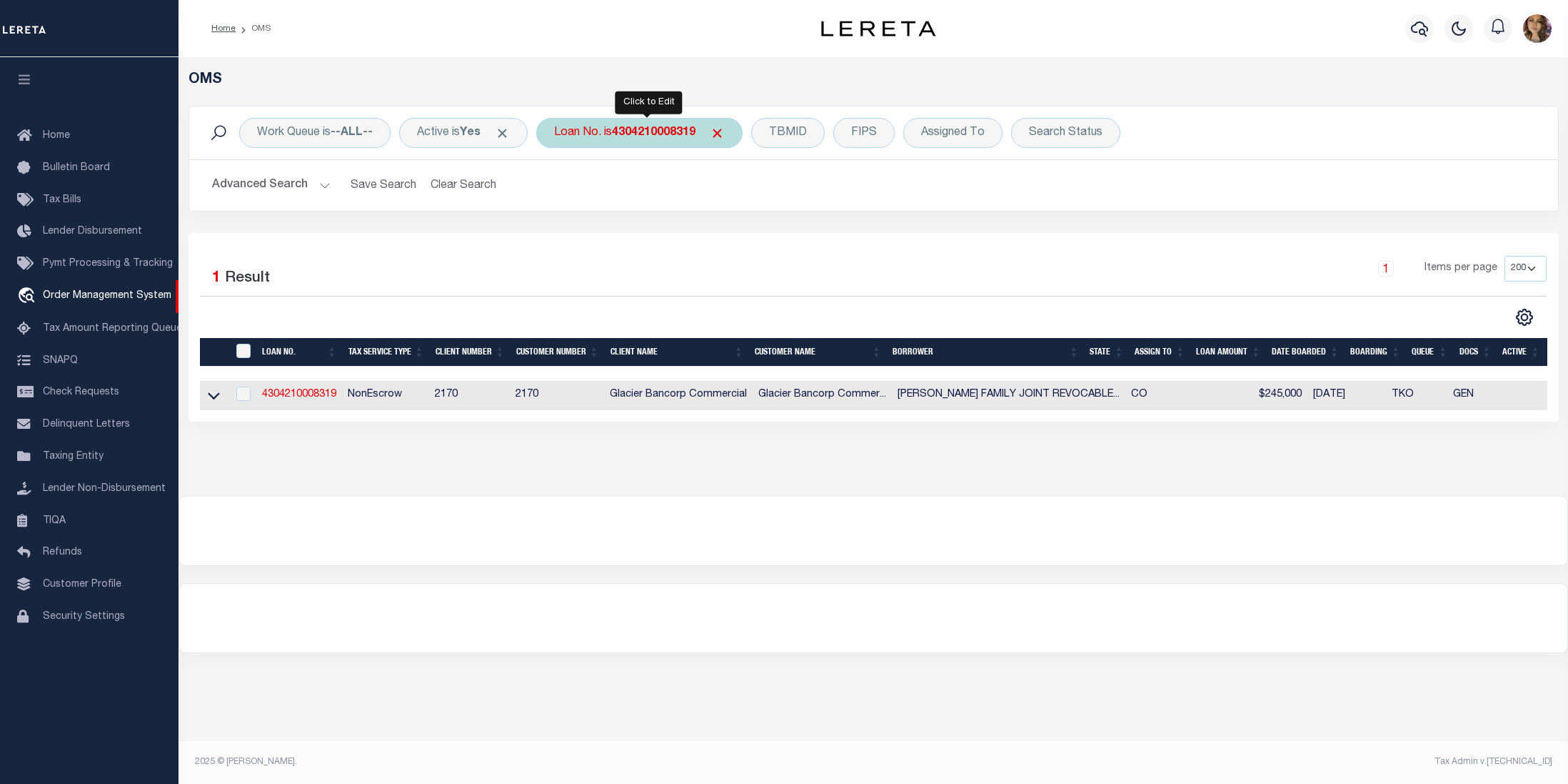
click at [630, 133] on b "4304210008319" at bounding box center [653, 133] width 84 height 12
type input "10022596"
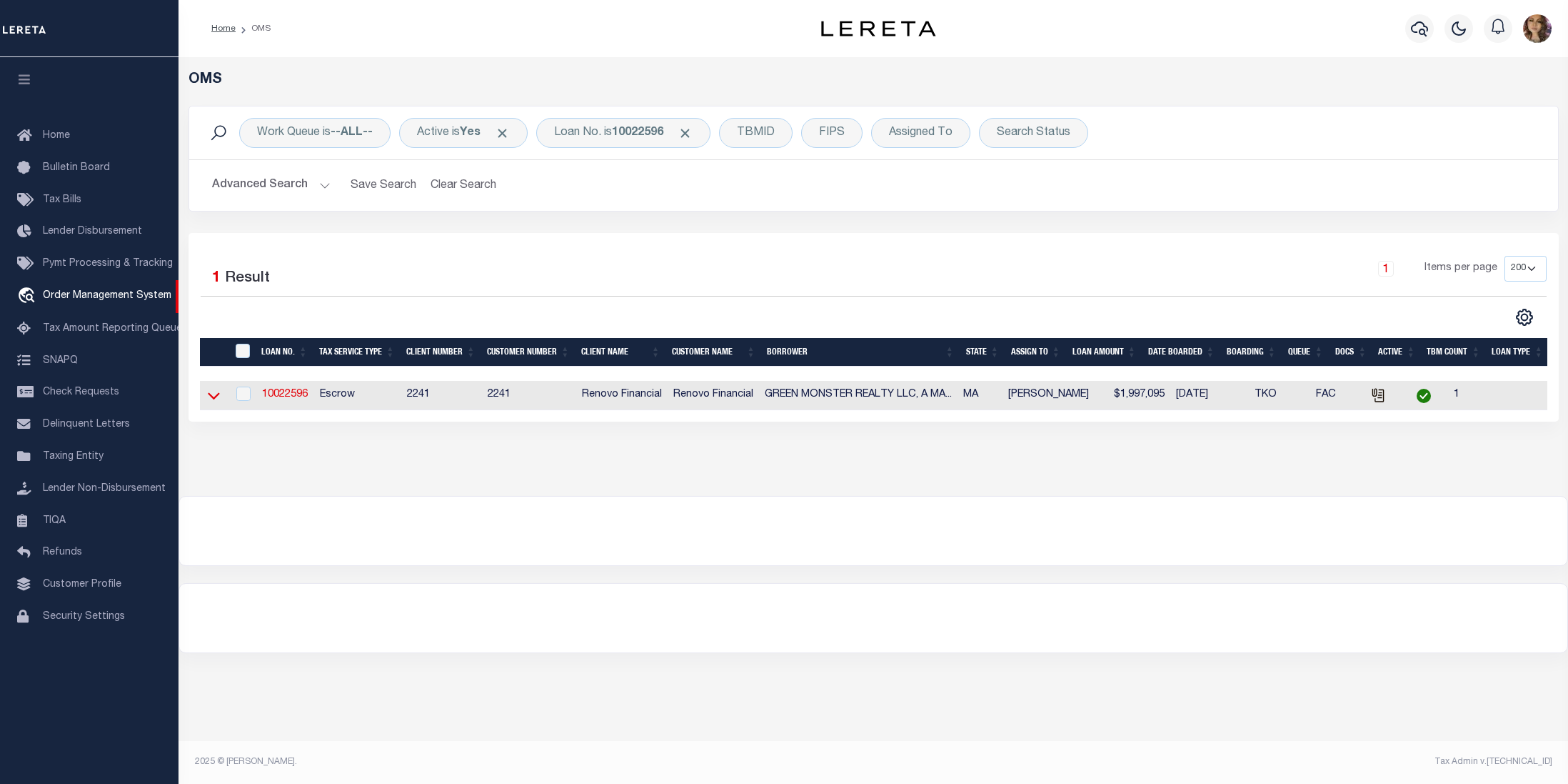
click at [215, 399] on icon at bounding box center [214, 395] width 12 height 15
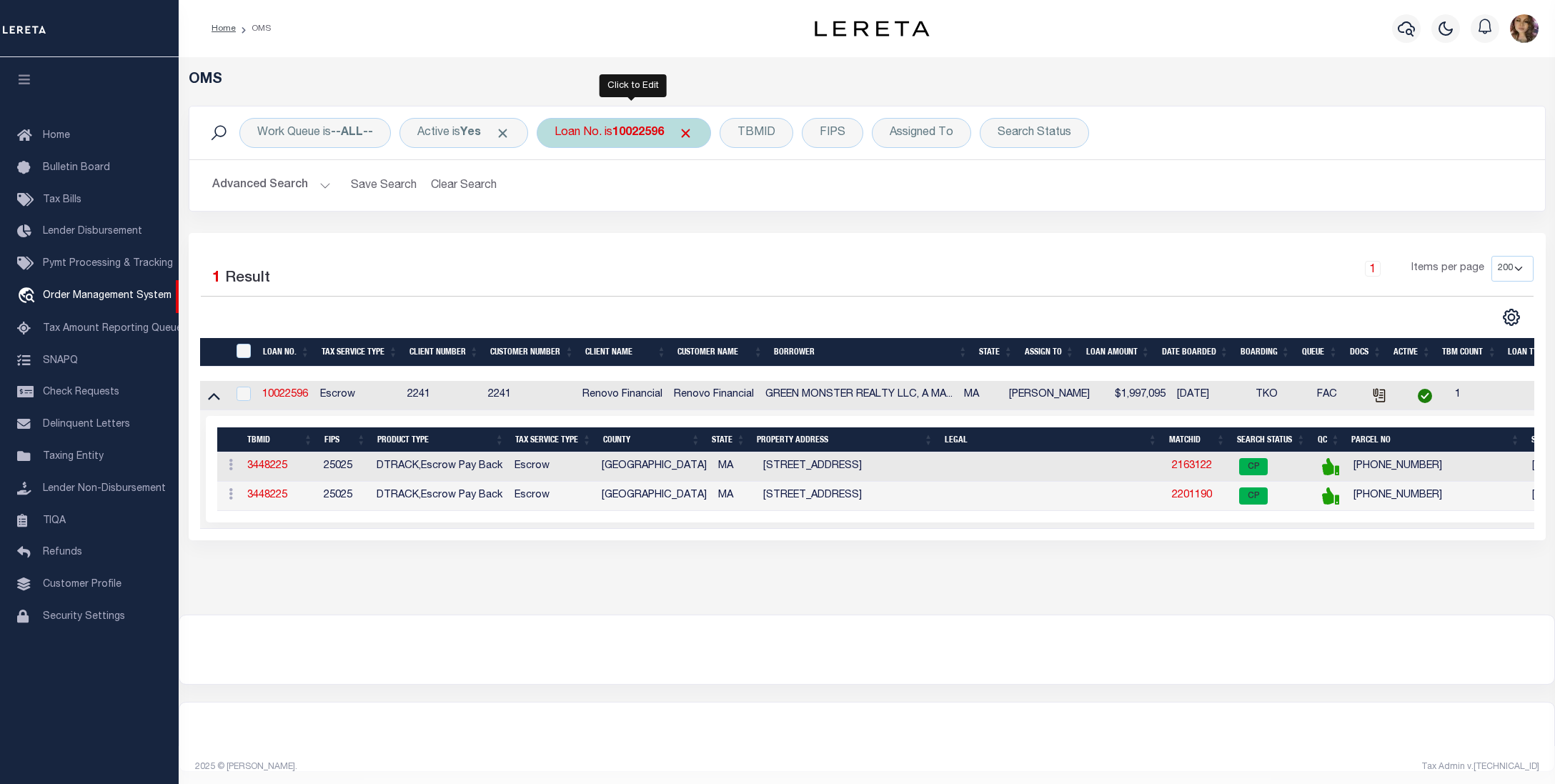
click at [632, 135] on b "10022596" at bounding box center [638, 133] width 51 height 12
type input "10010392"
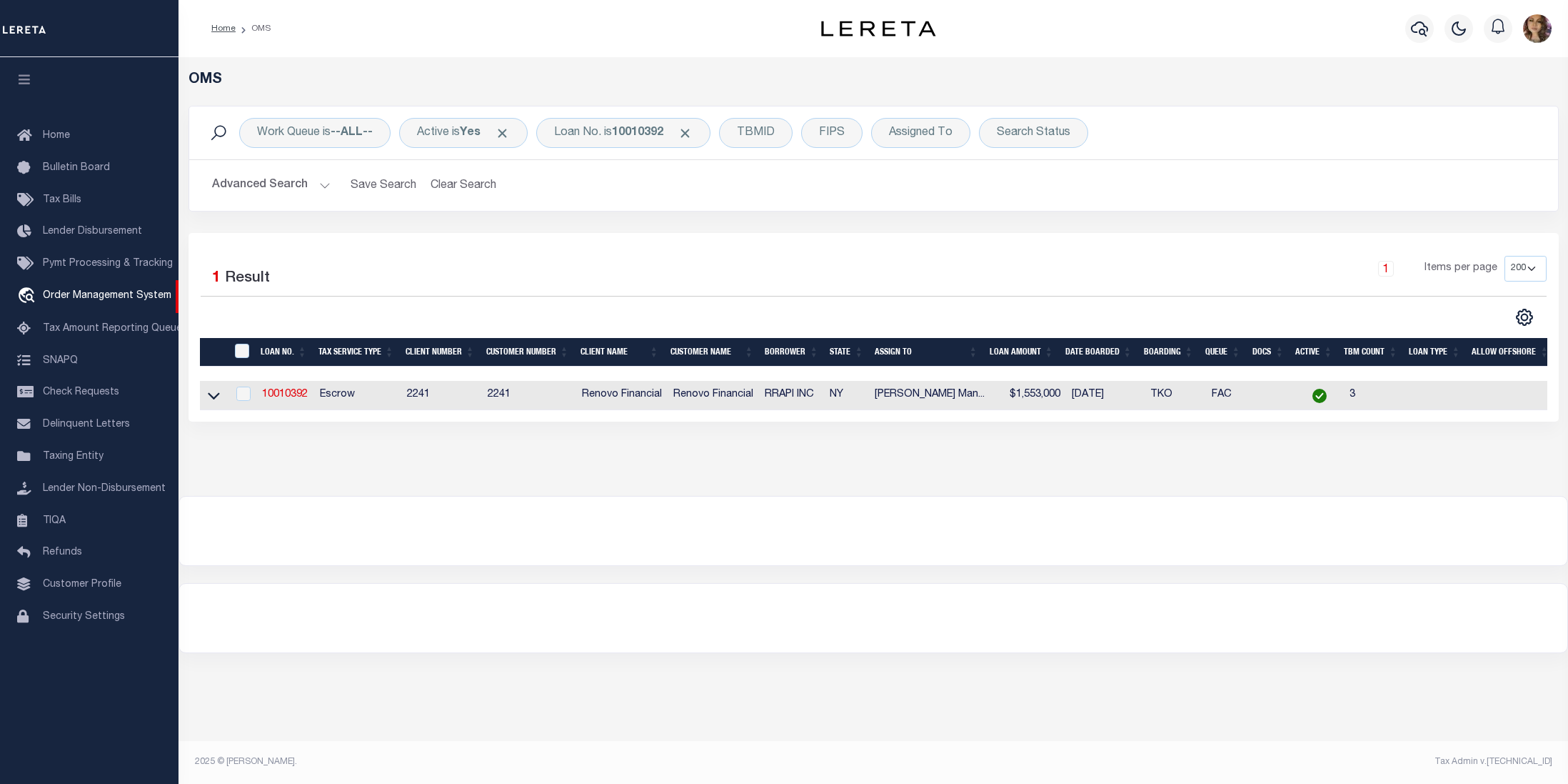
click at [204, 395] on td at bounding box center [214, 395] width 28 height 29
checkbox input "true"
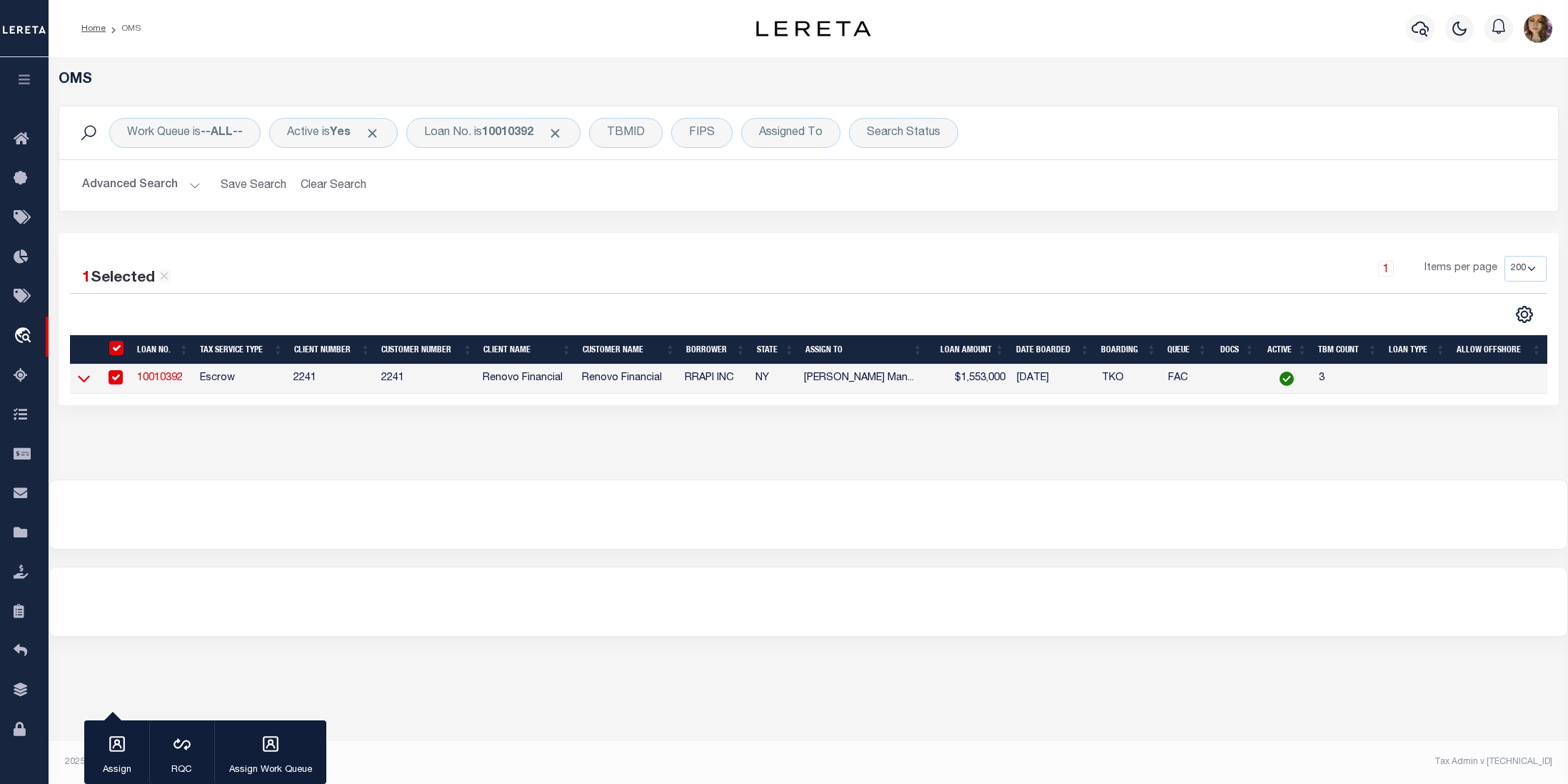
click at [86, 381] on icon at bounding box center [84, 379] width 12 height 15
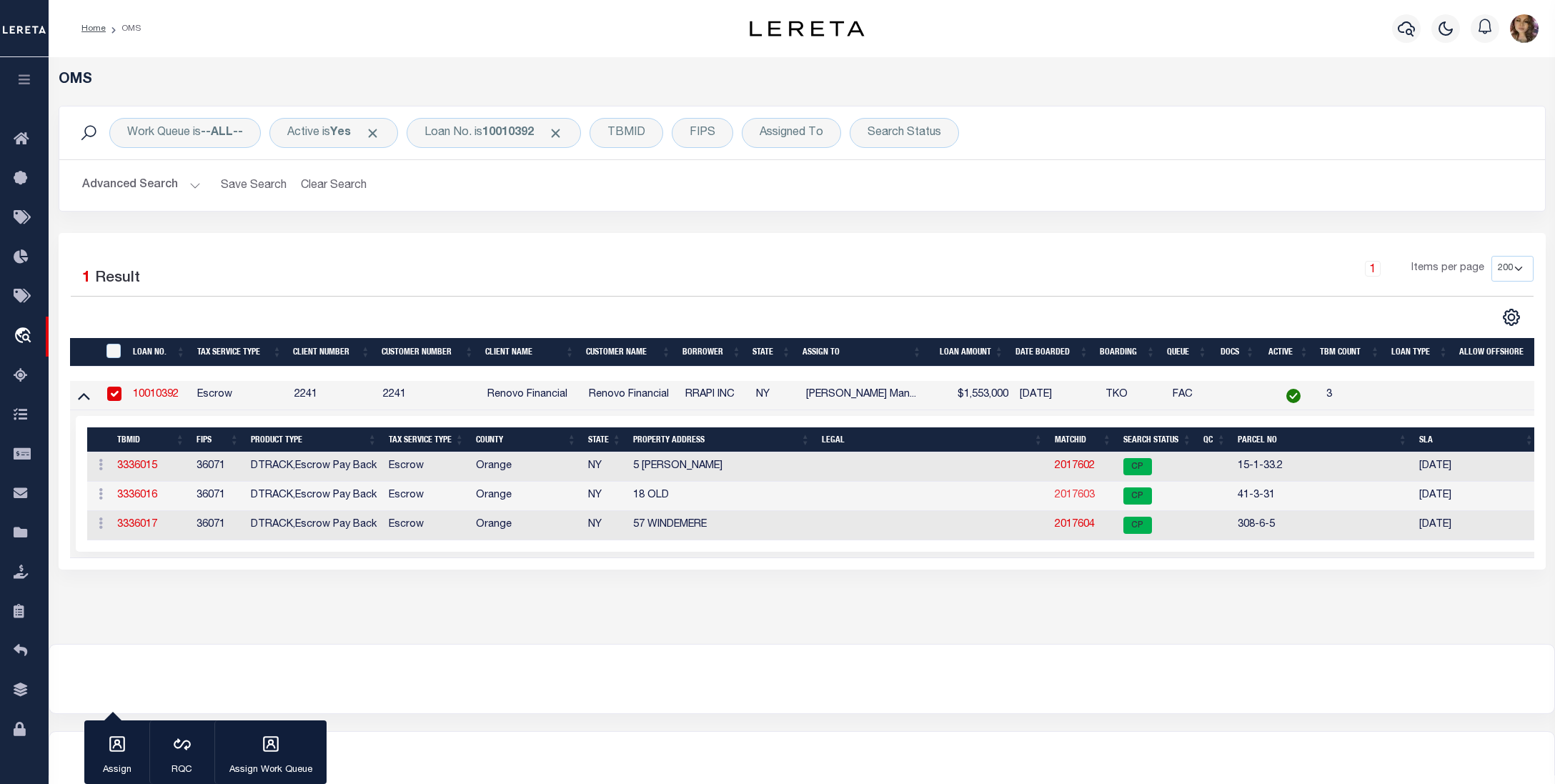
click at [1073, 500] on link "2017603" at bounding box center [1075, 495] width 40 height 10
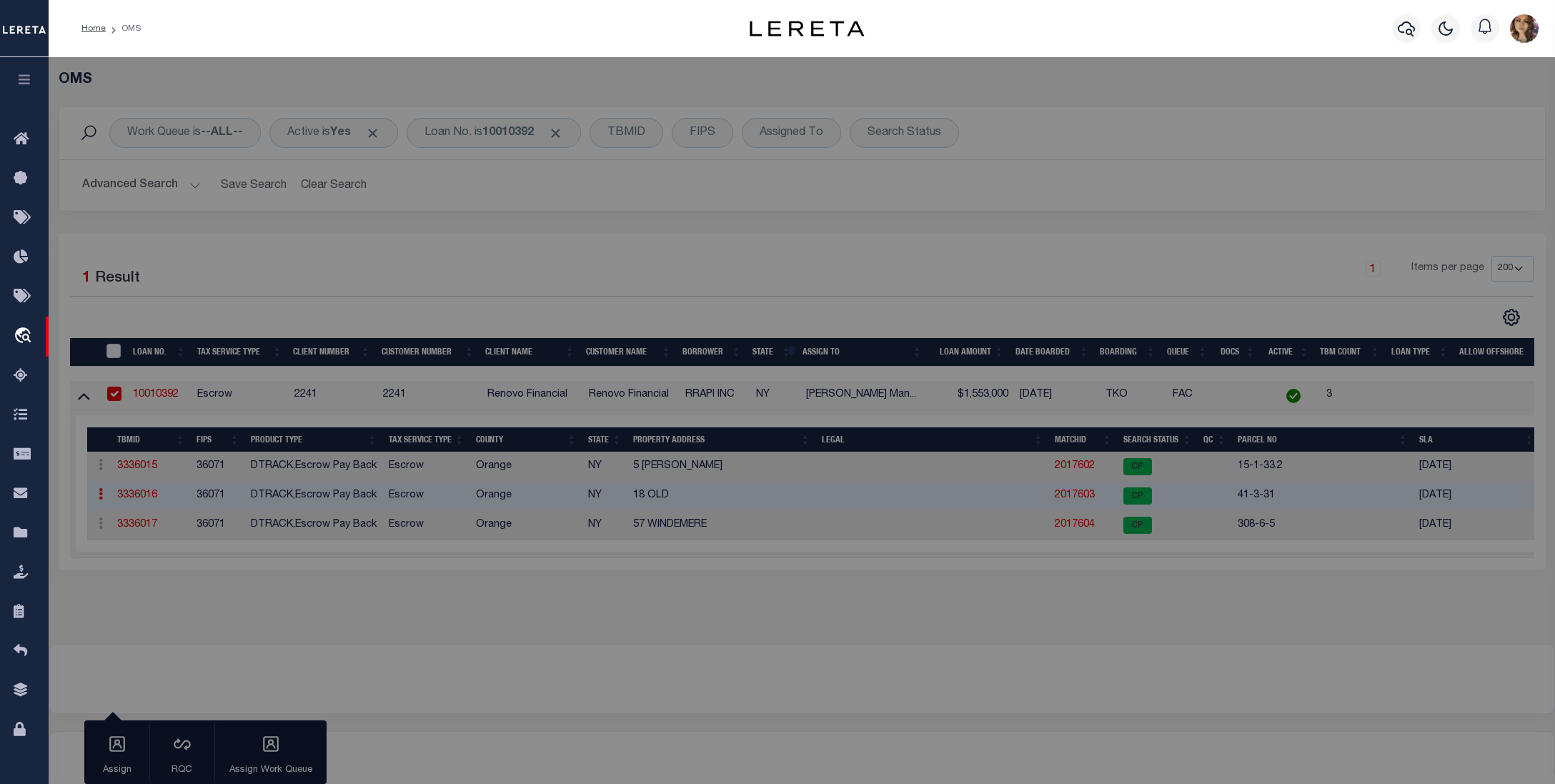
checkbox input "false"
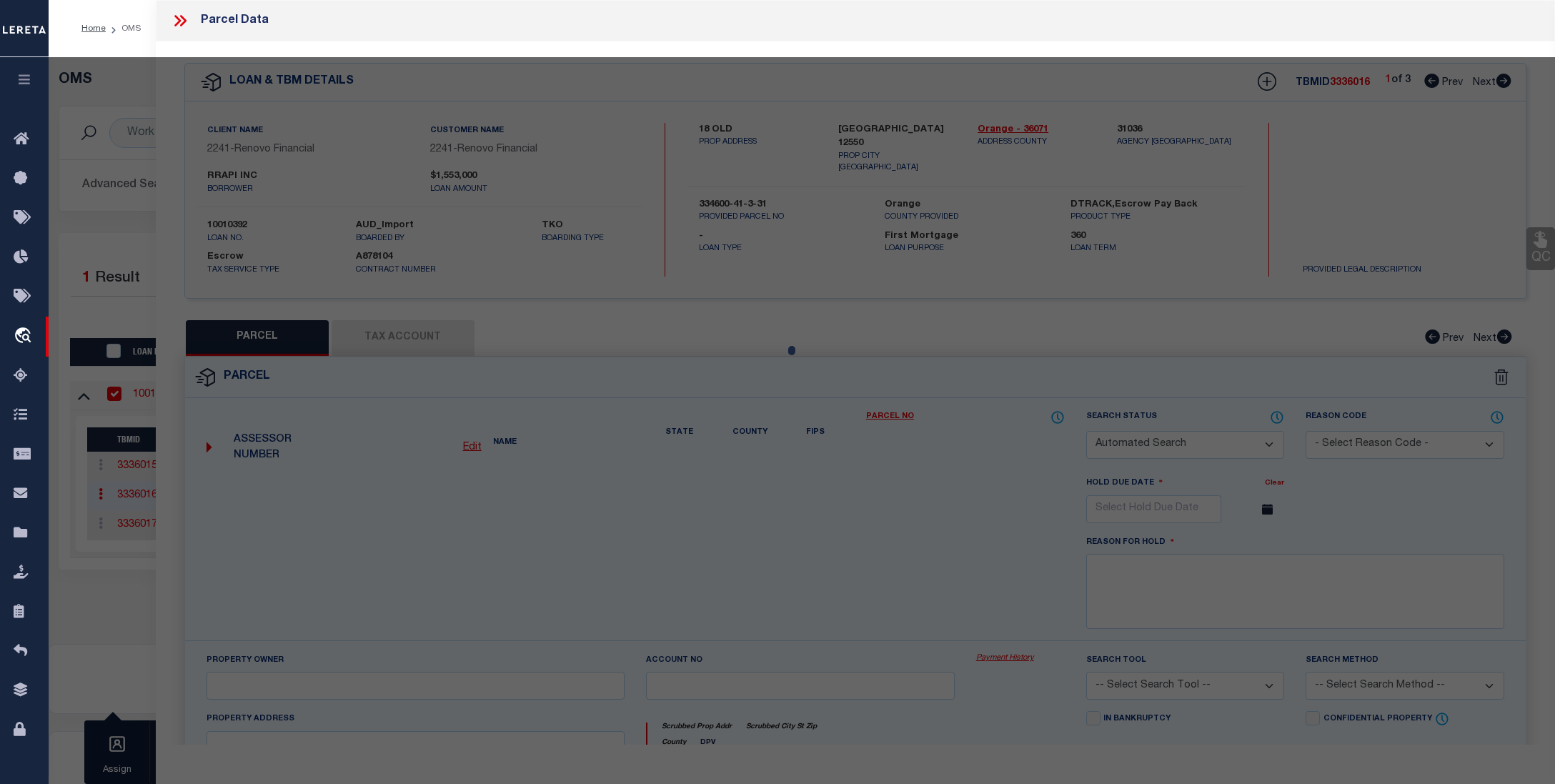
select select "CP"
type input "RRAPI Inc."
select select "AGW"
select select
type input "18 Old North Plank Rd"
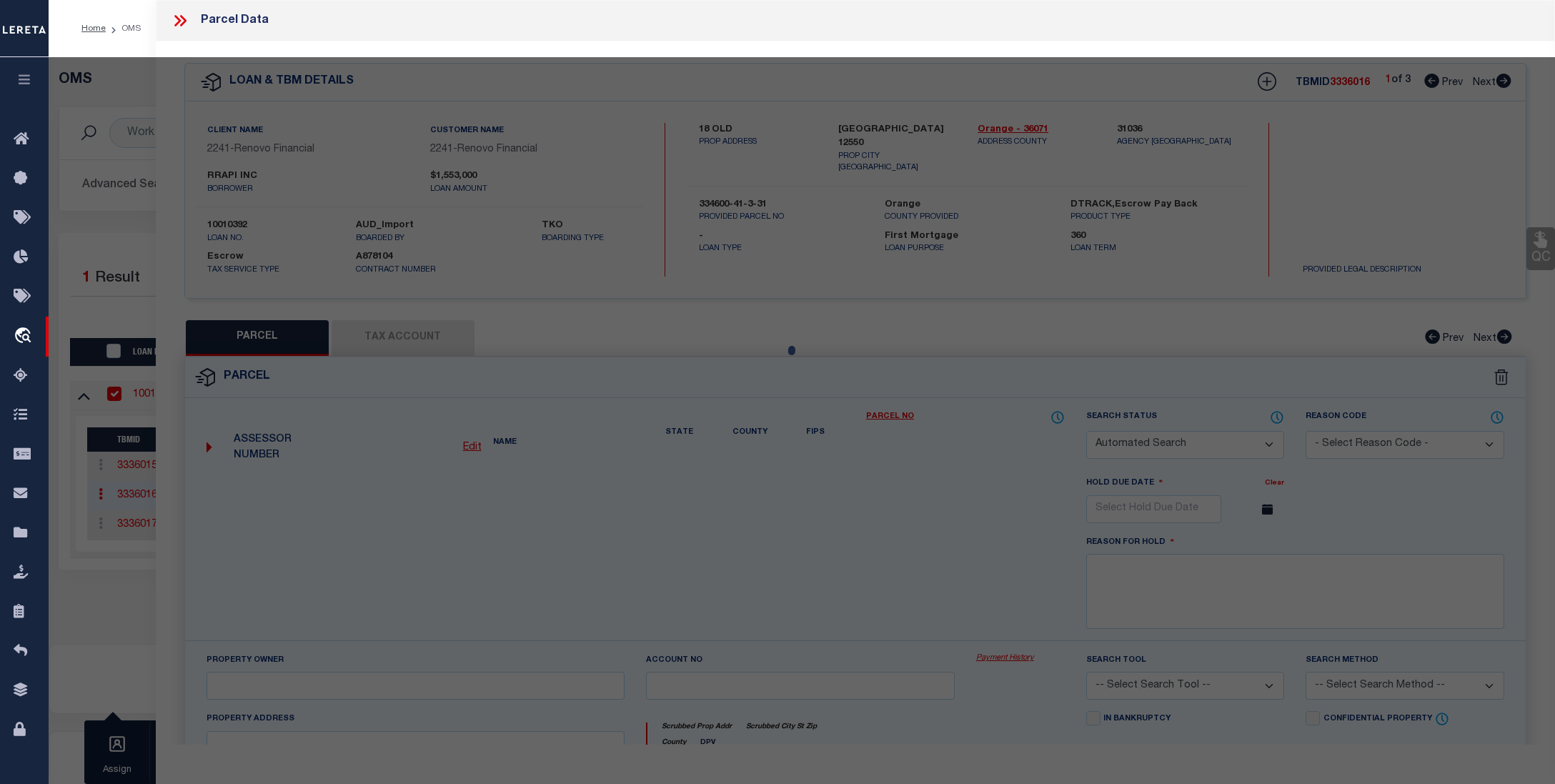
checkbox input "false"
type input "NEWBURGH NY 12550"
type textarea "Acres 2.40"
type textarea "Completed based on given suggested parcel."
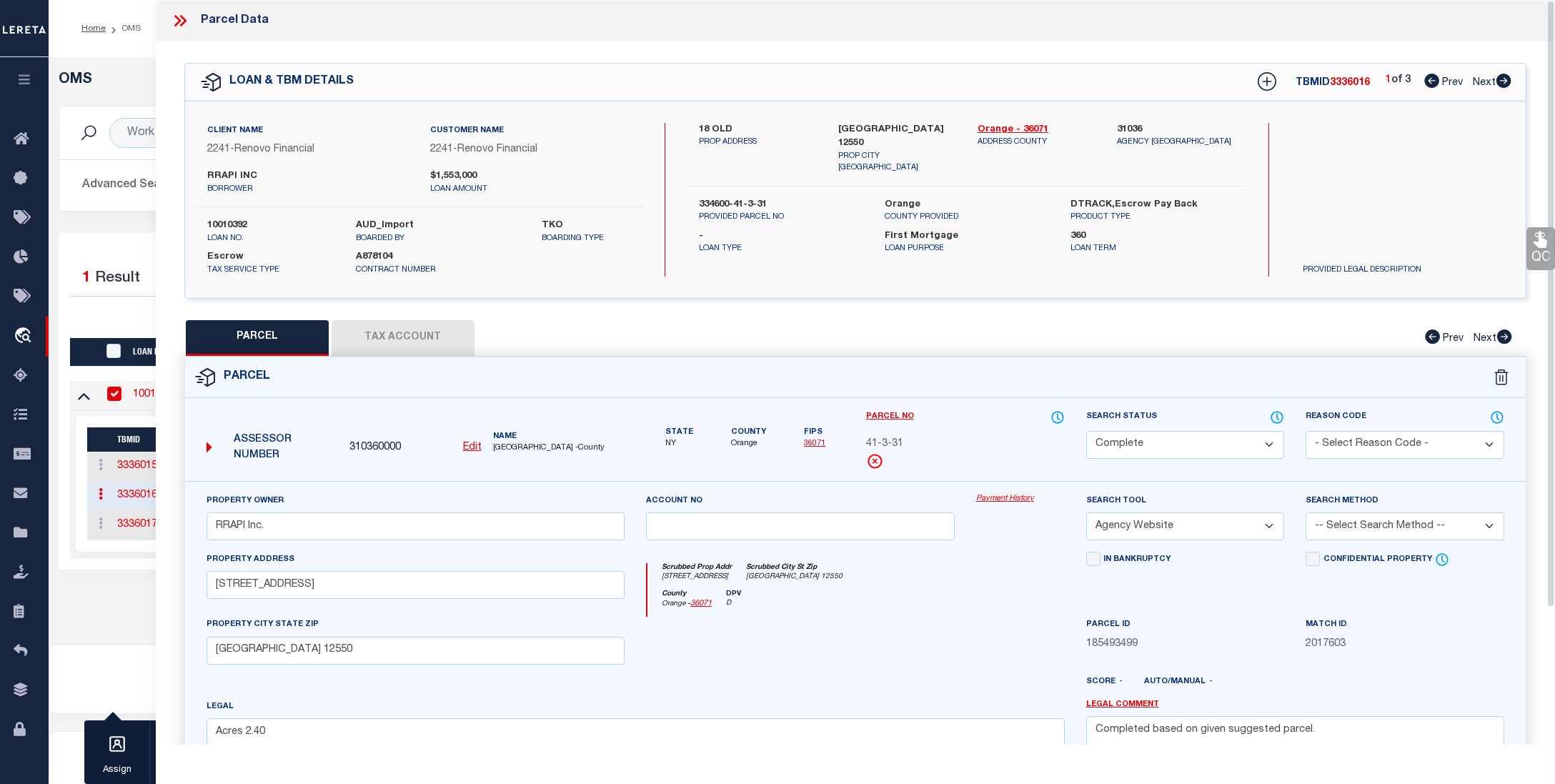
click at [1001, 495] on link "Payment History" at bounding box center [1020, 499] width 88 height 12
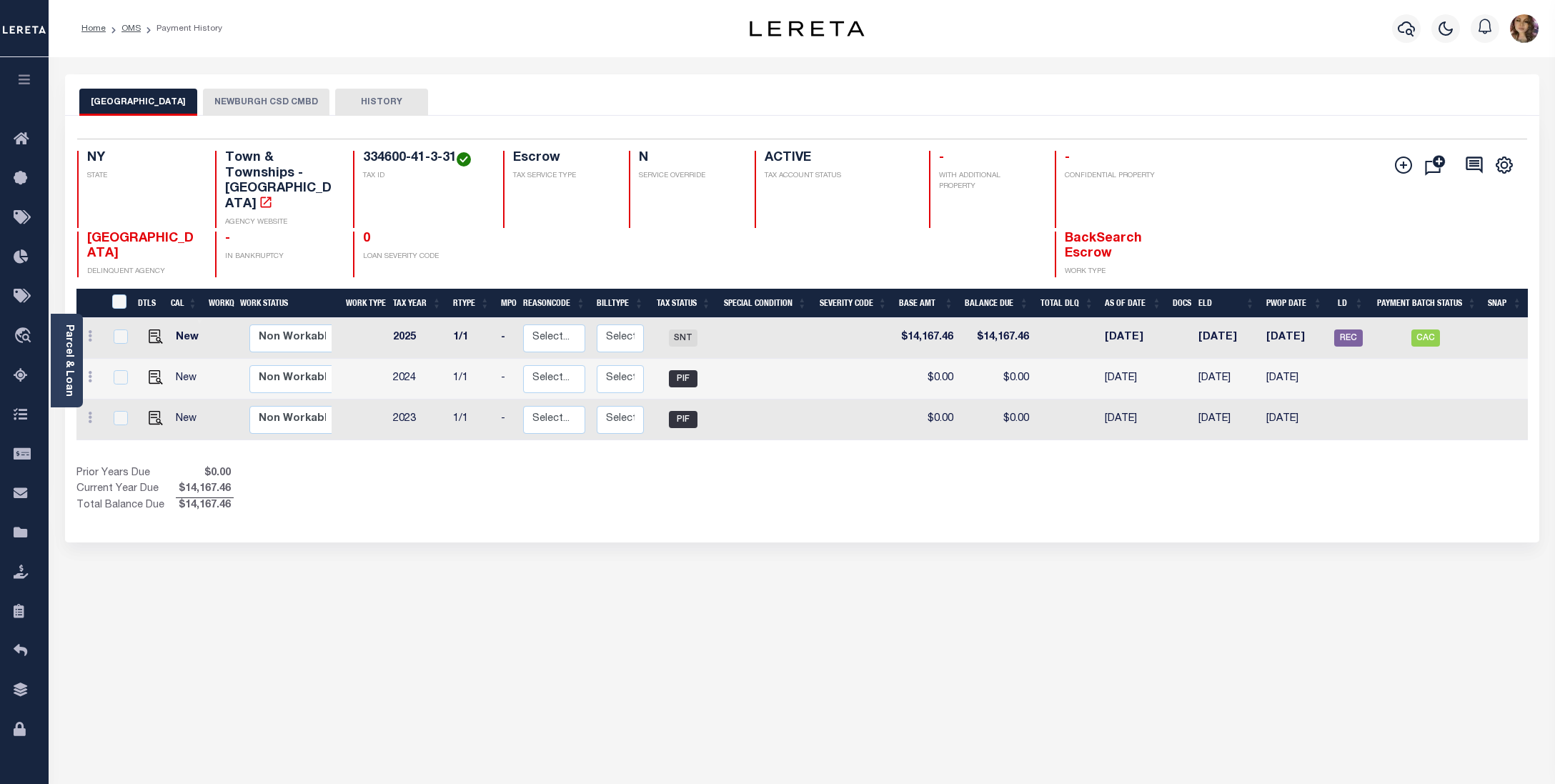
click at [254, 108] on button "NEWBURGH CSD CMBD" at bounding box center [266, 101] width 127 height 27
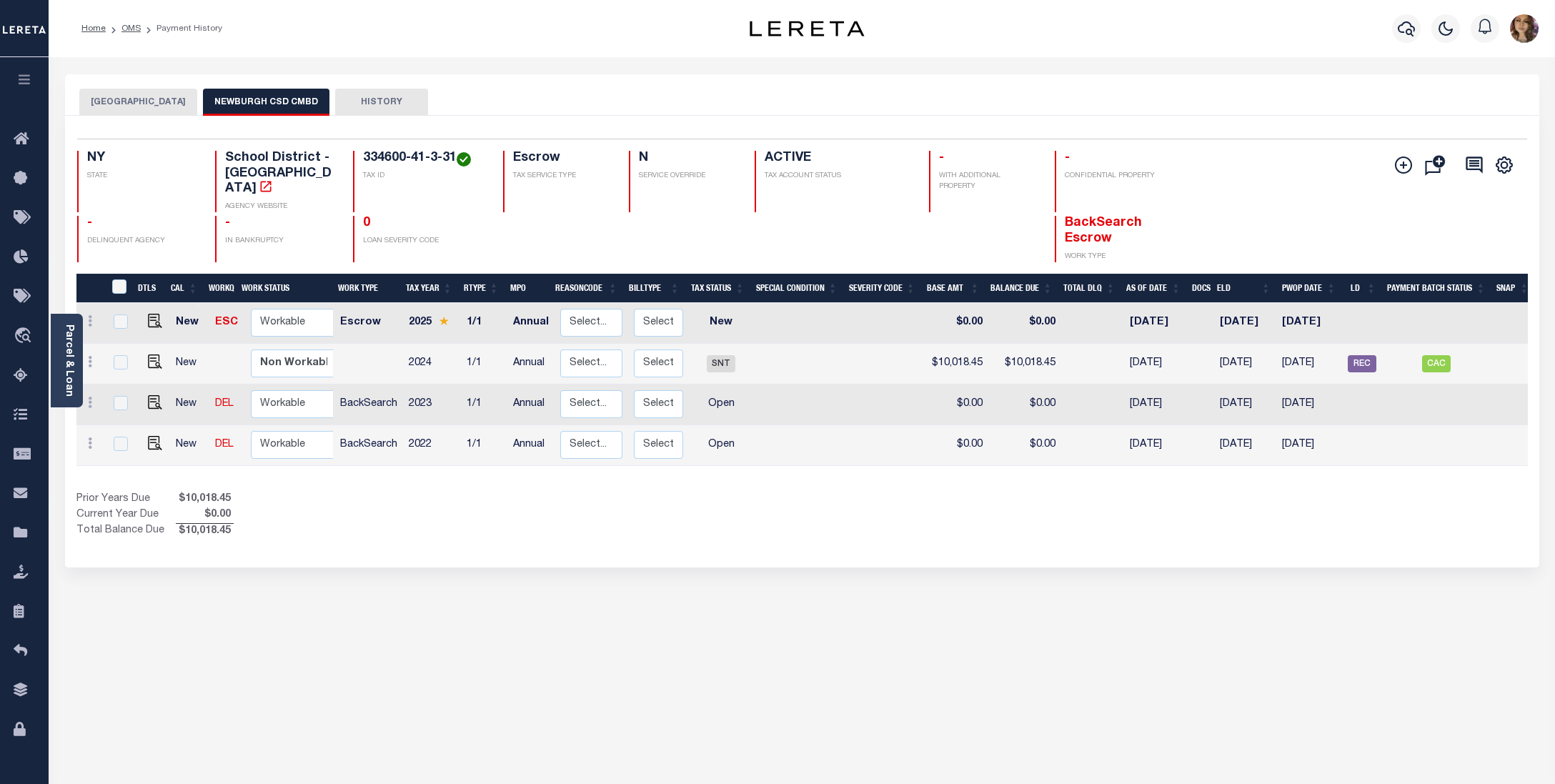
click at [134, 98] on button "NEWBURGH TOWN" at bounding box center [138, 101] width 118 height 27
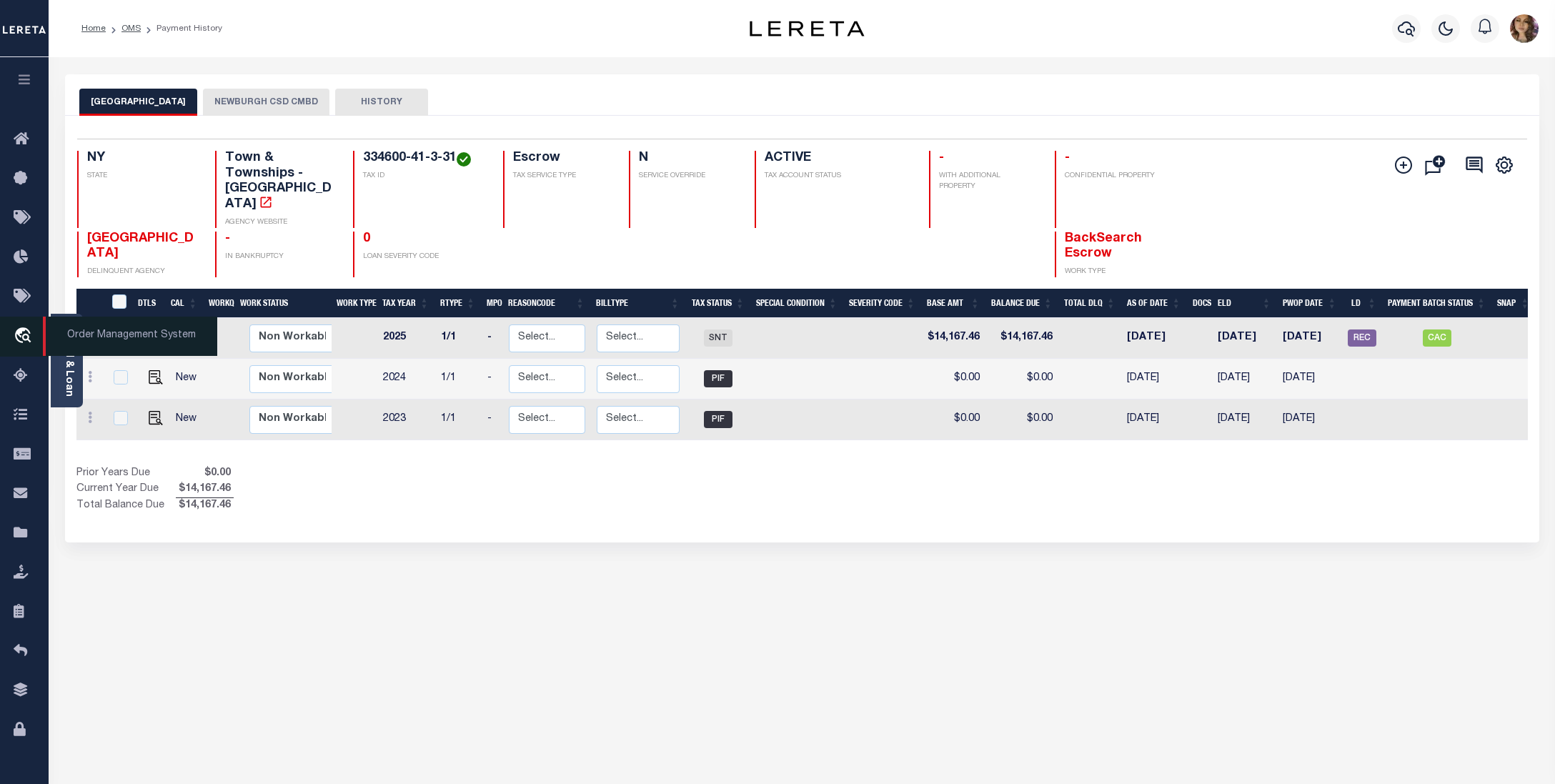
click at [83, 335] on span "Order Management System" at bounding box center [130, 336] width 174 height 39
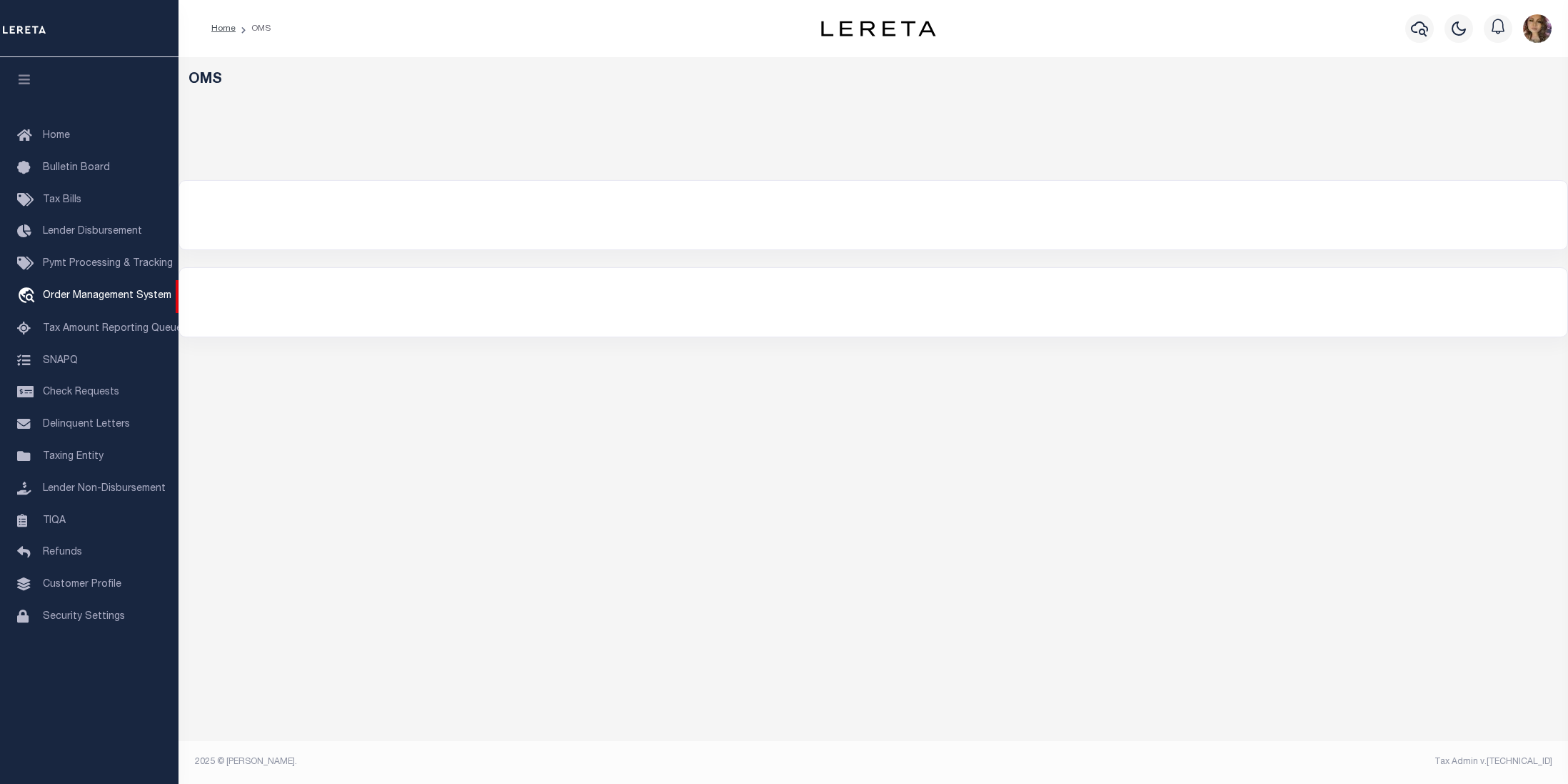
select select "200"
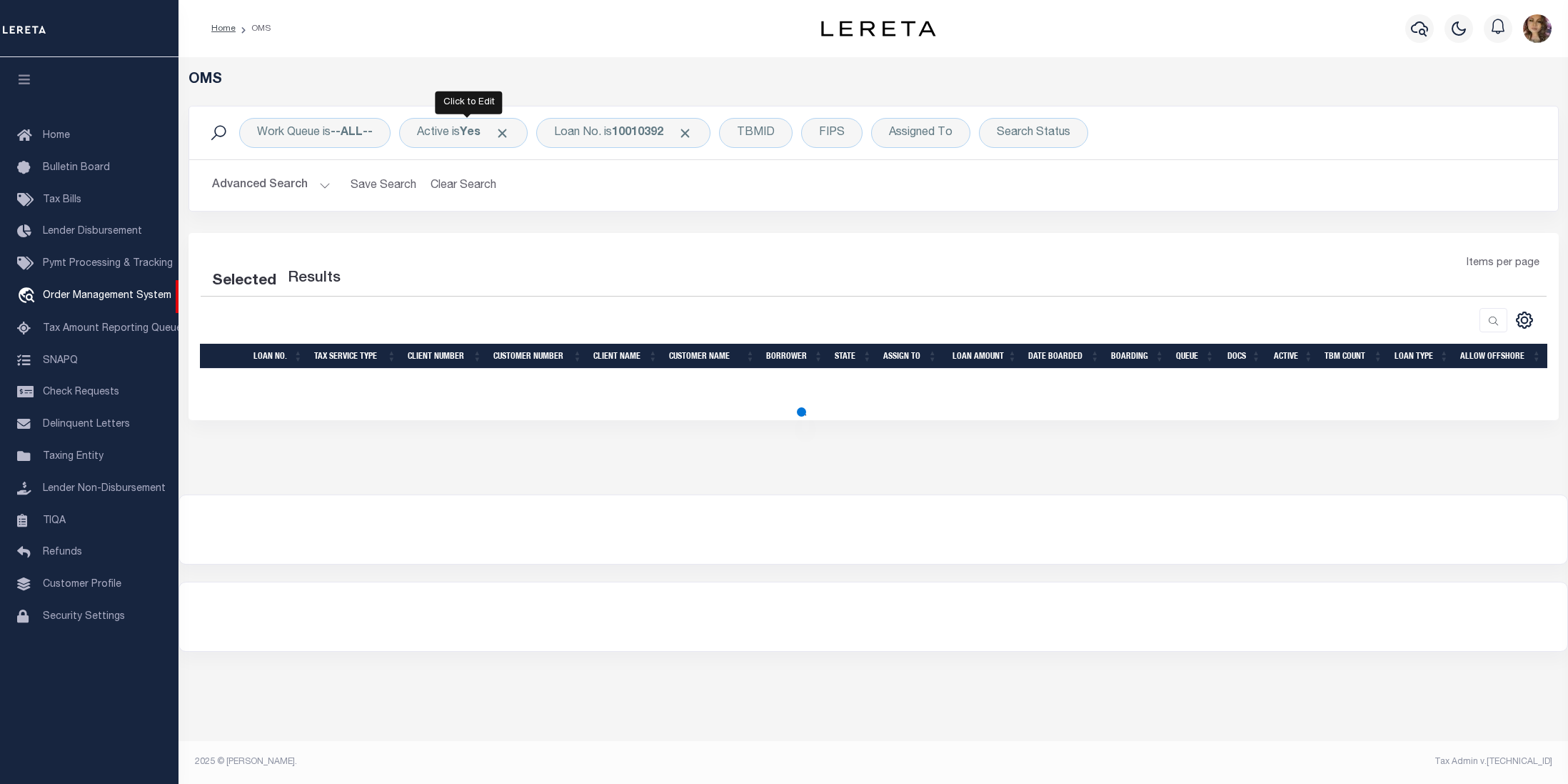
select select "200"
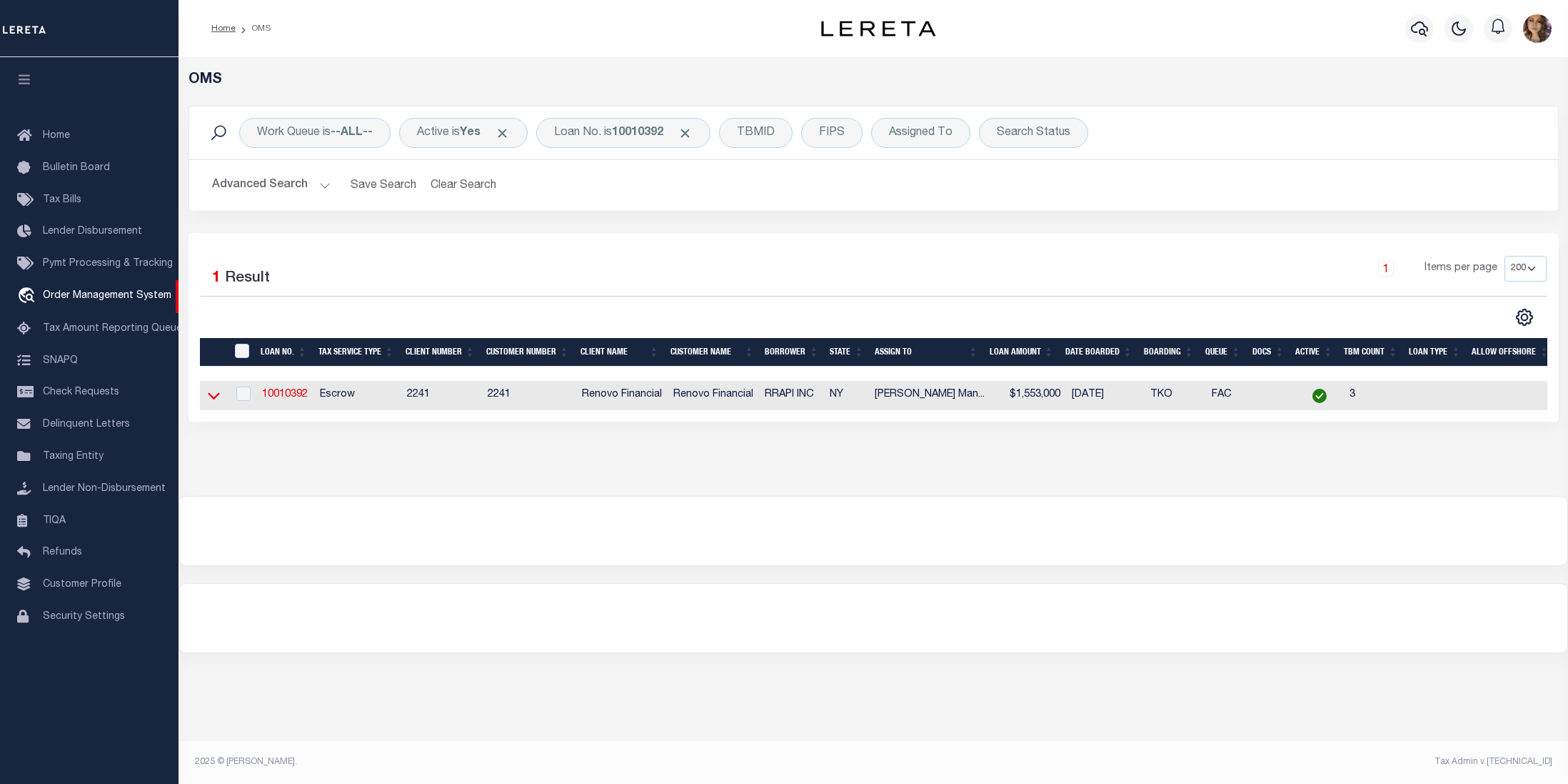
click at [209, 392] on icon at bounding box center [214, 395] width 12 height 15
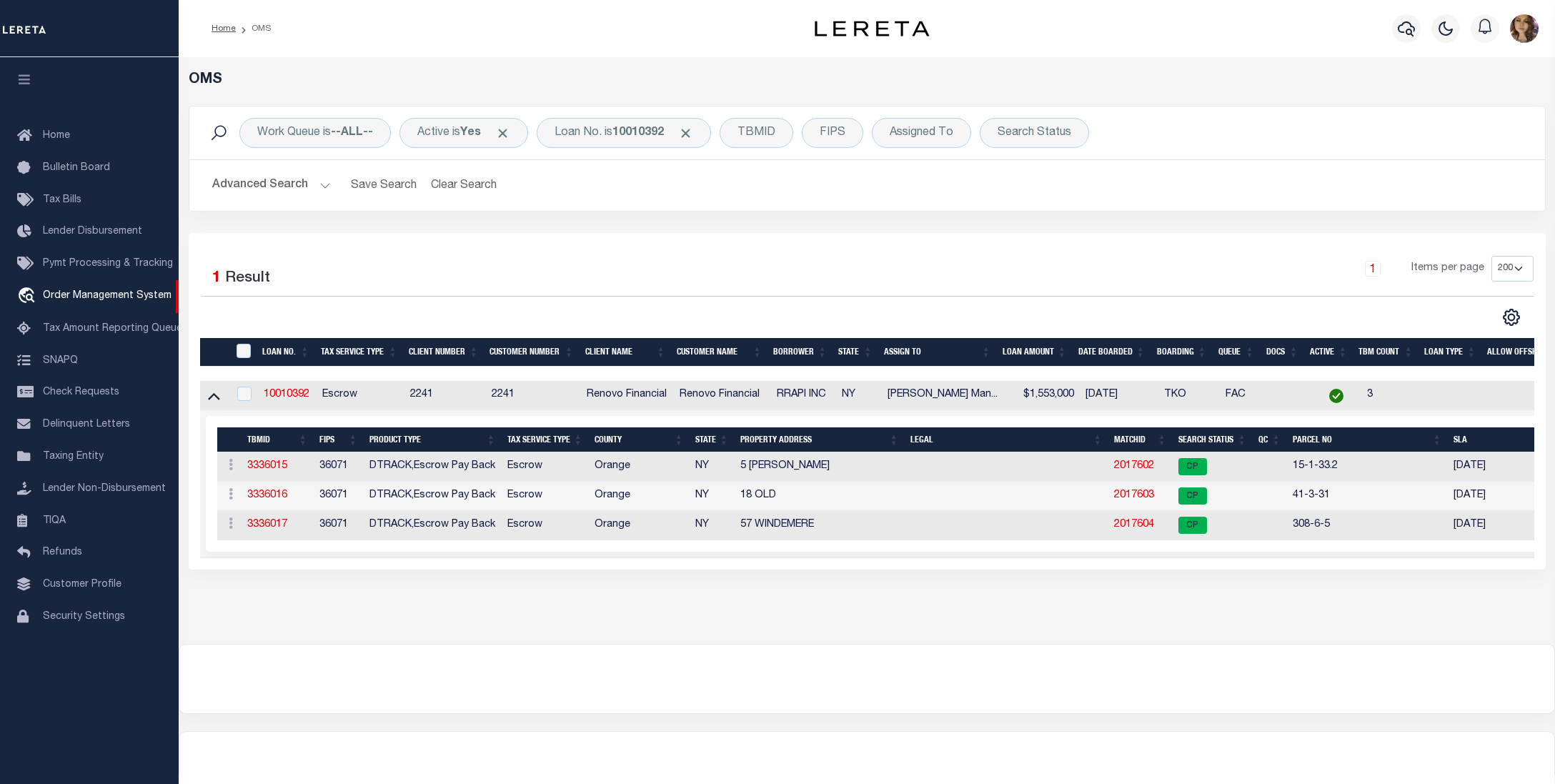
click at [1488, 623] on div "OMS Work Queue is --ALL-- Active is Yes Loan No. is 10010392 TBMID FIPS Assigne…" at bounding box center [867, 350] width 1377 height 587
click at [643, 135] on b "10010392" at bounding box center [638, 133] width 51 height 12
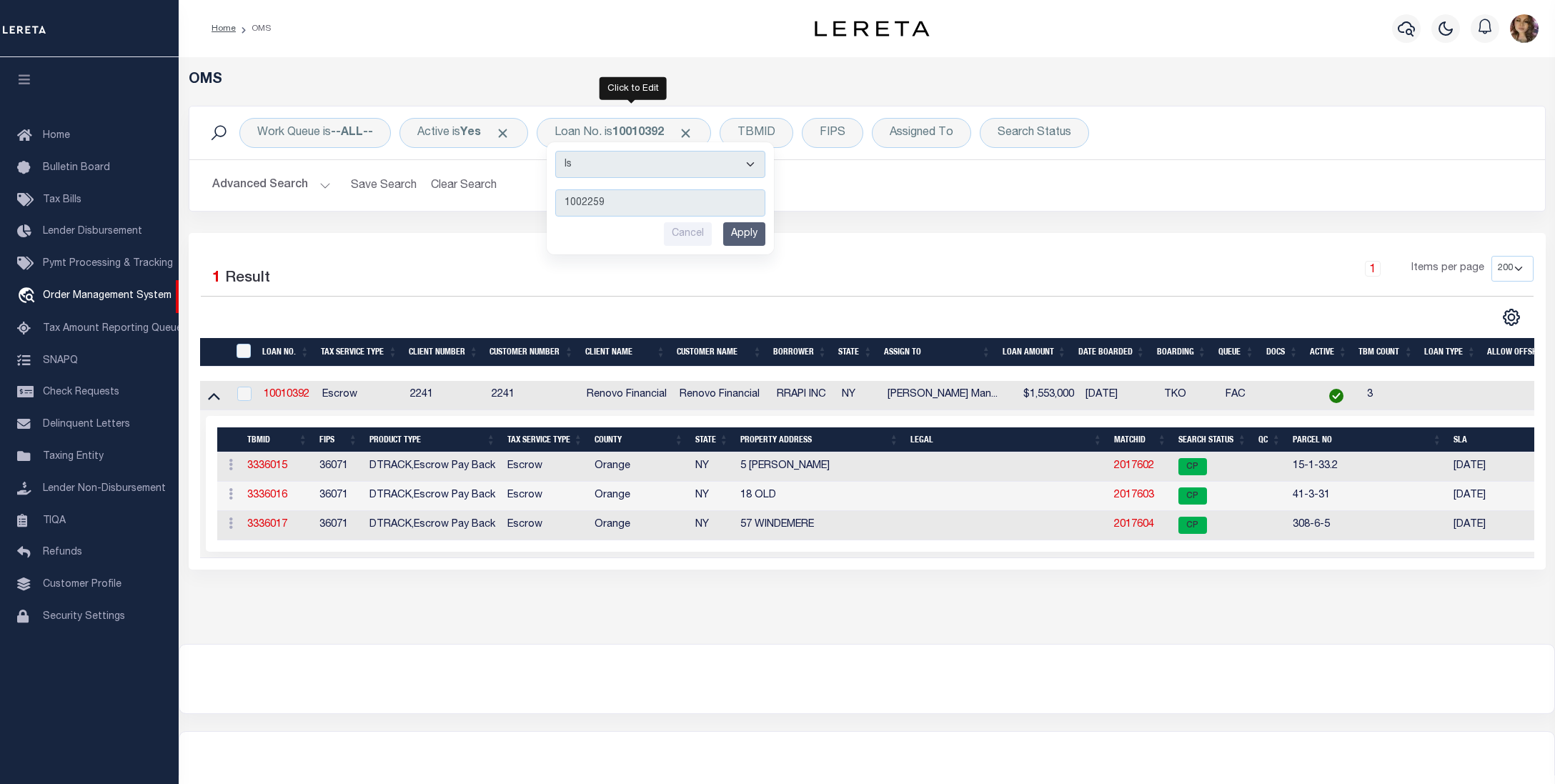
type input "10022596"
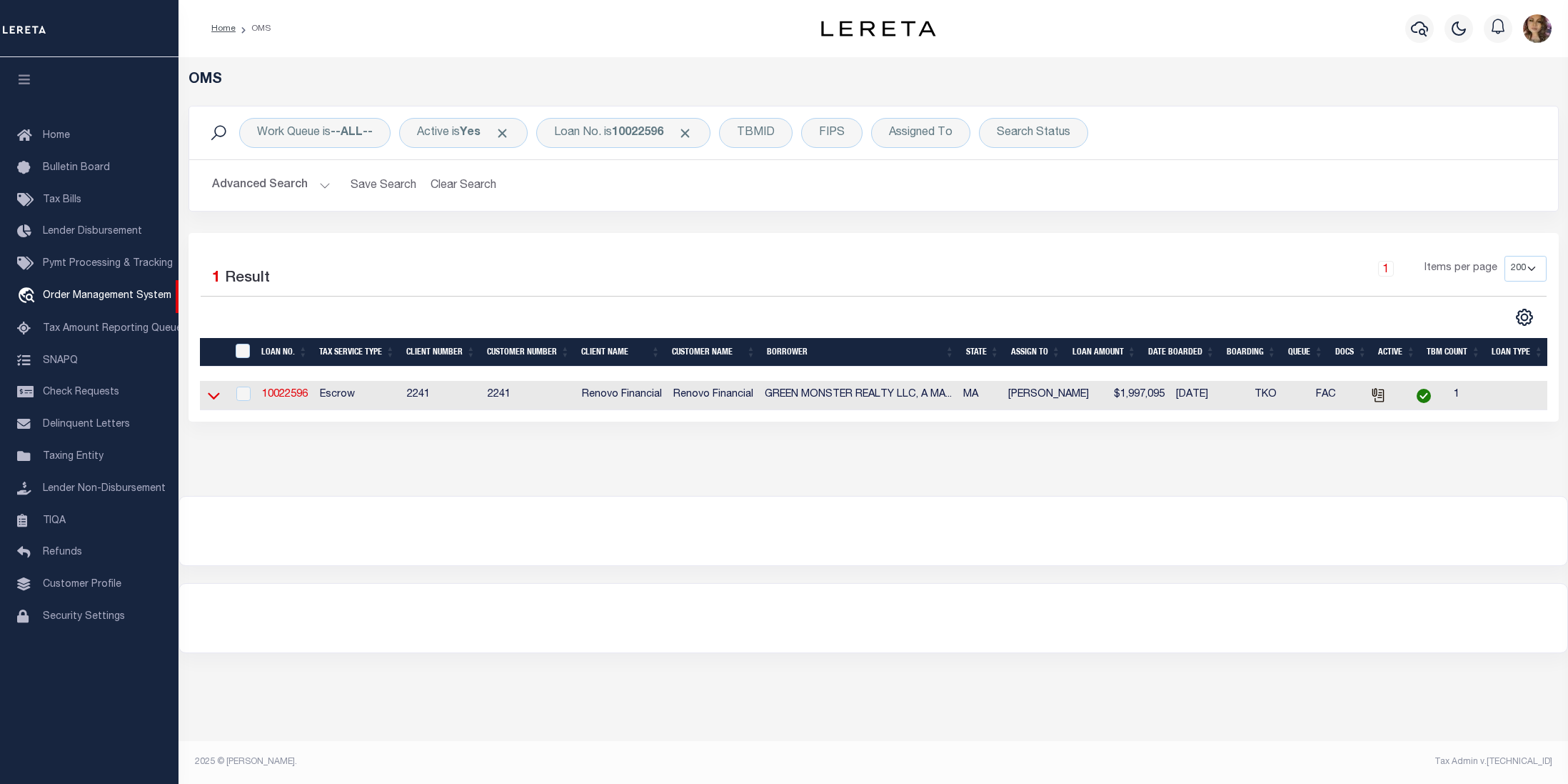
click at [210, 399] on icon at bounding box center [214, 396] width 12 height 7
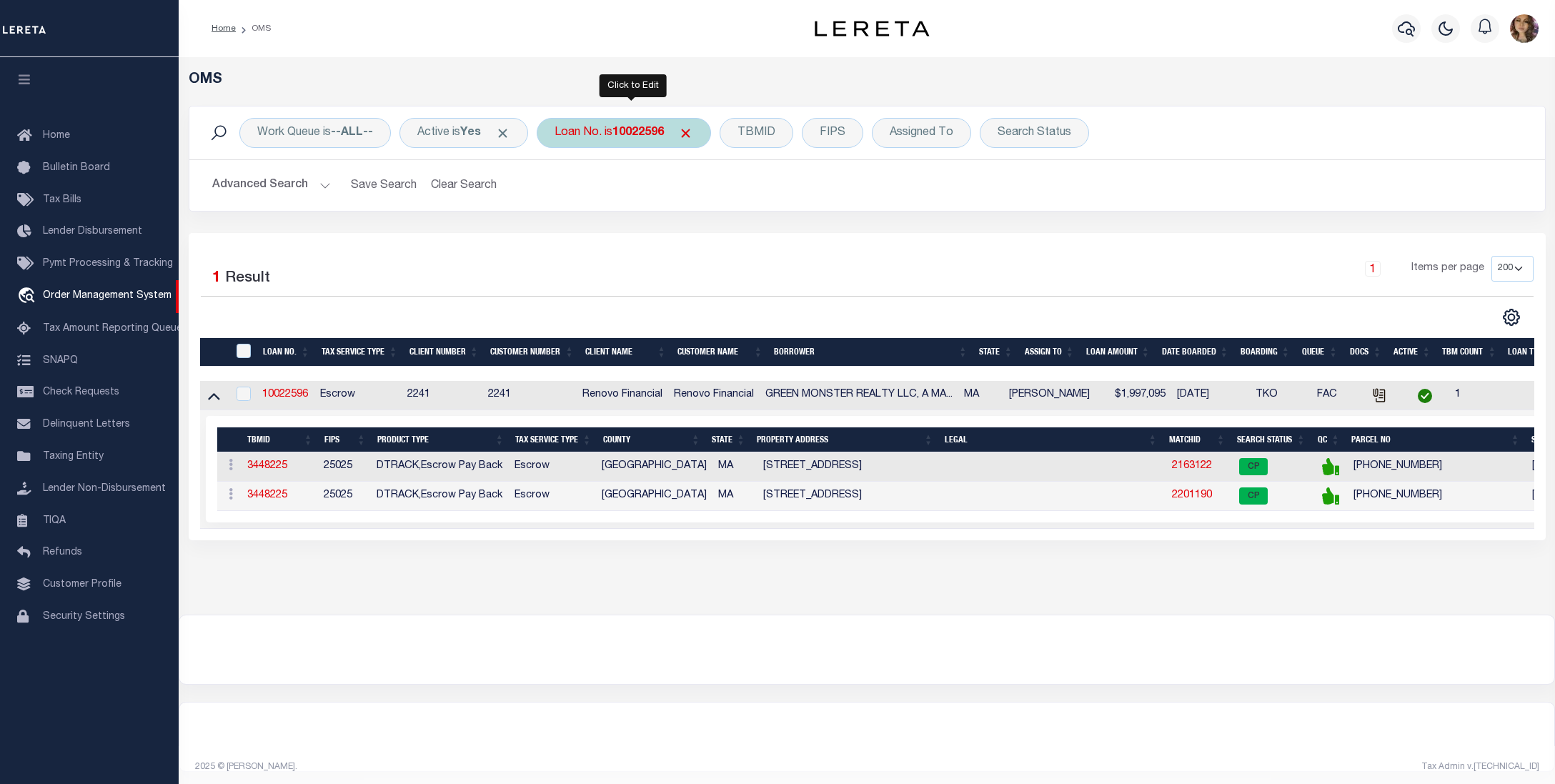
click at [633, 131] on b "10022596" at bounding box center [638, 133] width 51 height 12
type input "10010392"
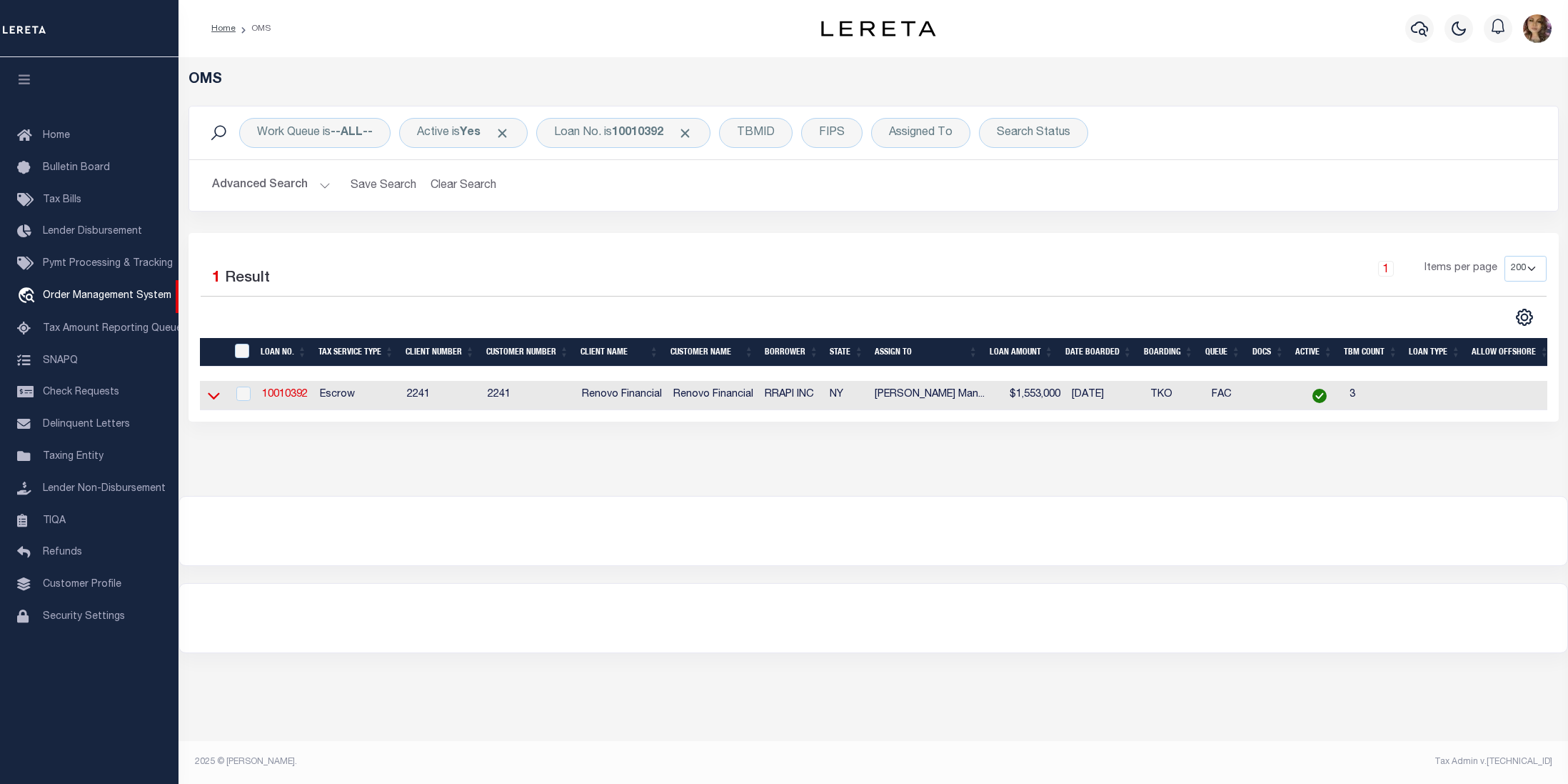
click at [217, 400] on icon at bounding box center [214, 395] width 12 height 15
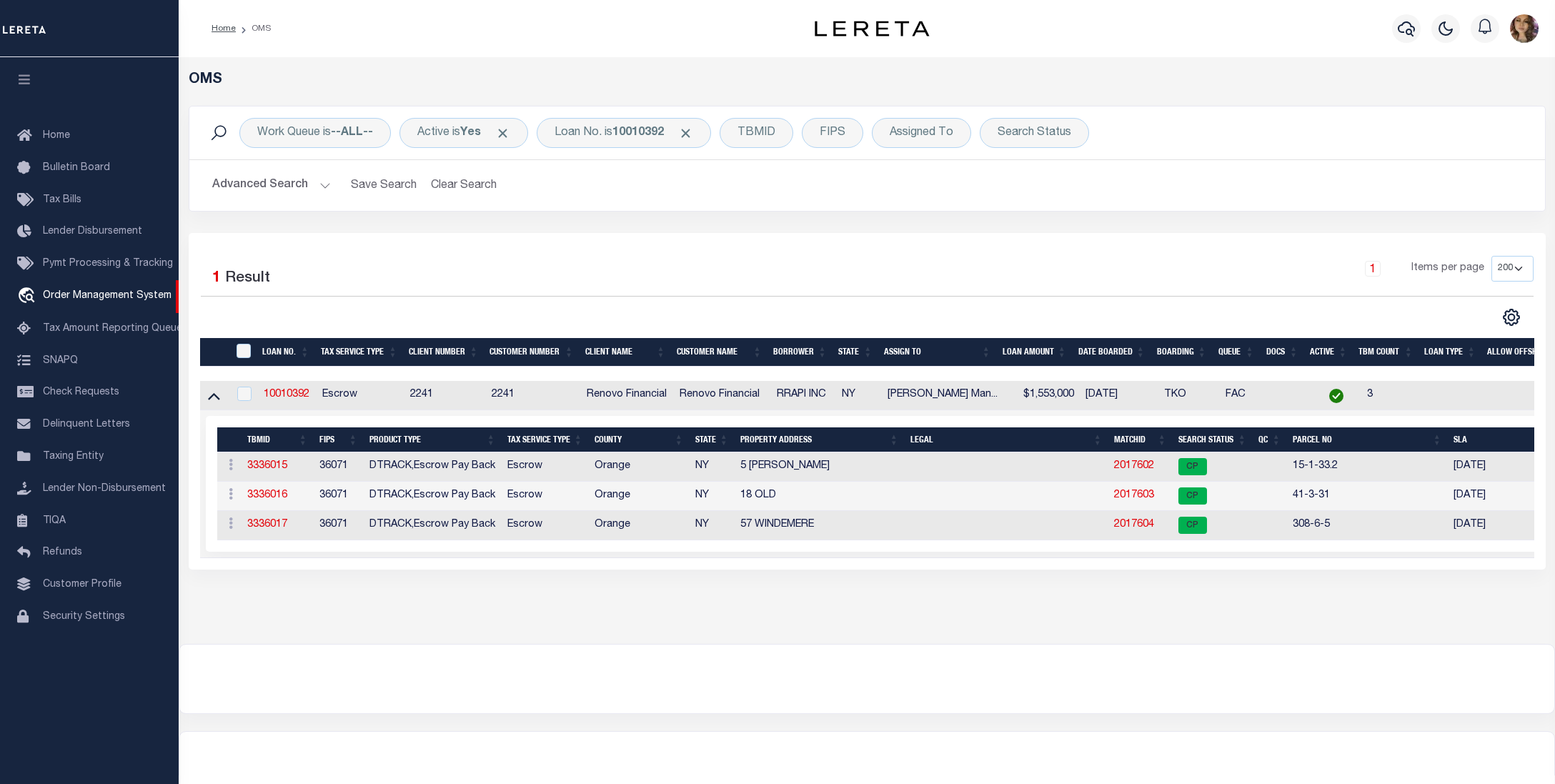
click at [1499, 187] on h2 "Advanced Search Save Search Clear Search tblSearchTopScreen_dynamictable_____De…" at bounding box center [867, 185] width 1333 height 28
click at [294, 397] on link "10010392" at bounding box center [287, 394] width 46 height 10
type input "10010392"
type input "RRAPI INC"
select select
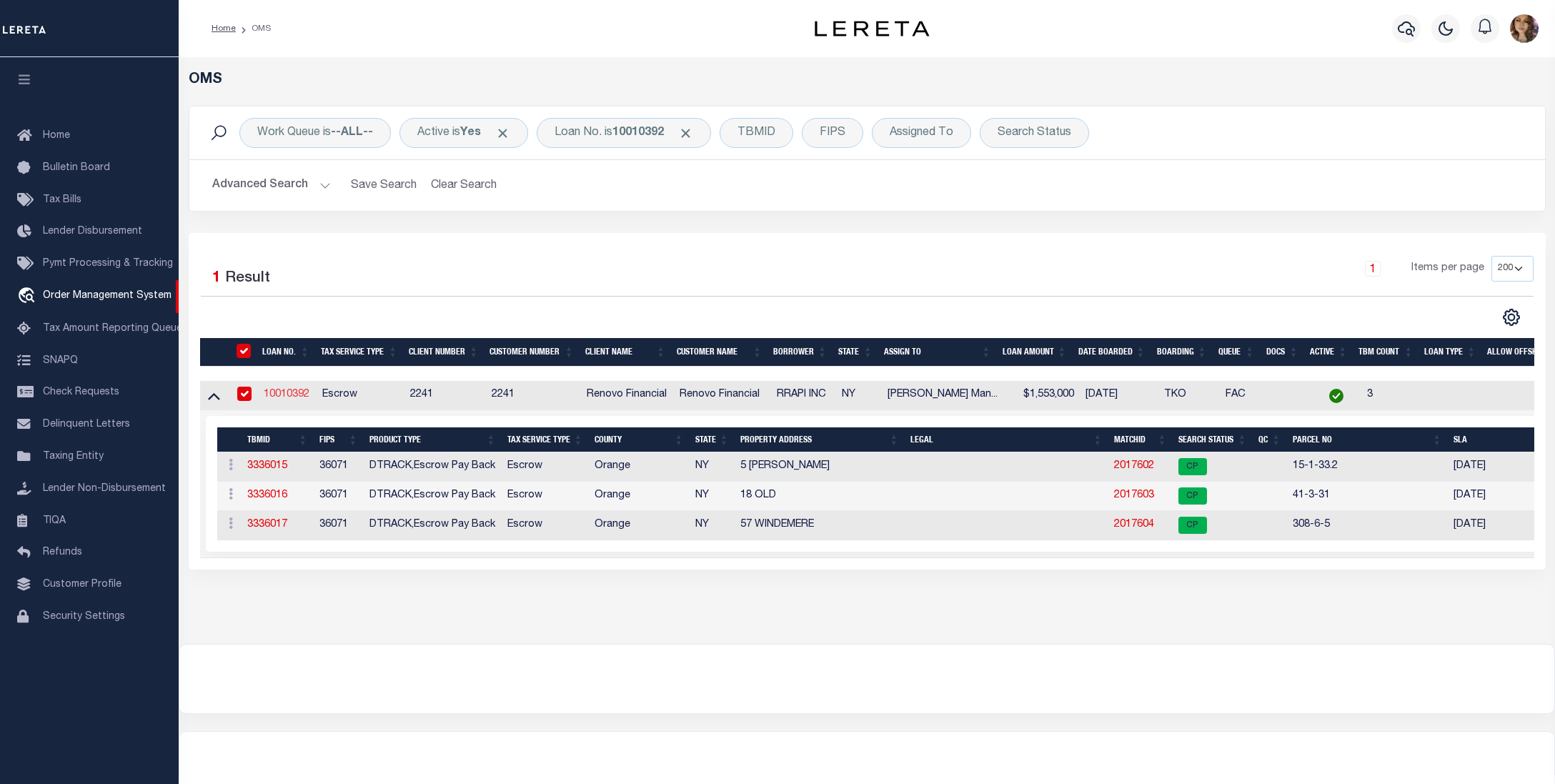
select select
type input "PO BOX 2290"
type input "MONROE,NY,10949"
select select "10"
select select "Escrow"
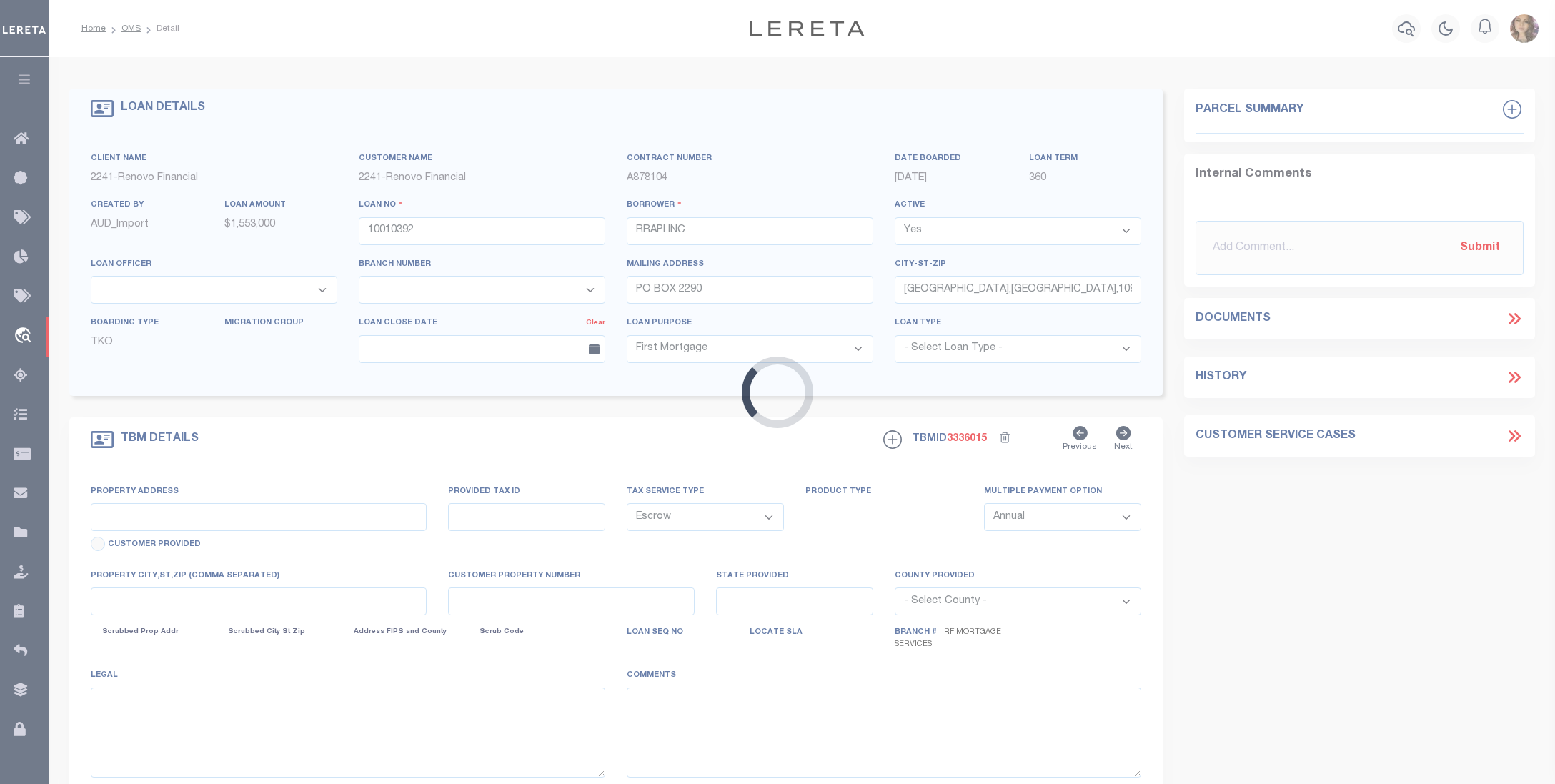
type input "5 KENNEDY"
type input "332289-15-1-33.2"
type input "MONROE NY 10950"
type input "a0kUS0000018A02"
type input "NY"
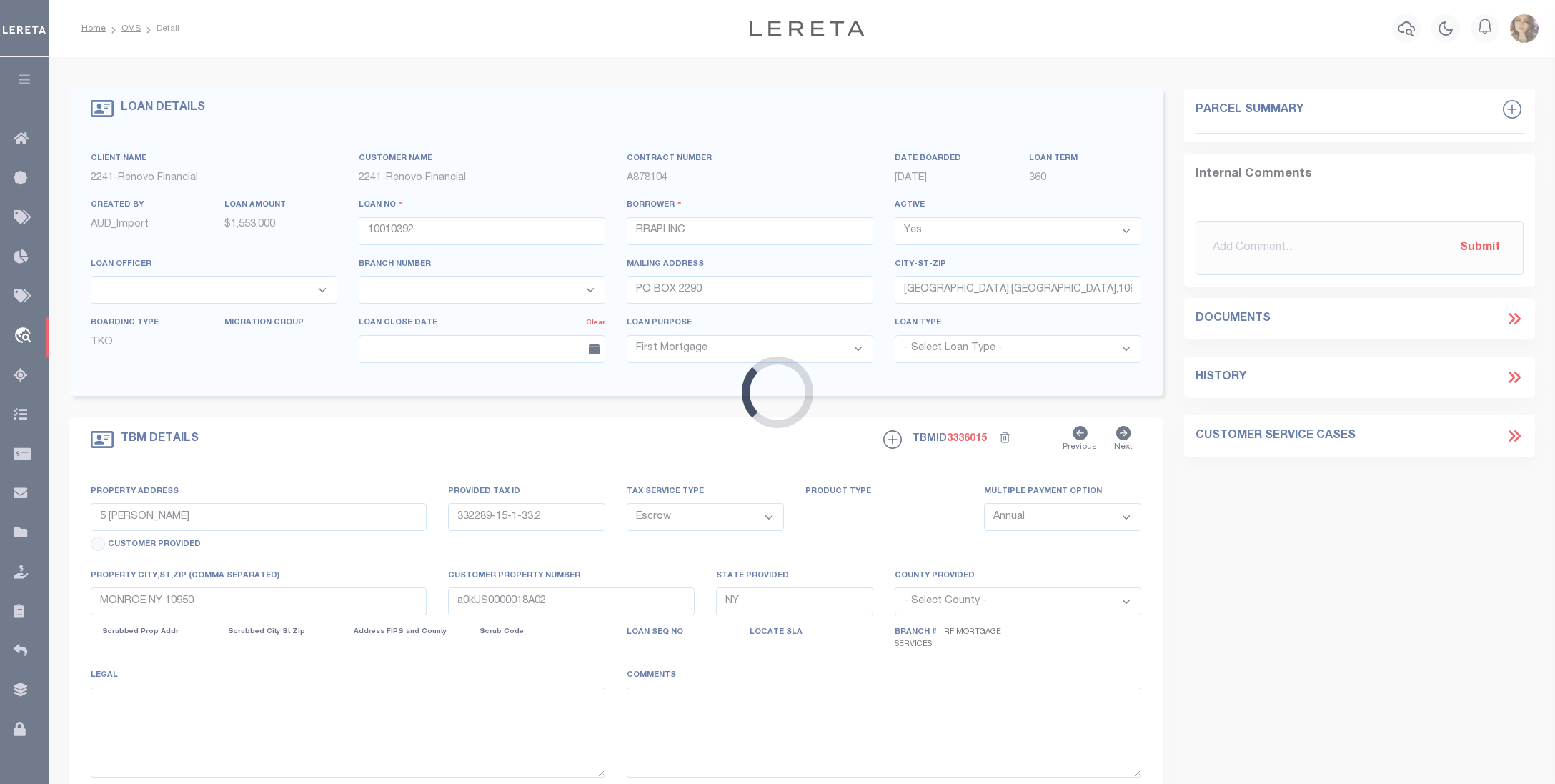
select select
select select "25067"
select select
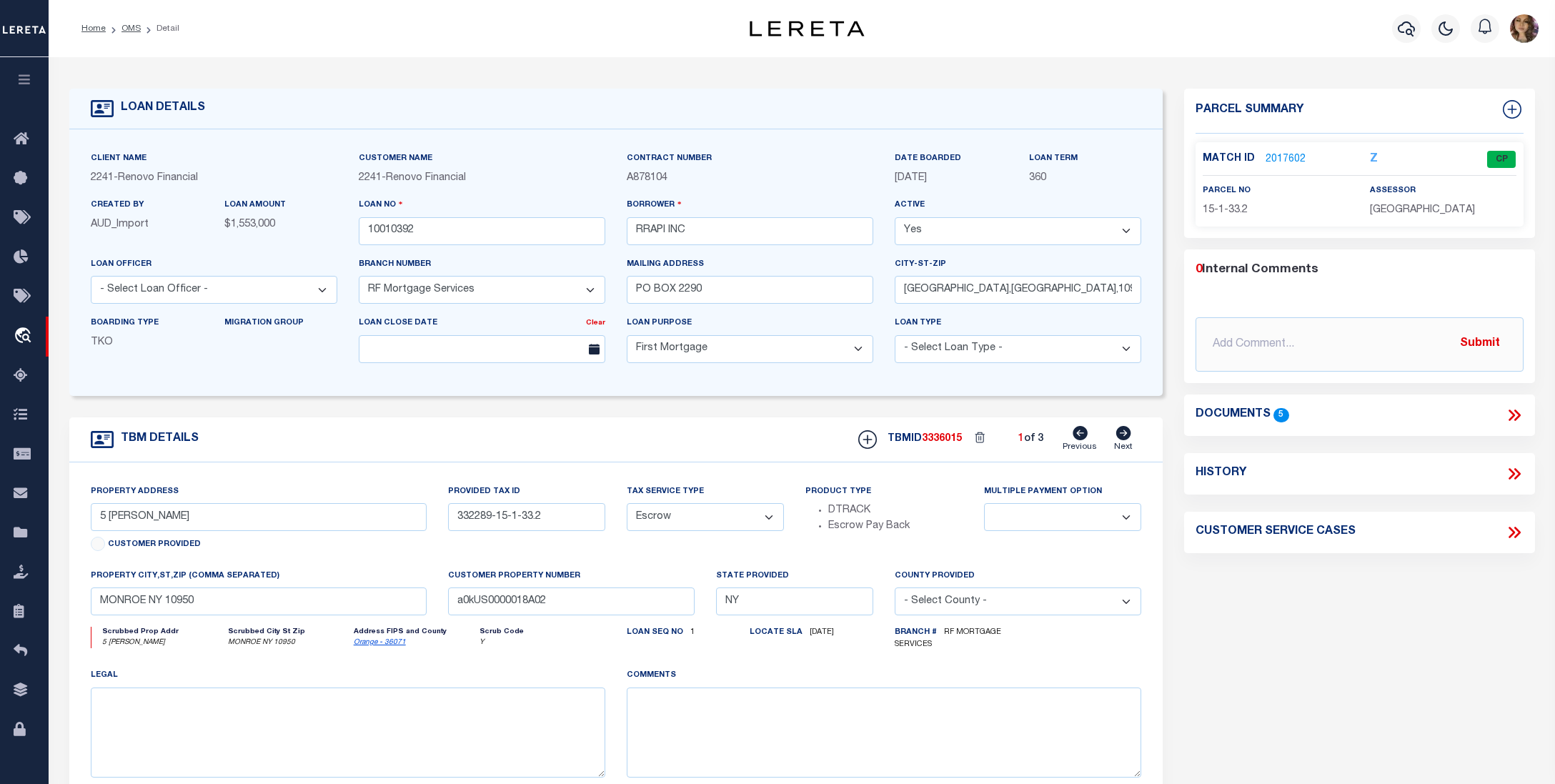
click at [1516, 412] on icon at bounding box center [1517, 415] width 6 height 12
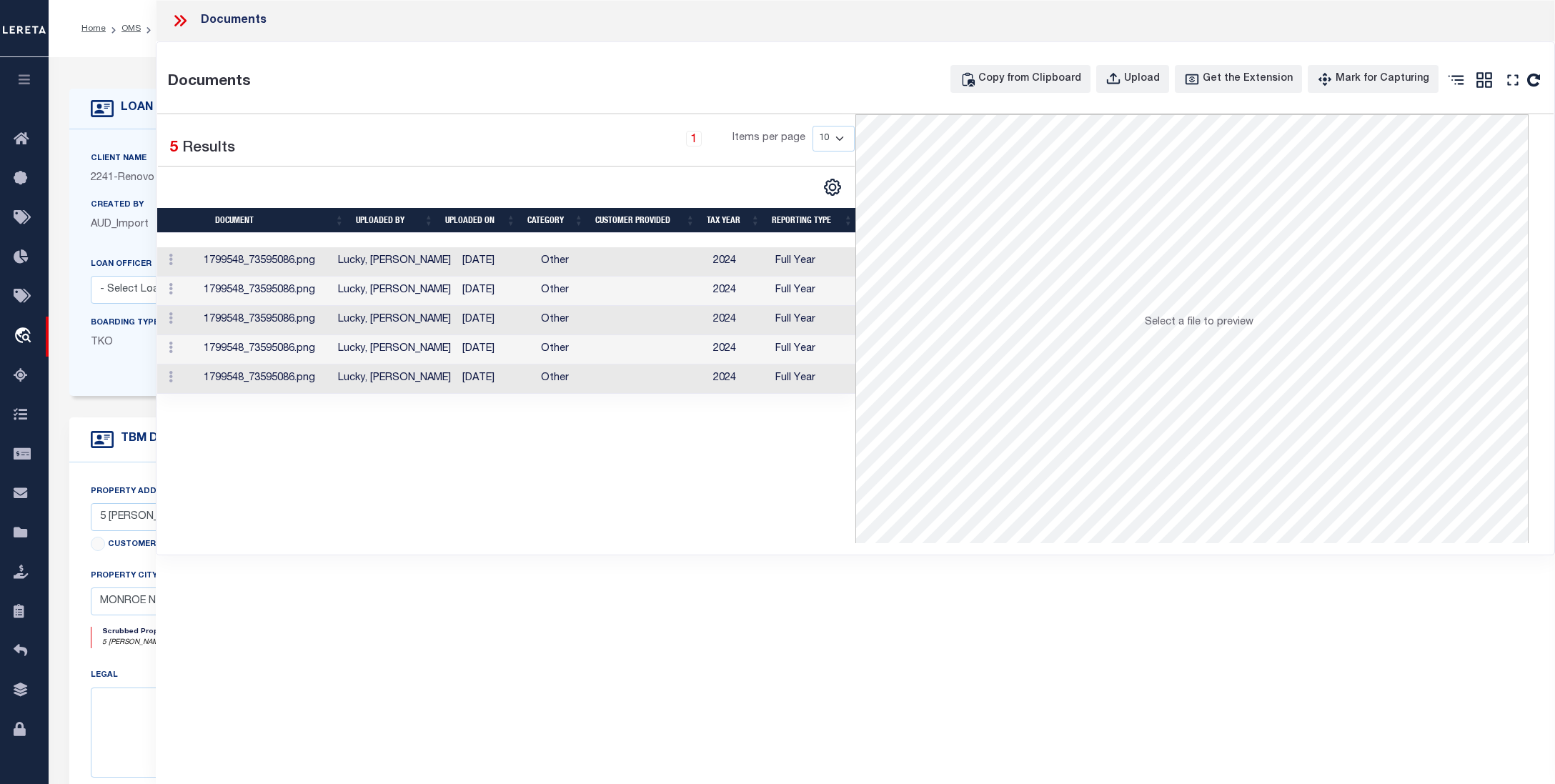
click at [457, 264] on td "01/30/2025" at bounding box center [496, 262] width 78 height 29
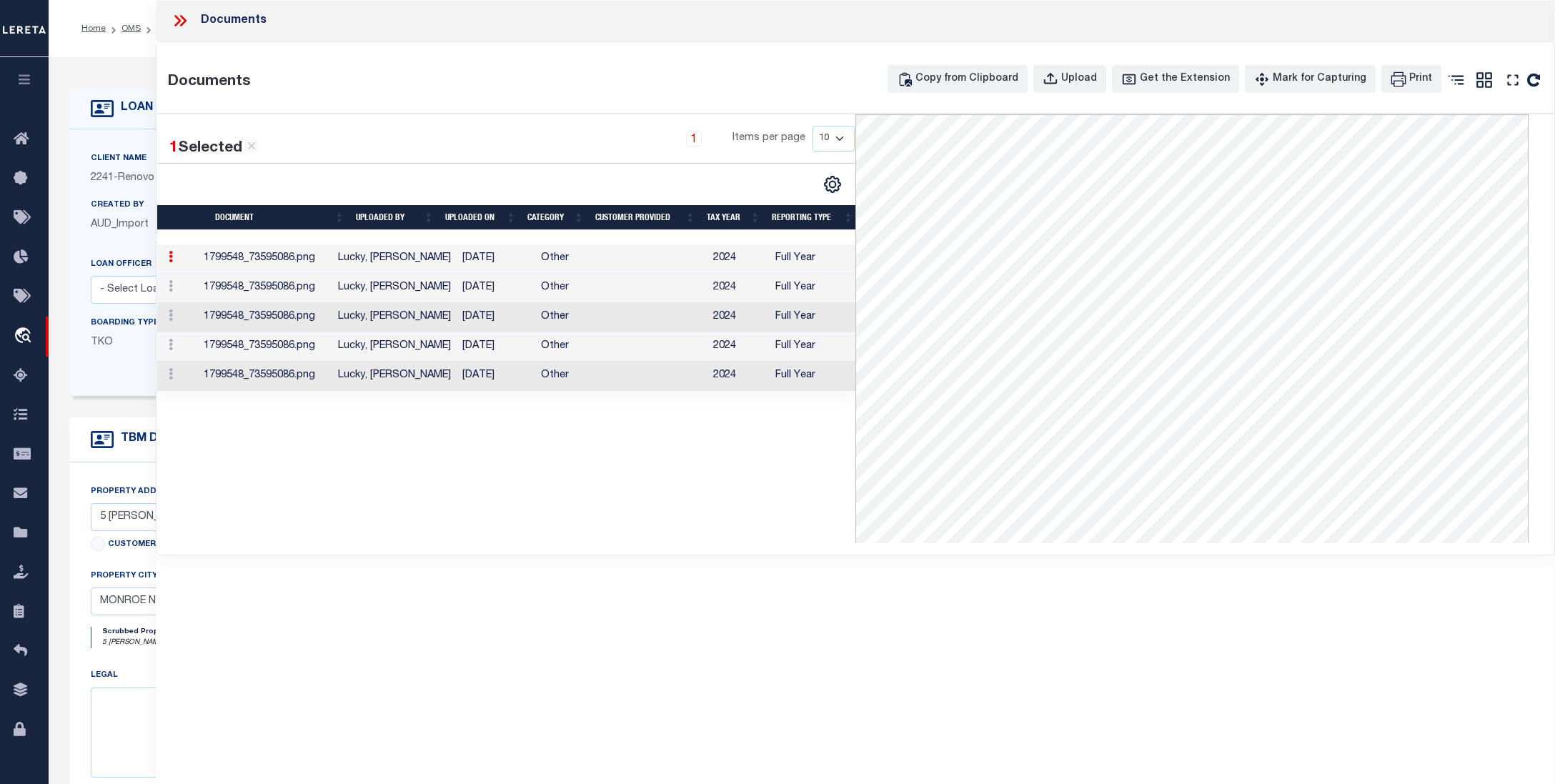
click at [466, 287] on td "01/30/2025" at bounding box center [496, 288] width 78 height 29
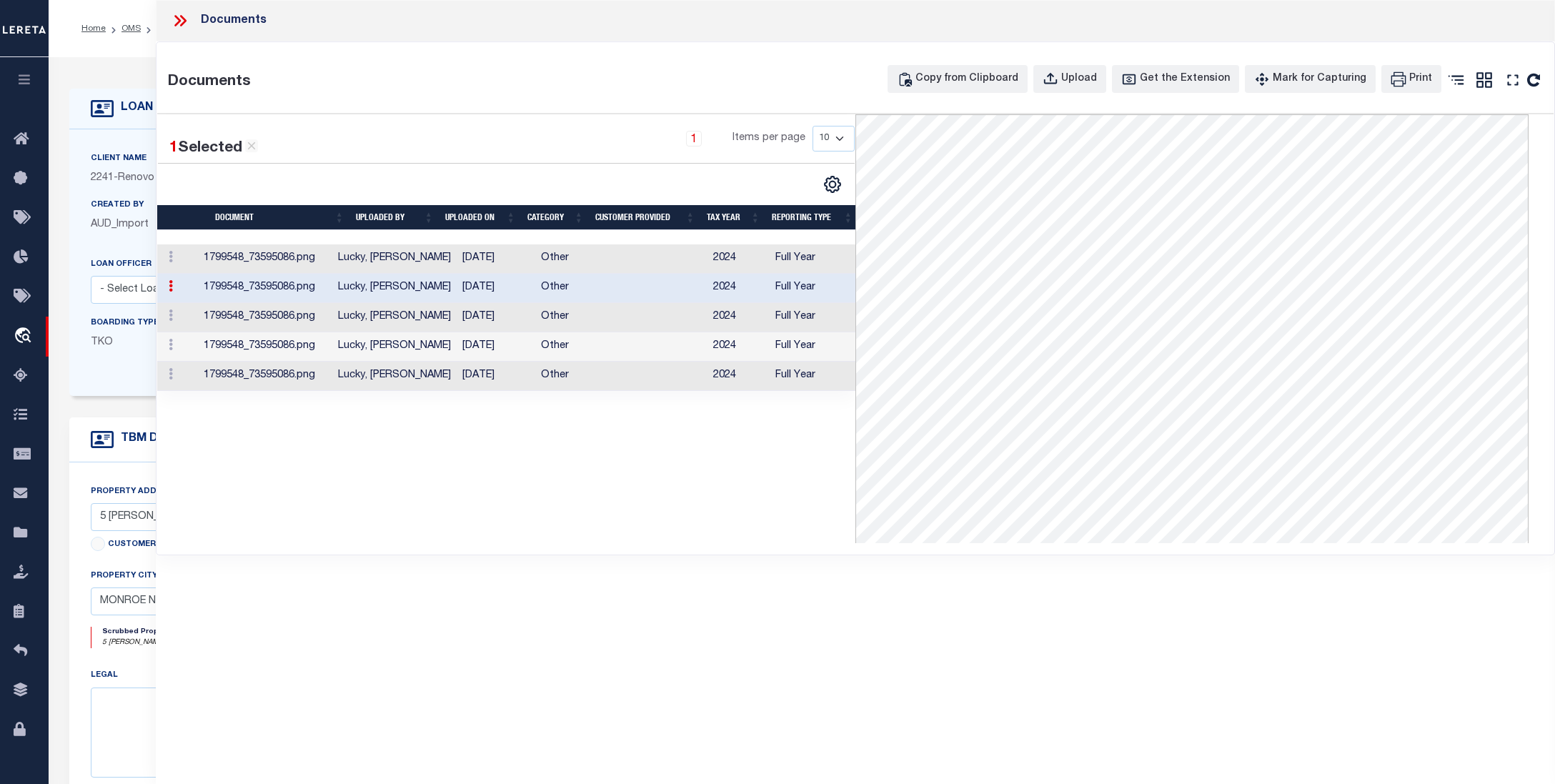
click at [469, 313] on td "01/30/2025" at bounding box center [496, 317] width 78 height 29
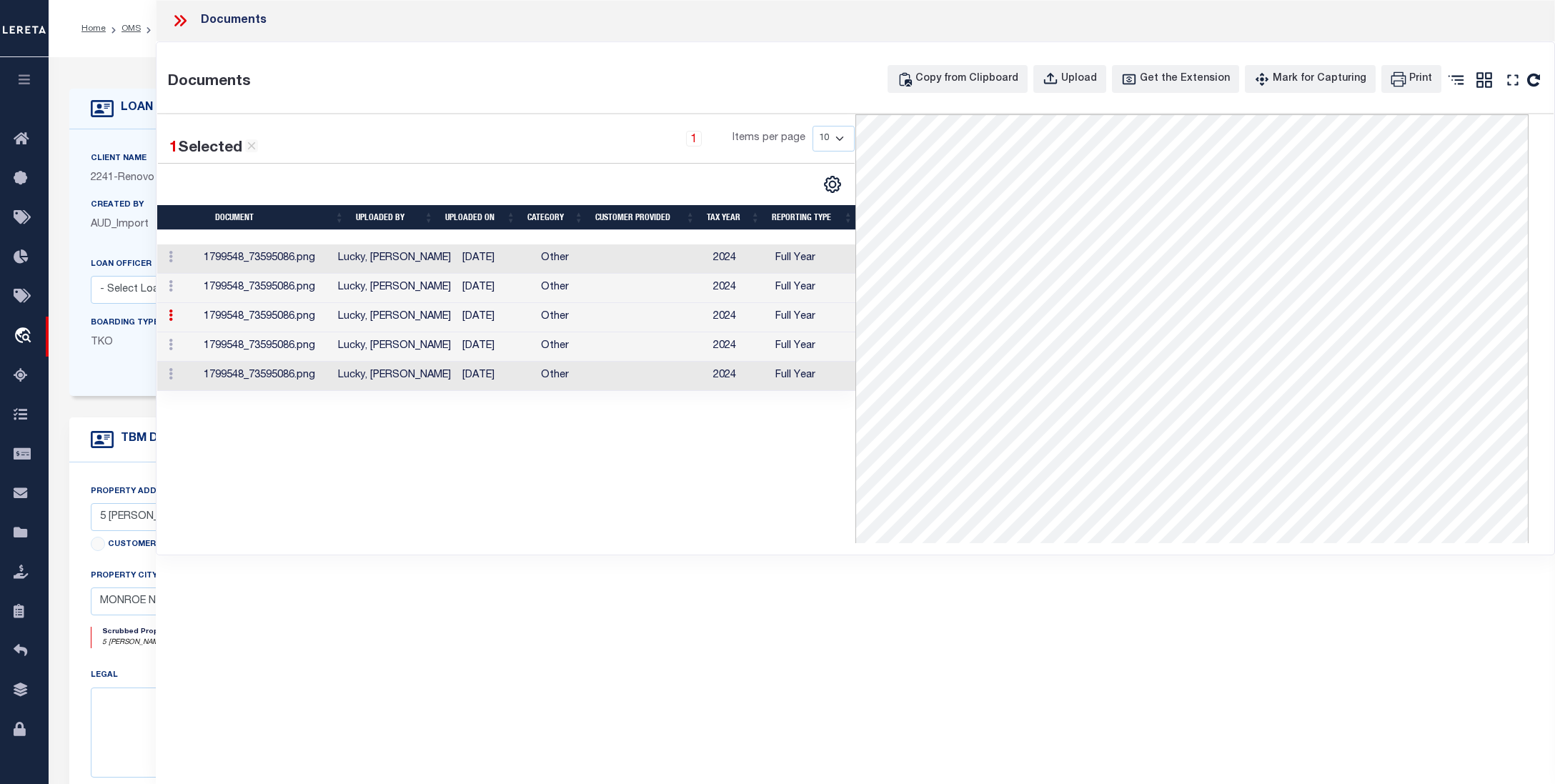
click at [467, 352] on td "01/30/2025" at bounding box center [496, 347] width 78 height 29
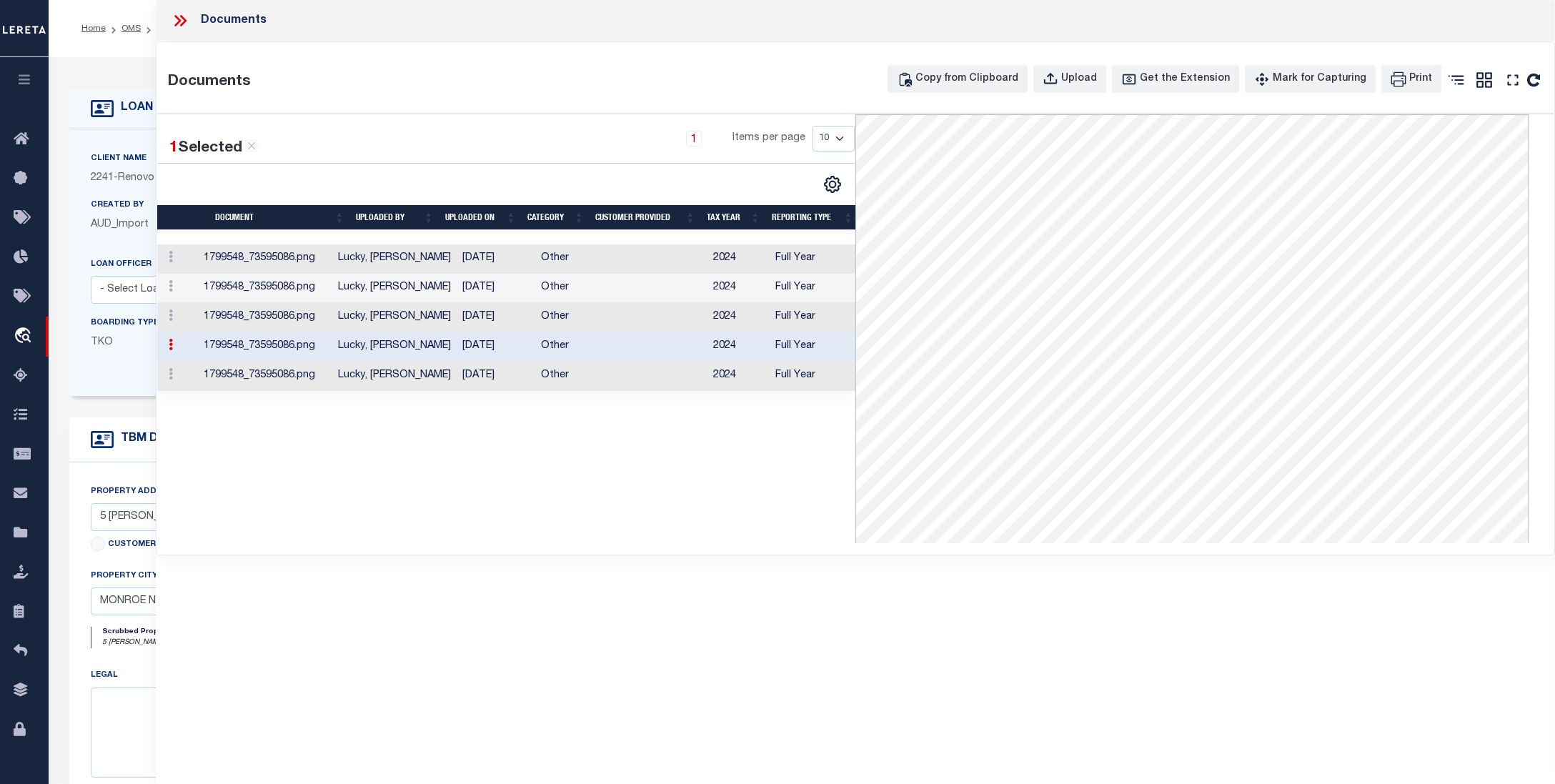
click at [470, 384] on td "01/30/2025" at bounding box center [496, 376] width 78 height 29
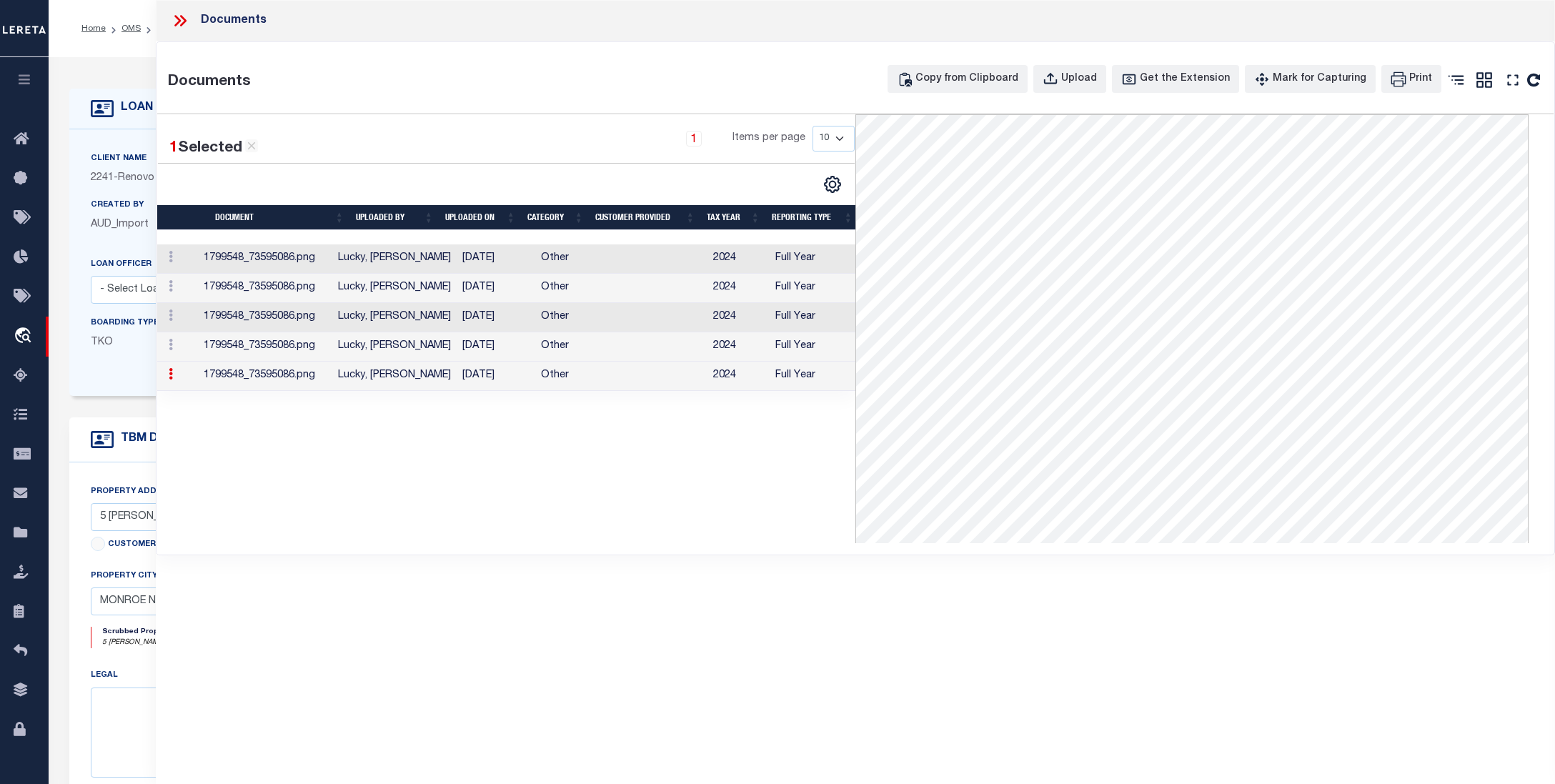
click at [177, 25] on icon at bounding box center [177, 21] width 6 height 12
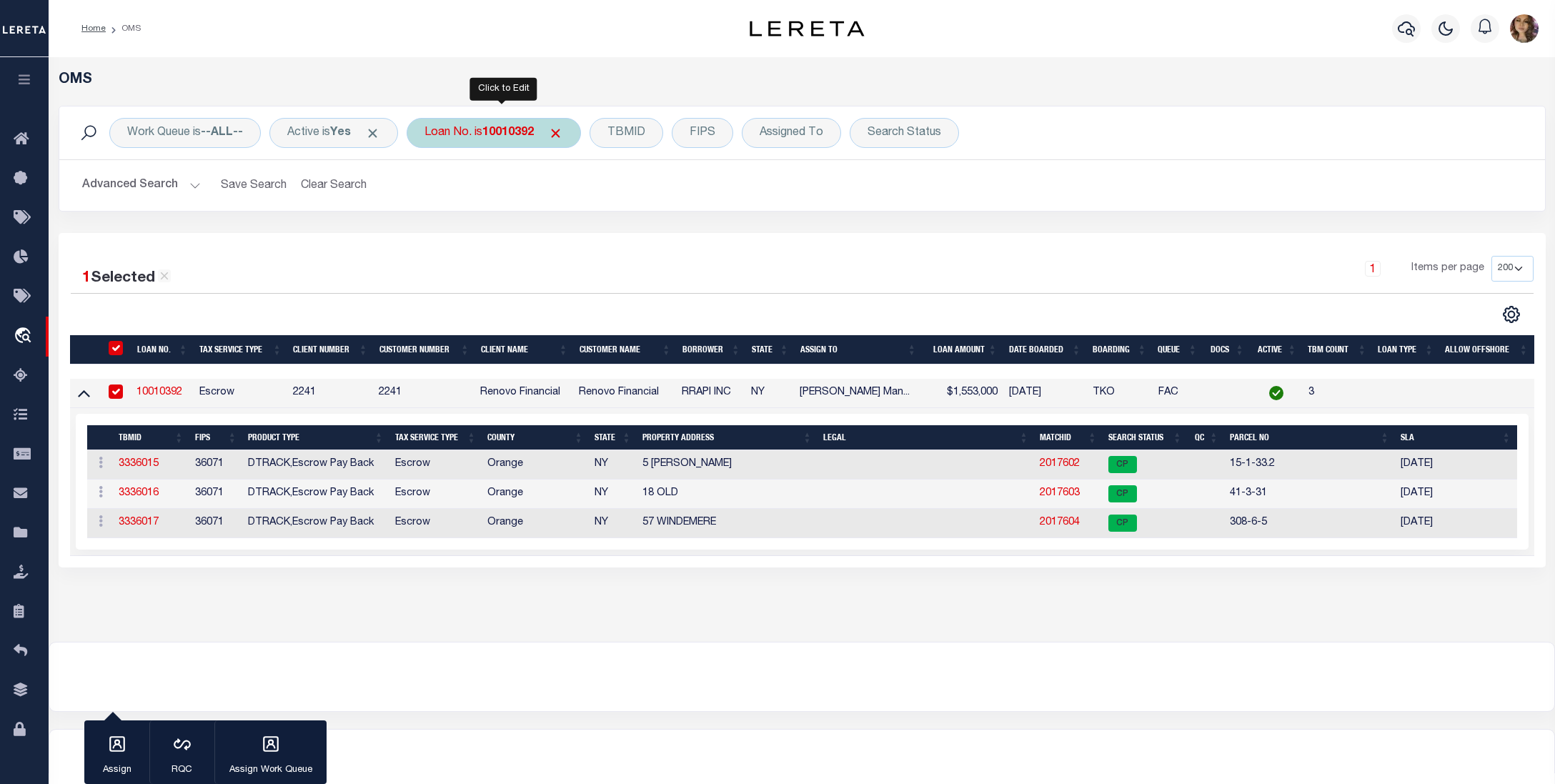
click at [512, 128] on b "10010392" at bounding box center [508, 133] width 51 height 12
type input "10022596"
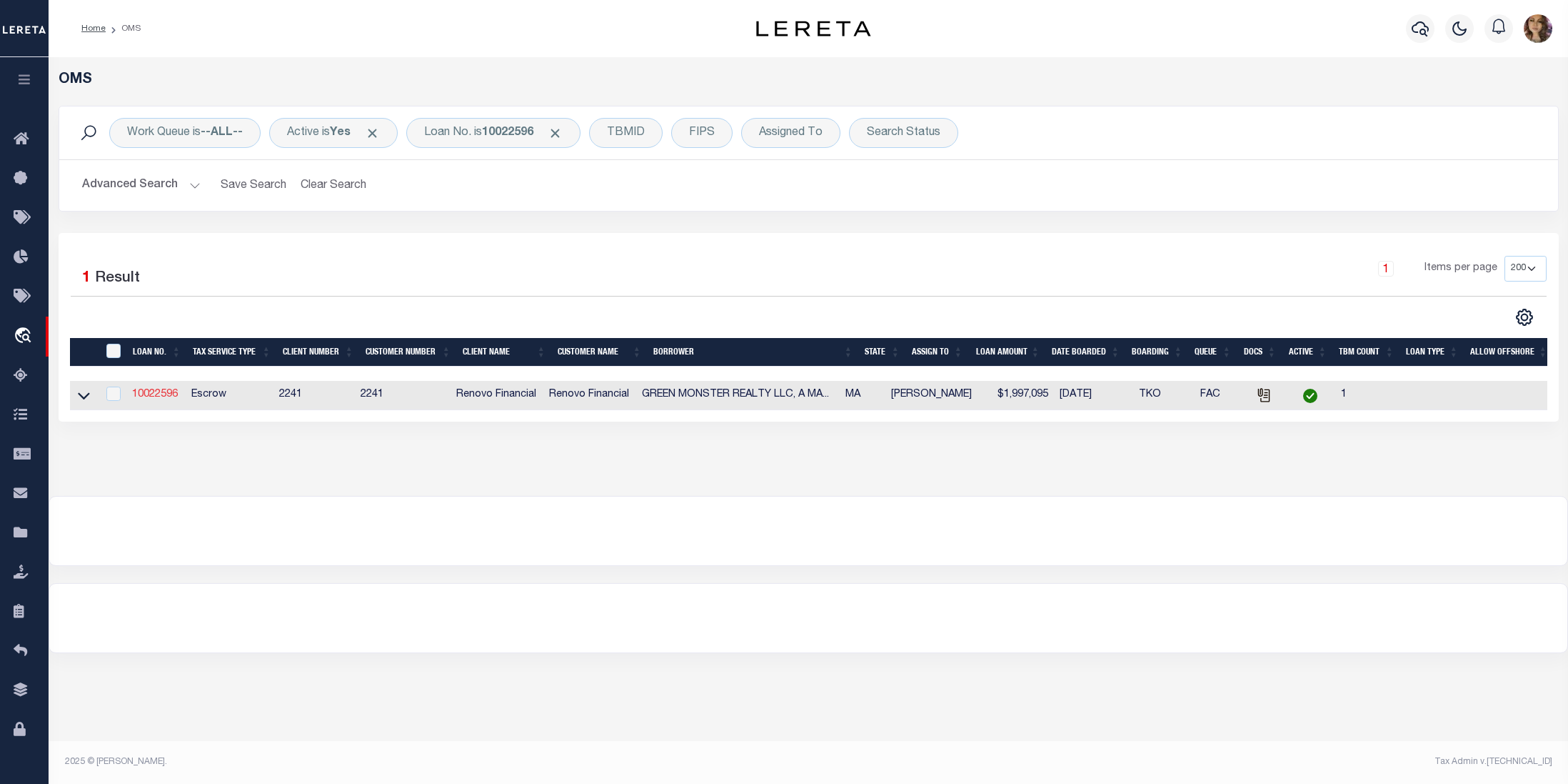
click at [157, 395] on link "10022596" at bounding box center [155, 394] width 46 height 10
type input "10022596"
type input "GREEN MONSTER REALTY LLC, A [US_STATE] LIMITED LIABI"
select select "400"
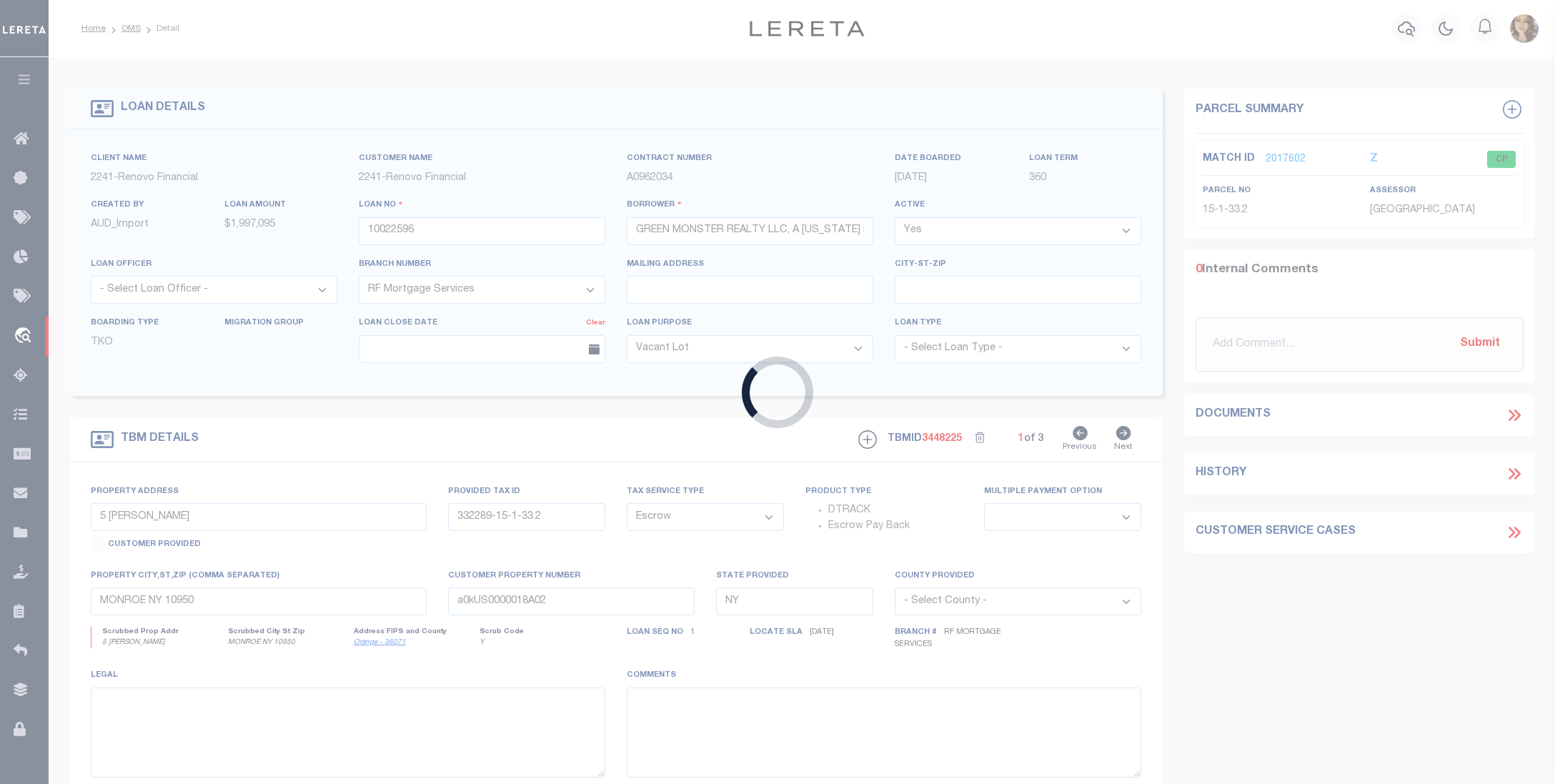
type input "[STREET_ADDRESS]"
select select
type input "[GEOGRAPHIC_DATA]"
type input "a0kUS00000BorpD"
type input "MA"
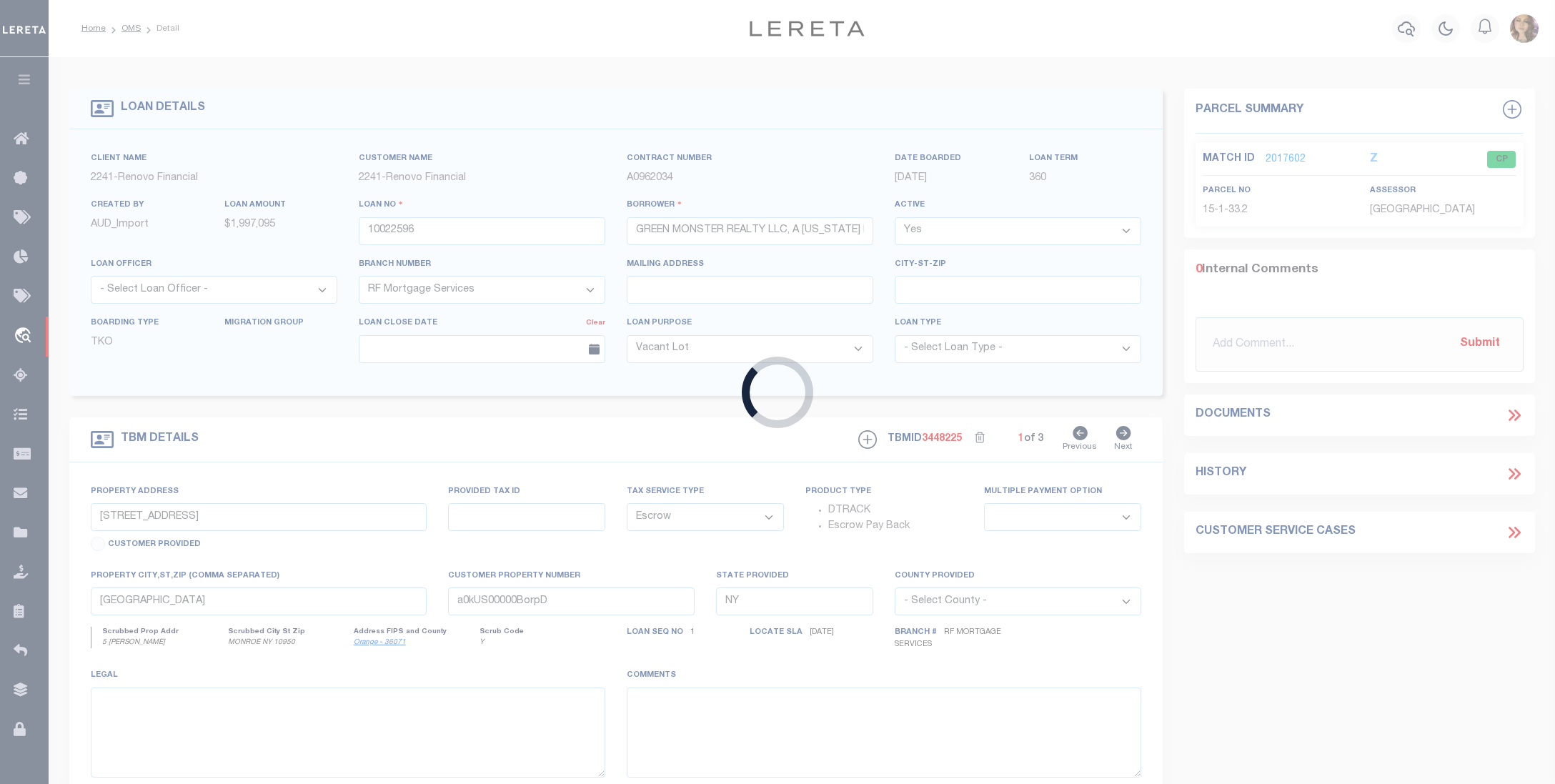
select select
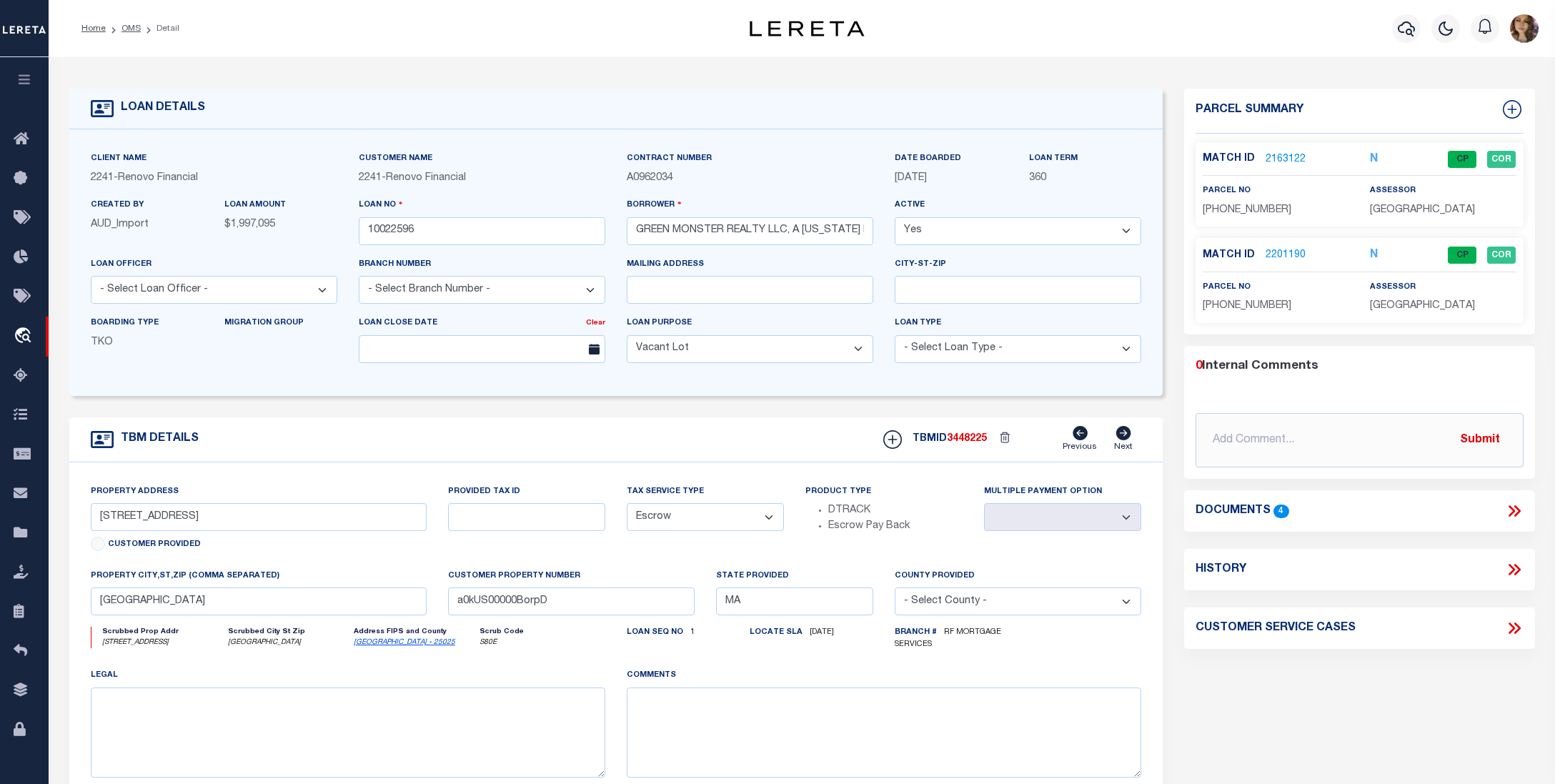
click at [1517, 512] on icon at bounding box center [1514, 511] width 18 height 18
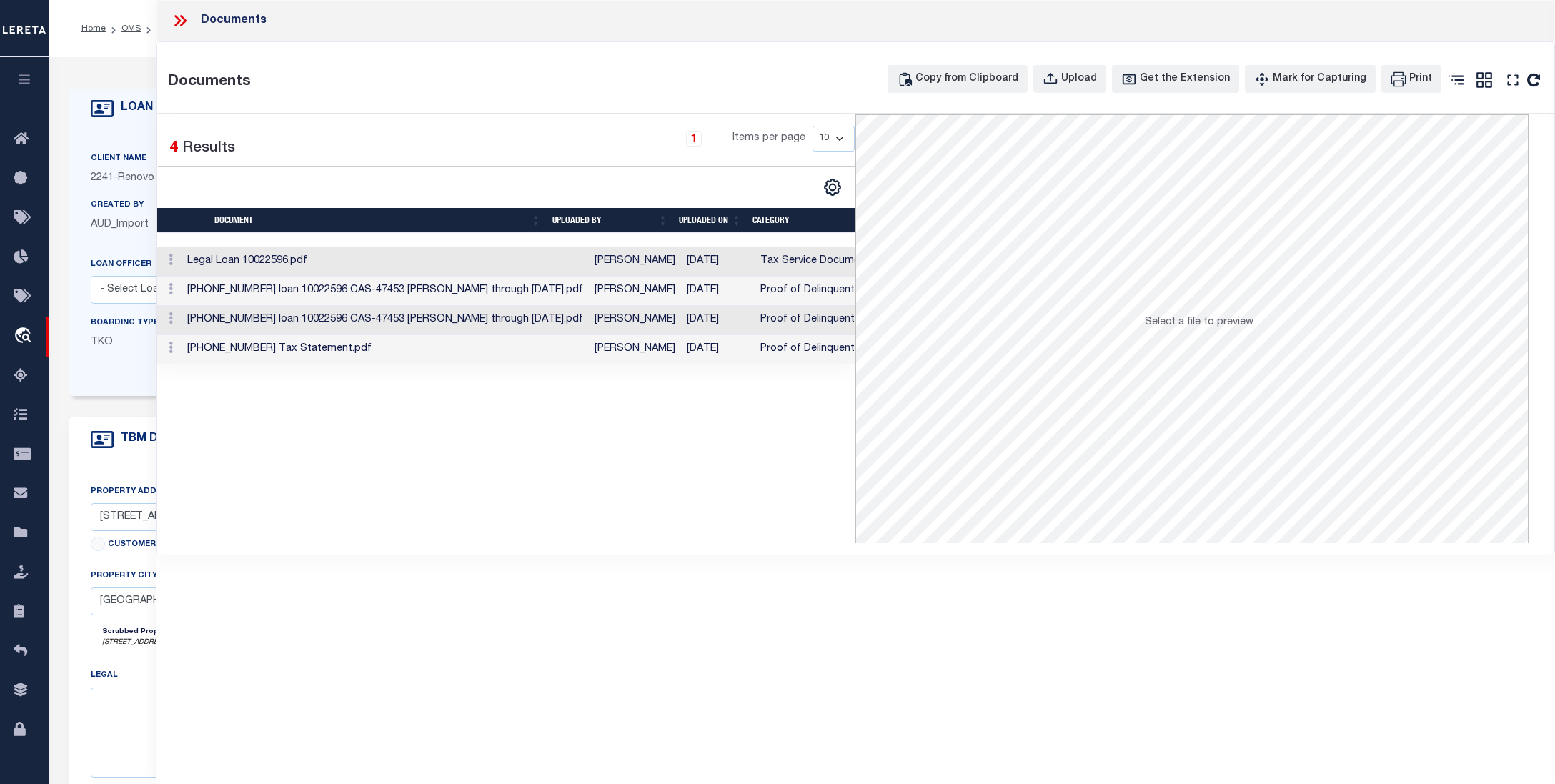
click at [596, 264] on td "Emily Collado" at bounding box center [635, 262] width 92 height 29
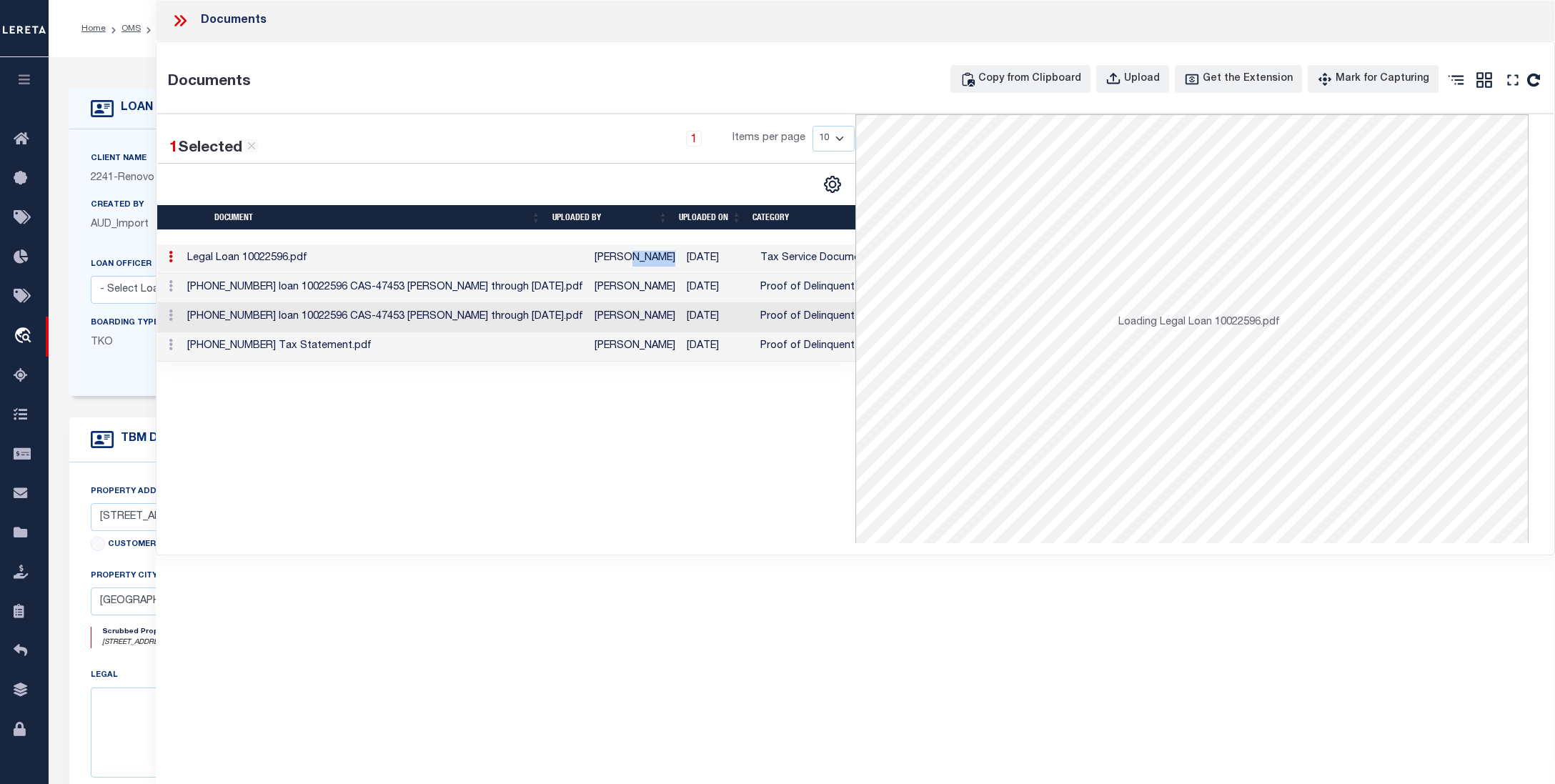
click at [596, 264] on td "Emily Collado" at bounding box center [635, 259] width 92 height 29
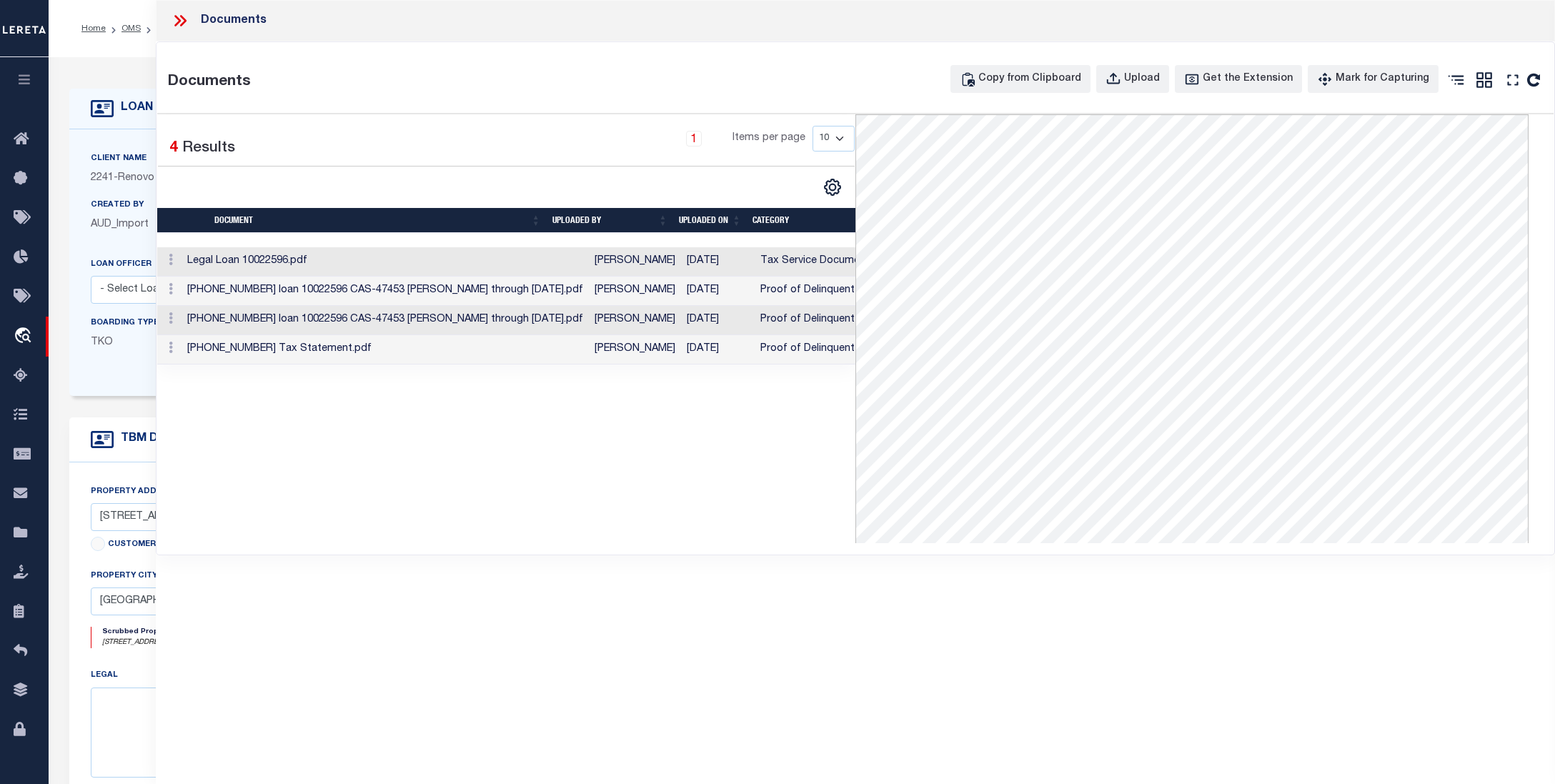
click at [622, 293] on td "Villatoro-Benitez, Andres" at bounding box center [635, 291] width 92 height 29
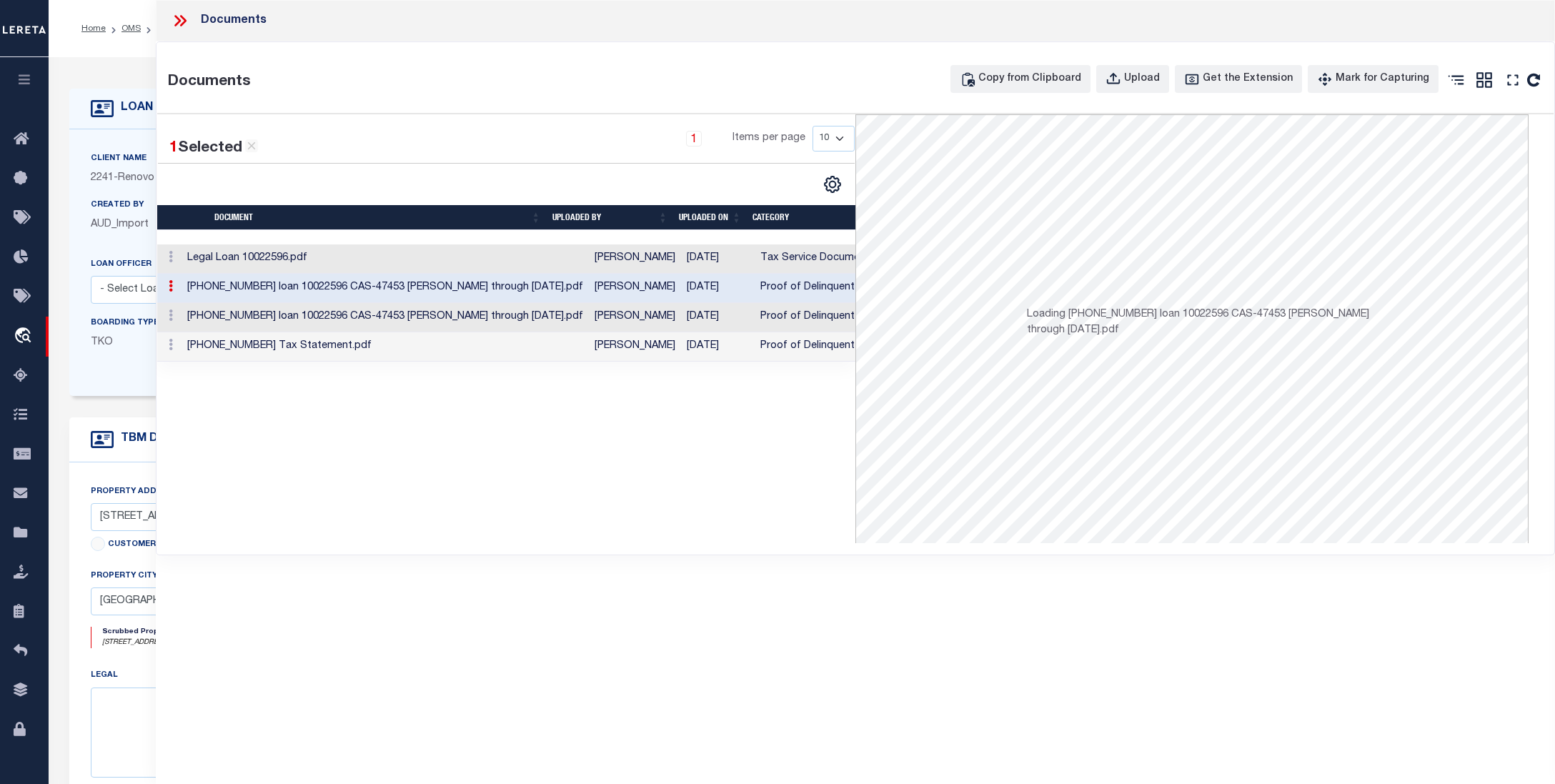
click at [622, 293] on td "Villatoro-Benitez, Andres" at bounding box center [635, 288] width 92 height 29
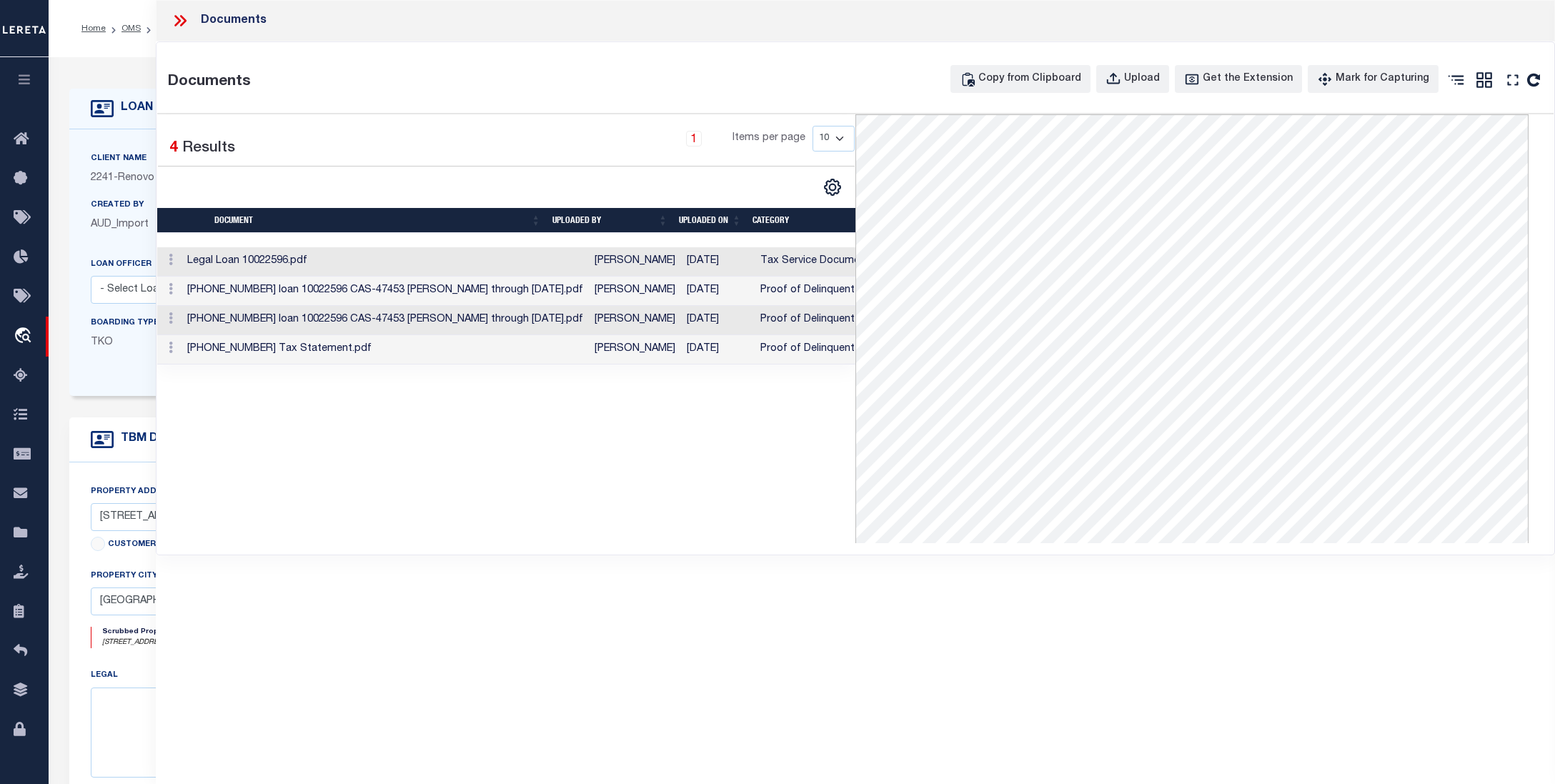
click at [186, 20] on icon at bounding box center [183, 21] width 6 height 12
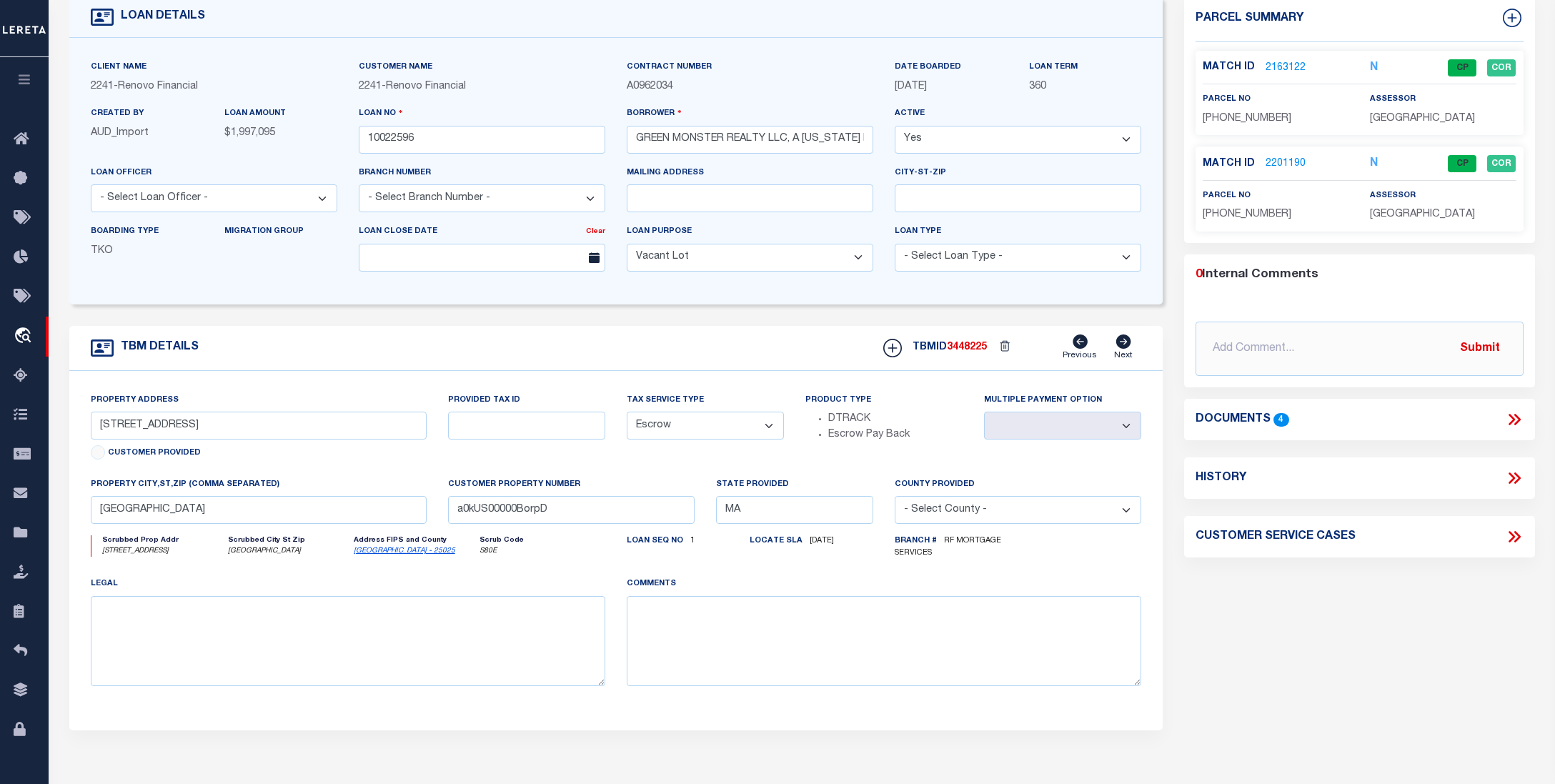
scroll to position [226, 0]
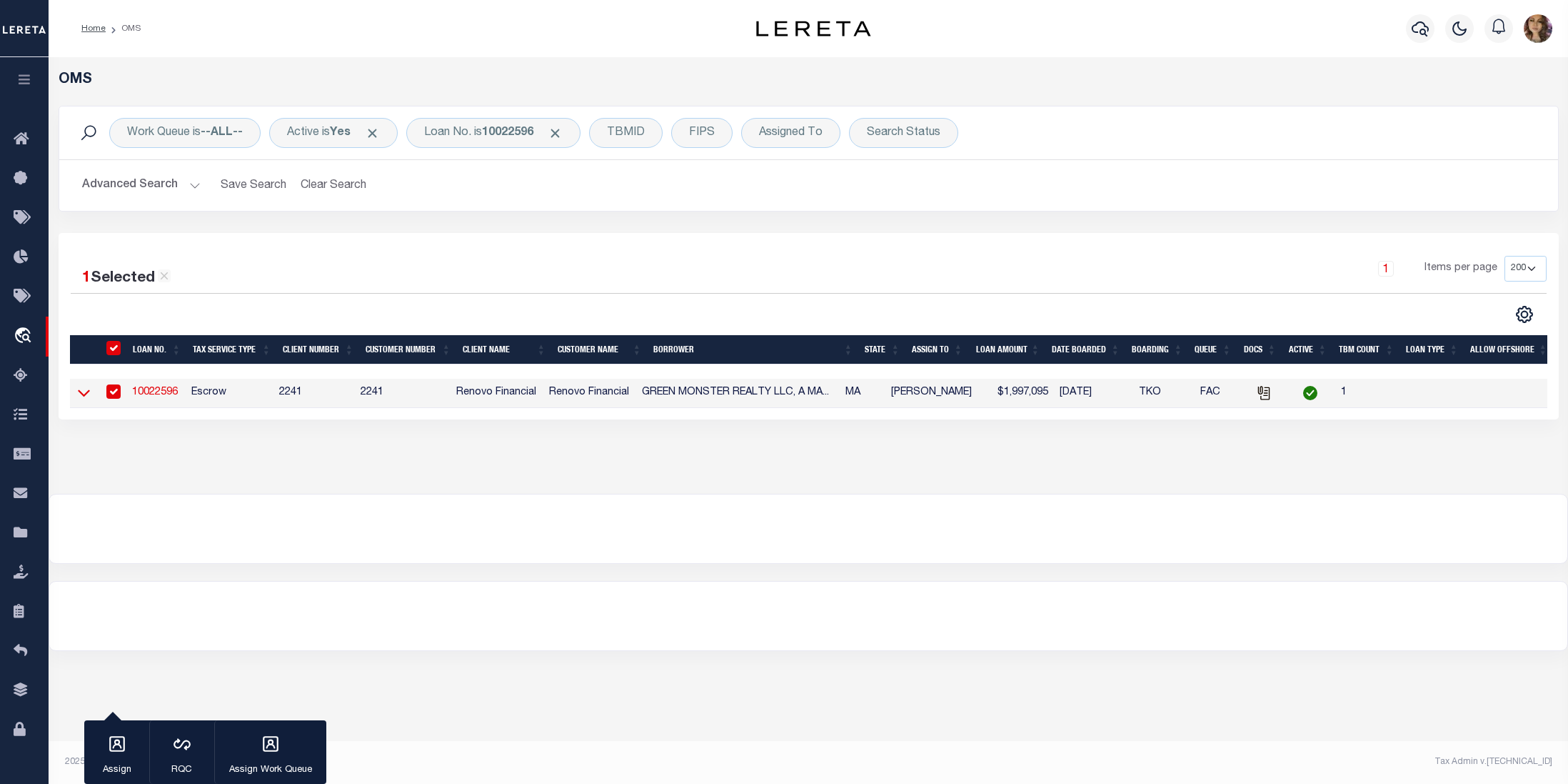
click at [78, 395] on icon at bounding box center [84, 393] width 12 height 7
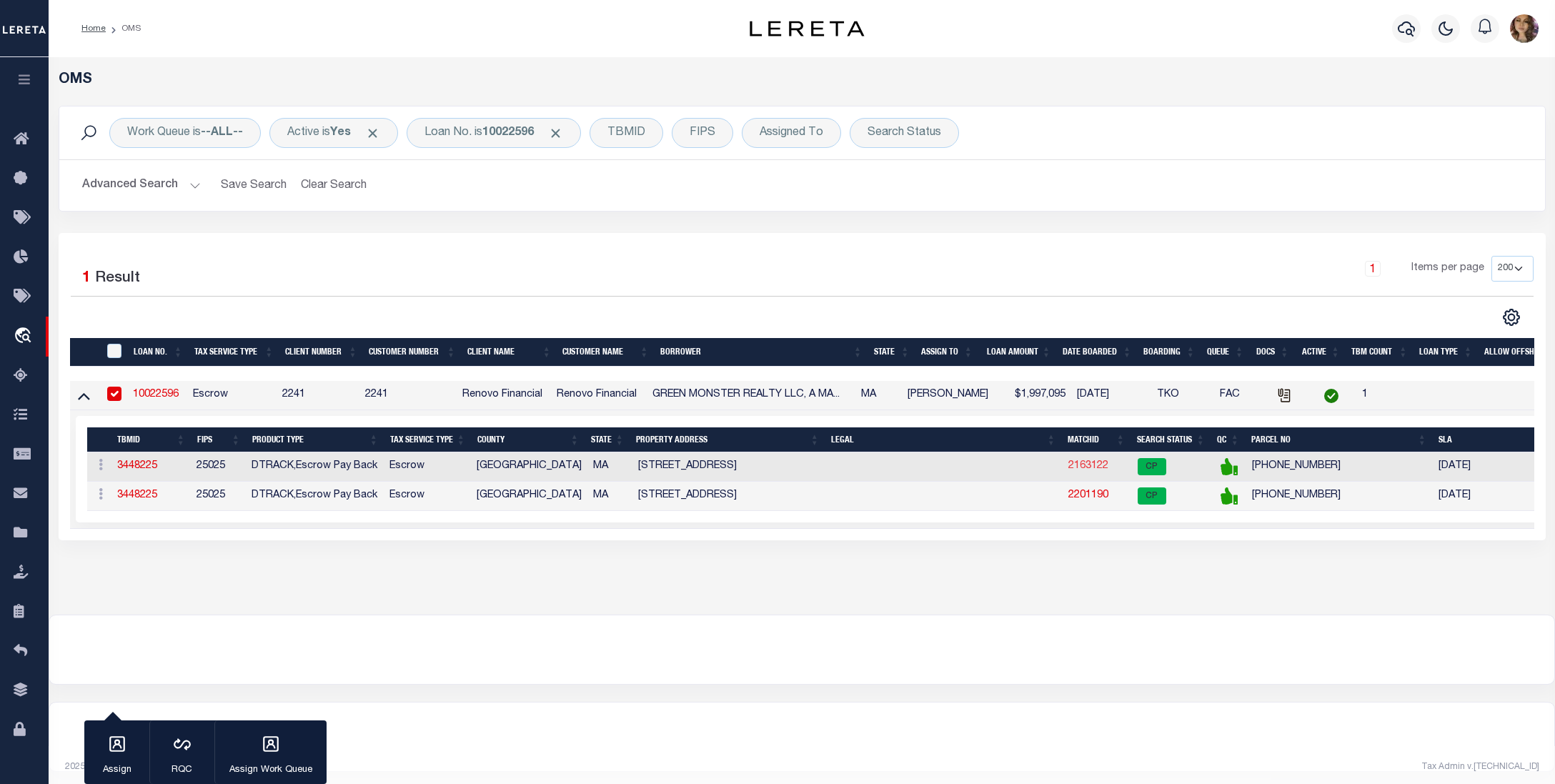
click at [1090, 468] on link "2163122" at bounding box center [1089, 465] width 40 height 10
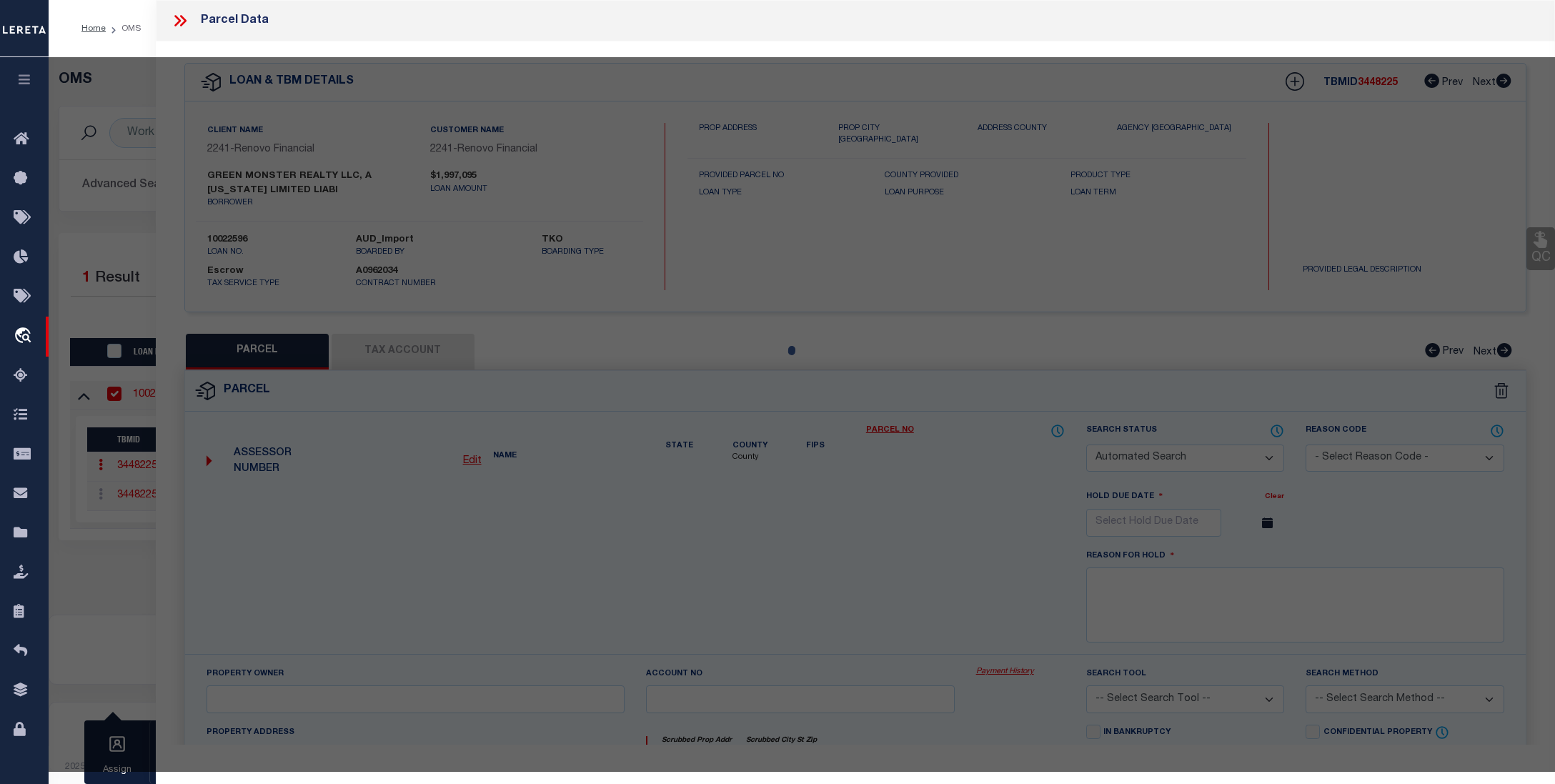
checkbox input "false"
select select "CP"
select select "ACT"
type input "GREEN MONSTER REALTY LLC"
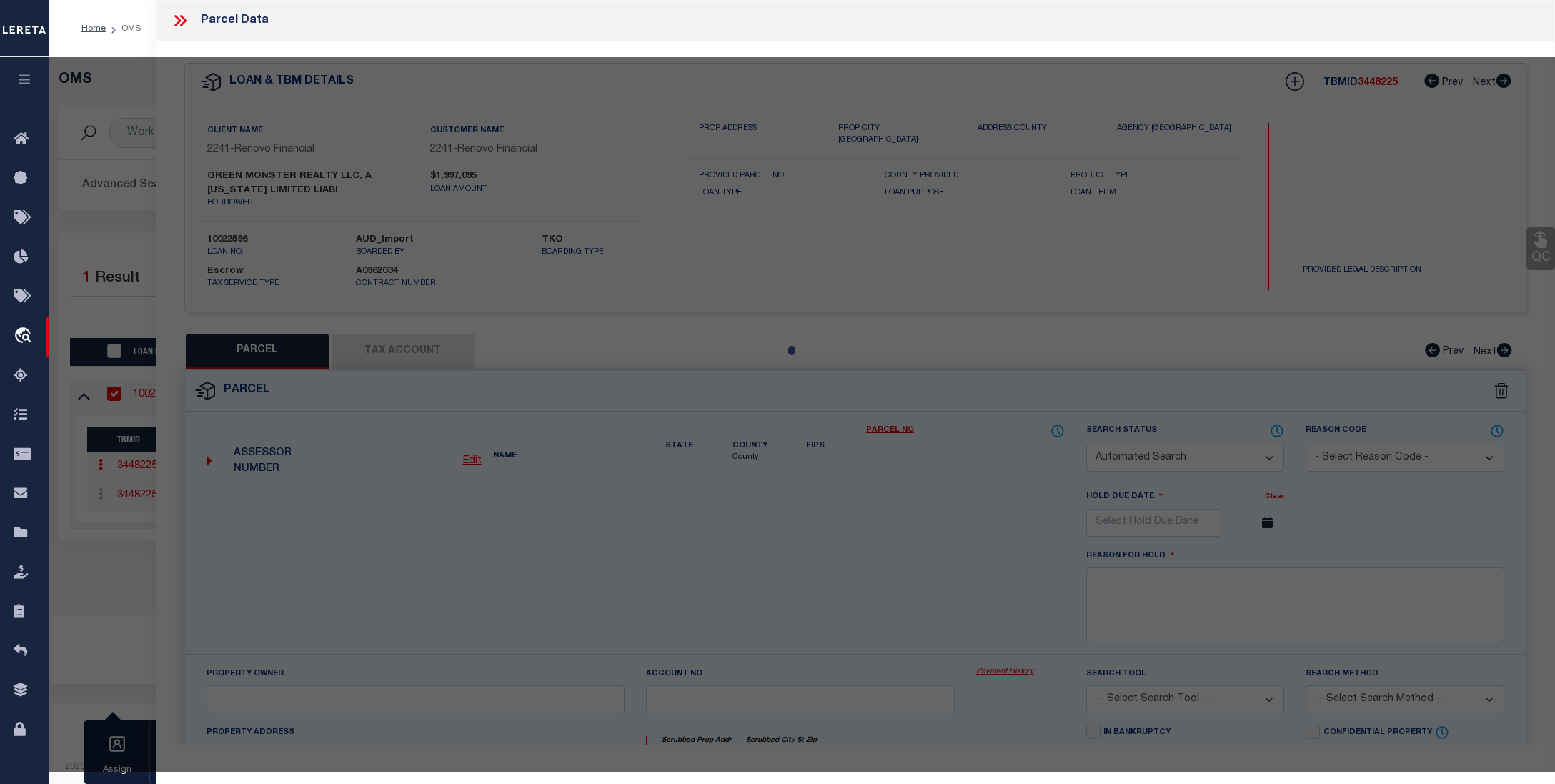
select select "ATL"
select select "ADD"
type input "51 CHURCH ST , #53"
type input "[GEOGRAPHIC_DATA]"
type textarea "DIST:35 CITY/[GEOGRAPHIC_DATA]/TWP:BOSTON-[GEOGRAPHIC_DATA]"
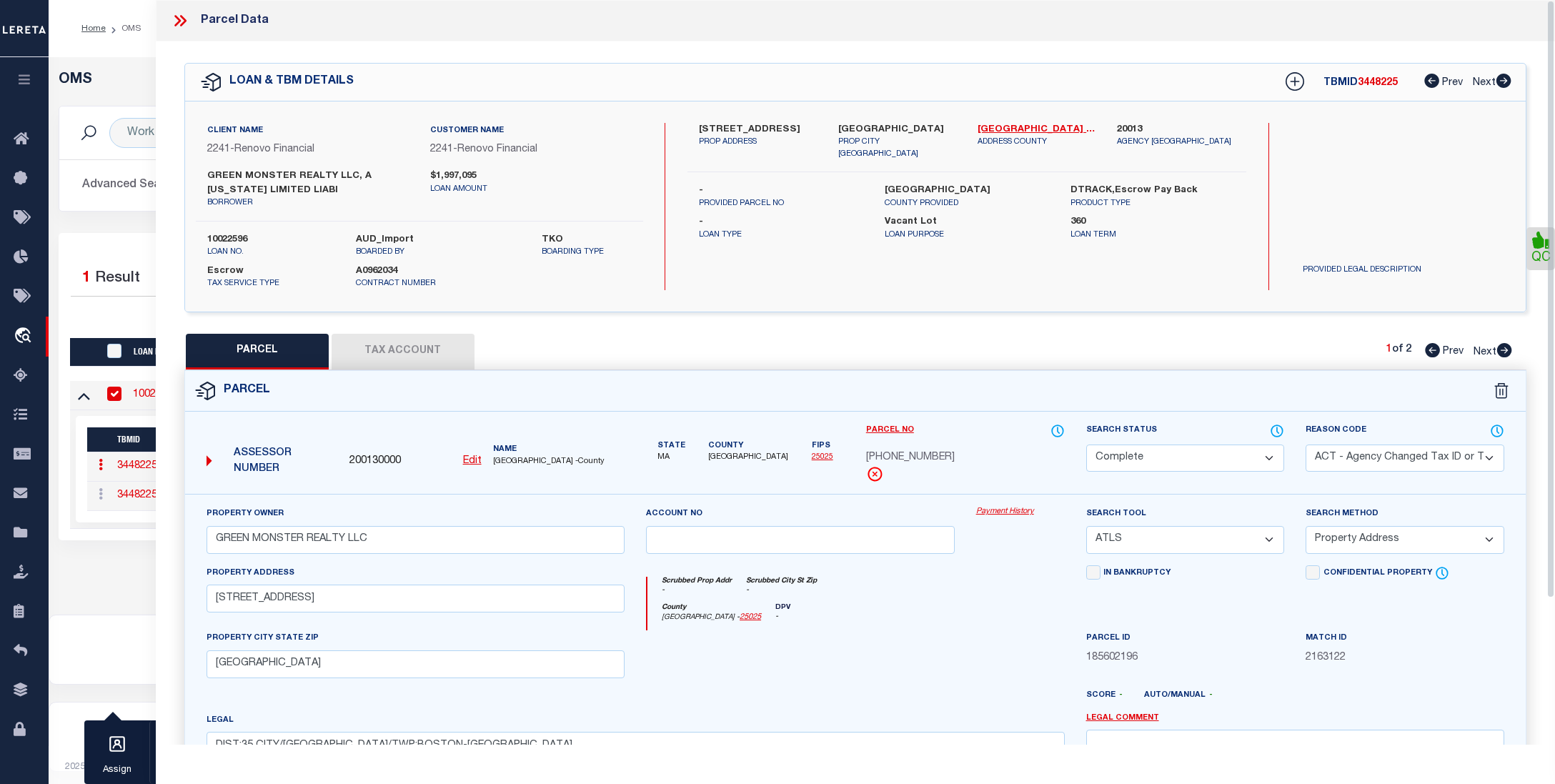
click at [1001, 513] on link "Payment History" at bounding box center [1020, 512] width 88 height 12
